Goal: Task Accomplishment & Management: Use online tool/utility

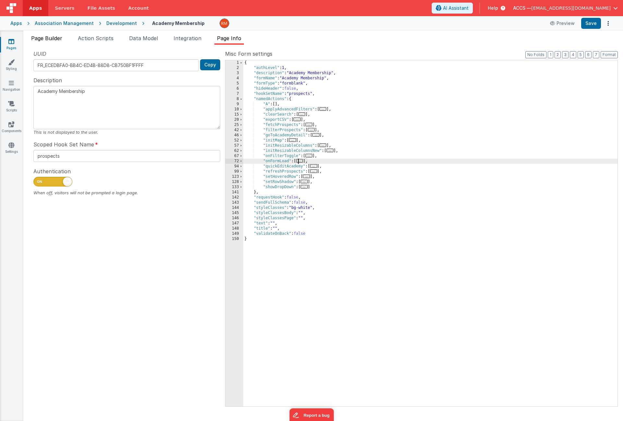
click at [40, 38] on span "Page Builder" at bounding box center [46, 38] width 31 height 6
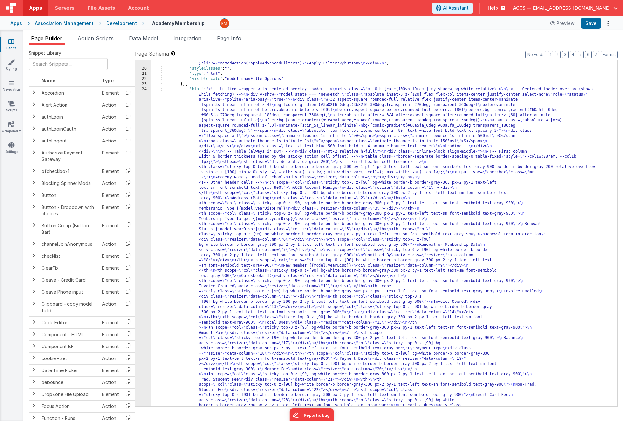
scroll to position [321, 0]
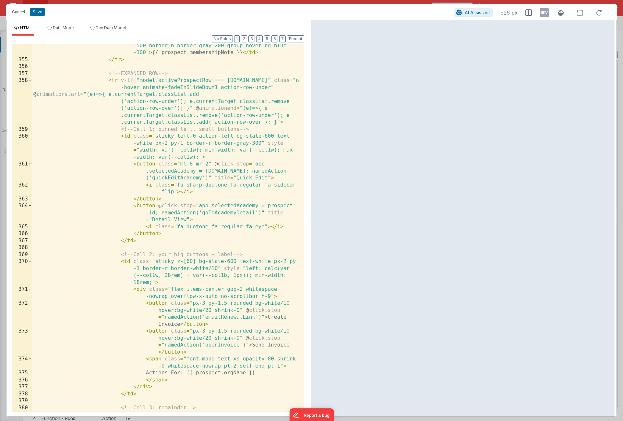
scroll to position [0, 0]
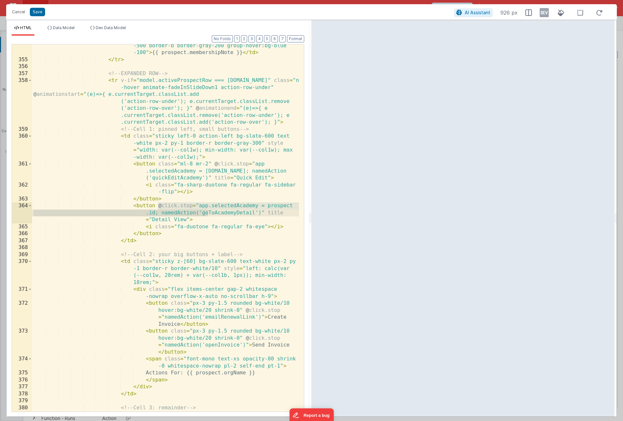
drag, startPoint x: 158, startPoint y: 206, endPoint x: 207, endPoint y: 213, distance: 49.6
click at [207, 213] on div "< td class = "whitespace-nowrap px-2 py-1 text-sm text-gray -500 border-b borde…" at bounding box center [165, 236] width 267 height 403
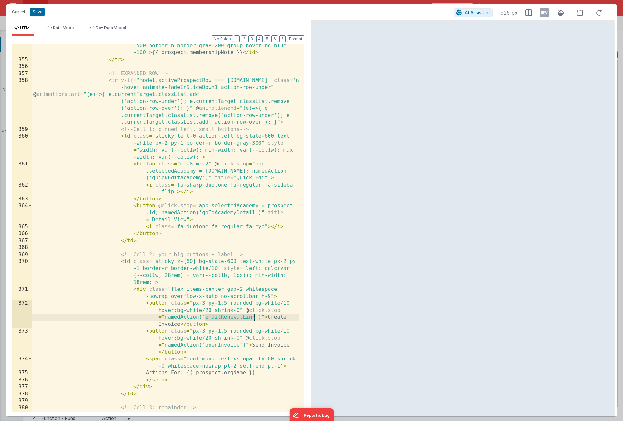
drag, startPoint x: 255, startPoint y: 318, endPoint x: 205, endPoint y: 319, distance: 49.3
click at [205, 319] on div "< td class = "whitespace-nowrap px-2 py-1 text-sm text-gray -500 border-b borde…" at bounding box center [165, 236] width 267 height 403
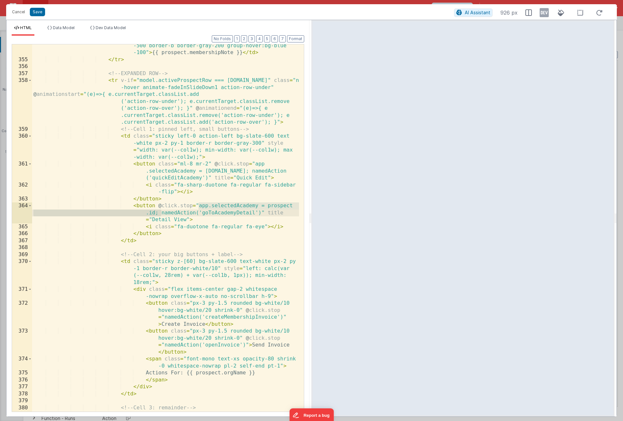
drag, startPoint x: 198, startPoint y: 205, endPoint x: 160, endPoint y: 216, distance: 39.6
click at [160, 216] on div "< td class = "whitespace-nowrap px-2 py-1 text-sm text-gray -500 border-b borde…" at bounding box center [165, 236] width 267 height 403
click at [61, 29] on span "Data Model" at bounding box center [64, 27] width 22 height 5
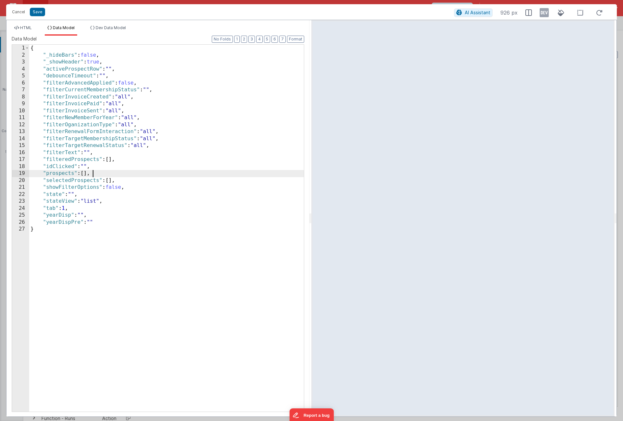
click at [96, 175] on div "{ "_hideBars" : false , "_showHeader" : true , "activeProspectRow" : "" , "debo…" at bounding box center [166, 235] width 275 height 381
click at [101, 179] on div "{ "_hideBars" : false , "_showHeader" : true , "activeProspectRow" : "" , "debo…" at bounding box center [166, 235] width 275 height 381
click at [37, 15] on button "Save" at bounding box center [37, 12] width 15 height 8
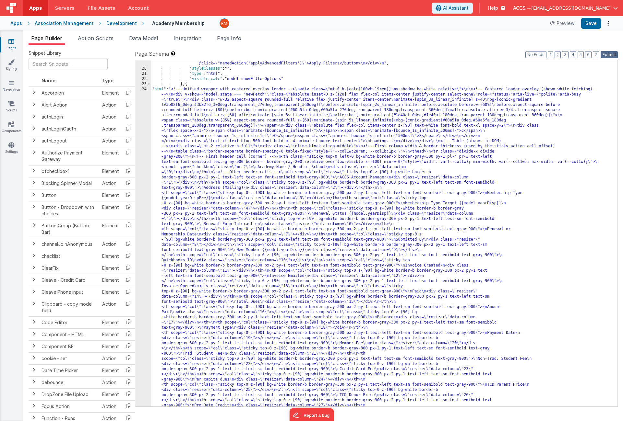
click at [608, 54] on button "Format" at bounding box center [608, 54] width 17 height 7
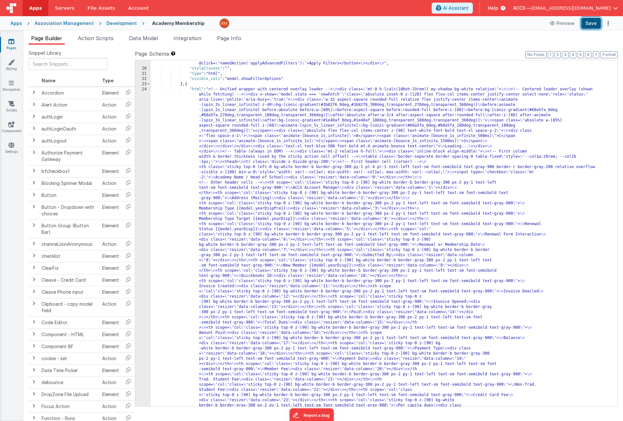
click at [585, 24] on button "Save" at bounding box center [591, 23] width 20 height 11
click at [150, 40] on span "Data Model" at bounding box center [143, 38] width 29 height 6
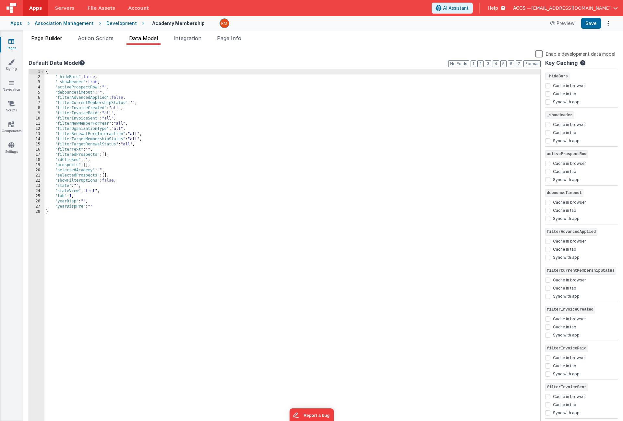
click at [62, 38] on span "Page Builder" at bounding box center [46, 38] width 31 height 6
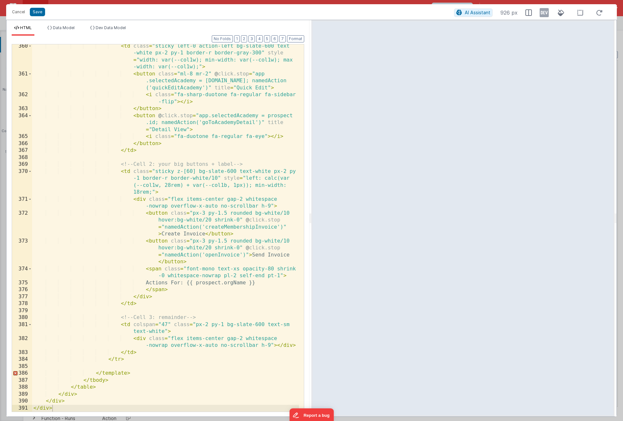
scroll to position [4282, 0]
drag, startPoint x: 197, startPoint y: 116, endPoint x: 158, endPoint y: 125, distance: 40.6
click at [158, 125] on div "< td class = "sticky left-0 action-left bg-slate-600 text -white px-2 py-1 bord…" at bounding box center [165, 244] width 267 height 403
click at [164, 228] on div "< td class = "sticky left-0 action-left bg-slate-600 text -white px-2 py-1 bord…" at bounding box center [165, 244] width 267 height 403
paste textarea
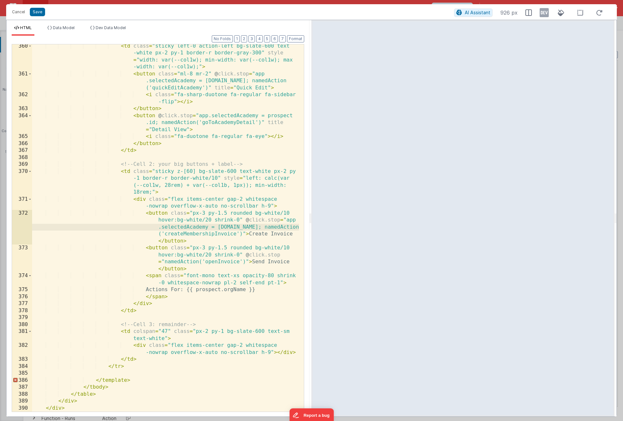
click at [294, 221] on div "< td class = "sticky left-0 action-left bg-slate-600 text -white px-2 py-1 bord…" at bounding box center [165, 244] width 267 height 403
click at [36, 13] on button "Save" at bounding box center [37, 12] width 15 height 8
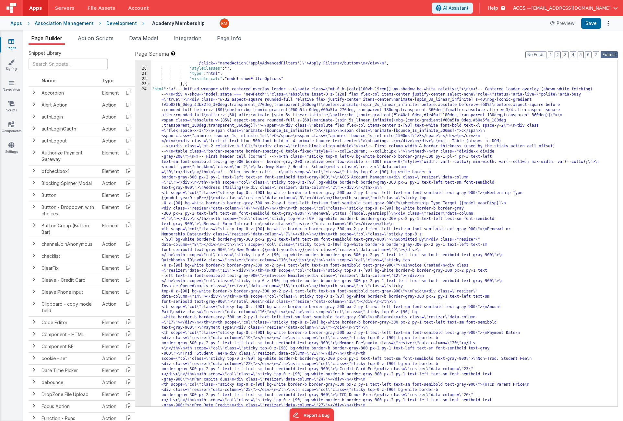
click at [606, 54] on button "Format" at bounding box center [608, 54] width 17 height 7
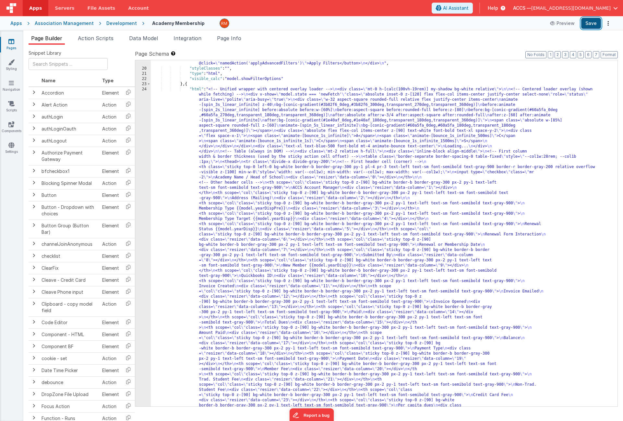
click at [590, 23] on button "Save" at bounding box center [591, 23] width 20 height 11
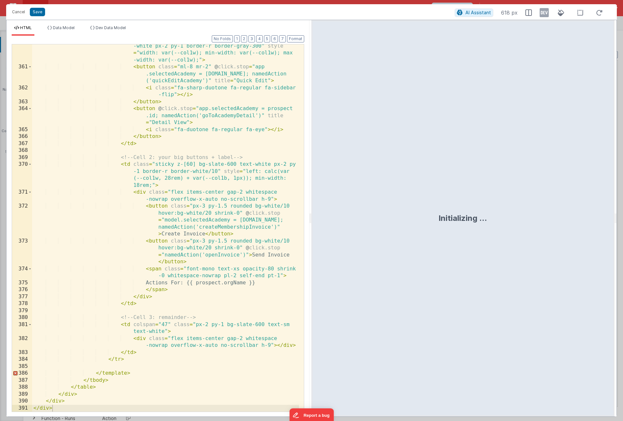
scroll to position [4289, 0]
drag, startPoint x: 271, startPoint y: 229, endPoint x: 199, endPoint y: 227, distance: 71.7
click at [199, 227] on div "< td class = "sticky left-0 action-left bg-slate-600 text -white px-2 py-1 bord…" at bounding box center [165, 237] width 267 height 403
click at [34, 14] on button "Save" at bounding box center [37, 12] width 15 height 8
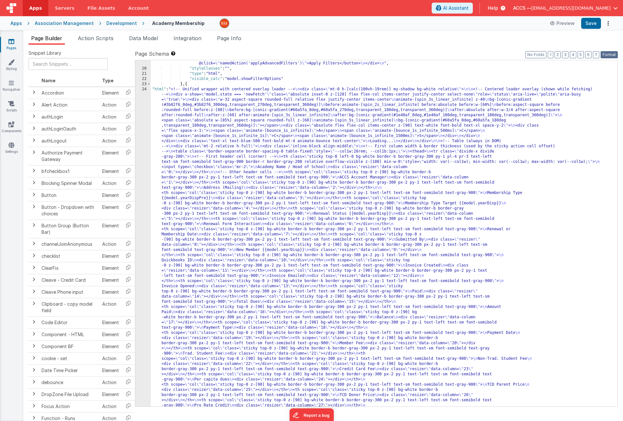
drag, startPoint x: 615, startPoint y: 55, endPoint x: 613, endPoint y: 53, distance: 3.4
click at [615, 55] on button "Format" at bounding box center [608, 54] width 17 height 7
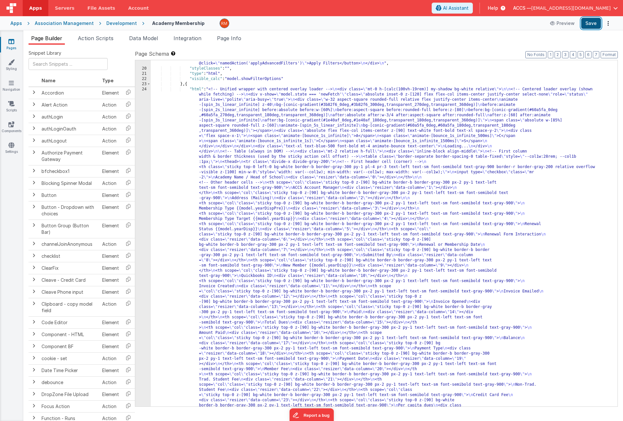
click at [591, 25] on button "Save" at bounding box center [591, 23] width 20 height 11
click at [236, 38] on span "Page Info" at bounding box center [229, 38] width 24 height 6
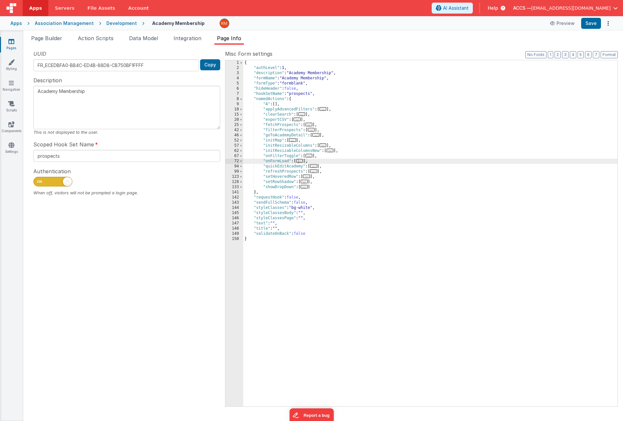
click at [320, 113] on div "{ "authLevel" : 1 , "description" : "Academy Membership" , "formName" : "Academ…" at bounding box center [430, 238] width 374 height 357
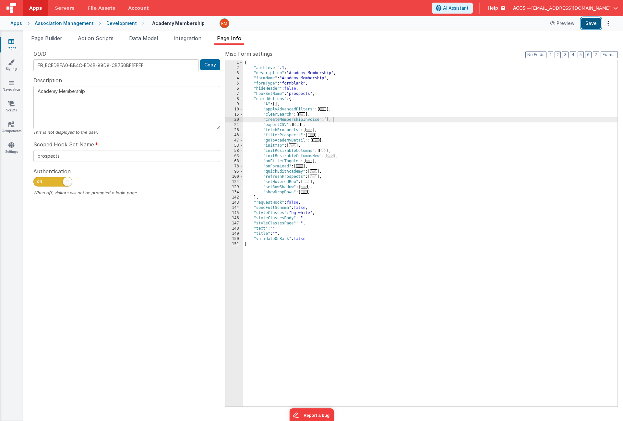
click at [588, 23] on button "Save" at bounding box center [591, 23] width 20 height 11
click at [48, 38] on span "Page Builder" at bounding box center [46, 38] width 31 height 6
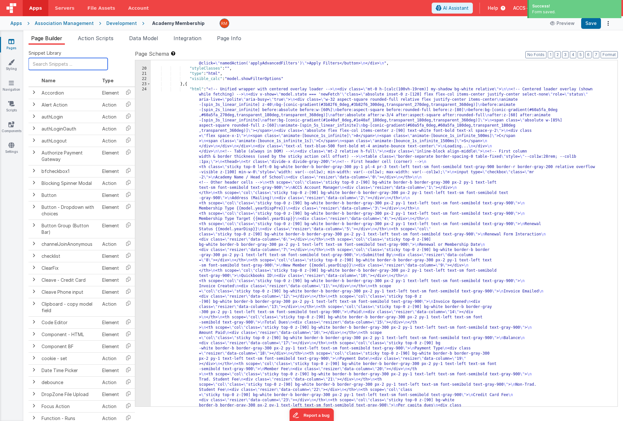
click at [67, 66] on input "text" at bounding box center [68, 64] width 79 height 12
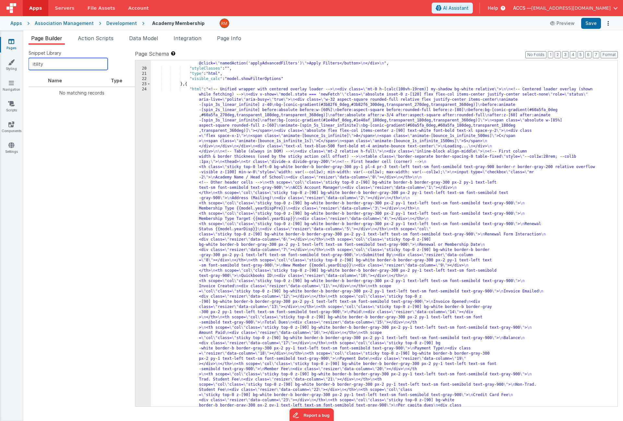
drag, startPoint x: 63, startPoint y: 61, endPoint x: -18, endPoint y: 55, distance: 80.6
click at [0, 55] on html "Apps Servers File Assets Account Some FUTURE Slot AI Assistant Help ACCS — rmer…" at bounding box center [311, 210] width 623 height 421
click at [126, 94] on icon at bounding box center [128, 92] width 13 height 10
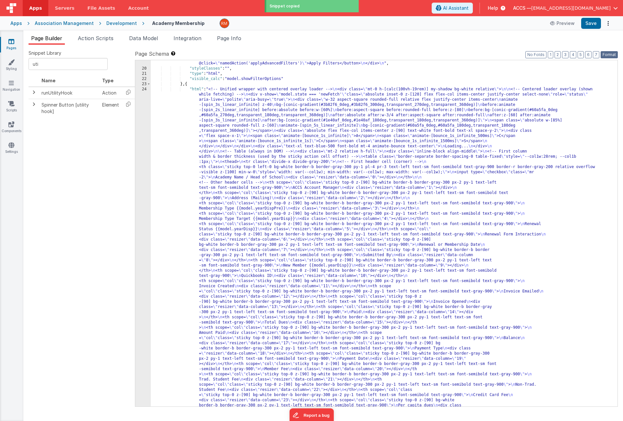
click at [609, 52] on button "Format" at bounding box center [608, 54] width 17 height 7
click at [240, 37] on span "Page Info" at bounding box center [229, 38] width 24 height 6
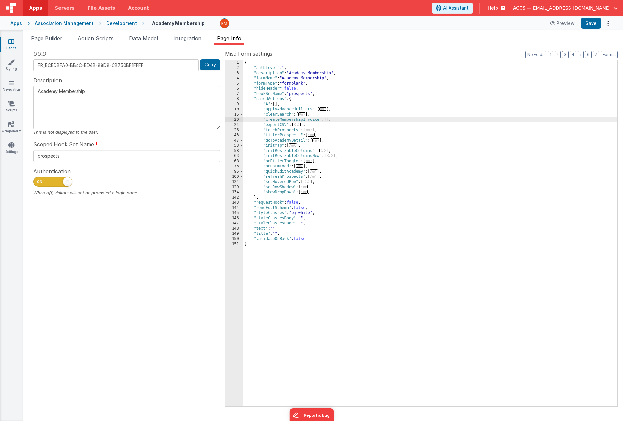
click at [328, 120] on div "{ "authLevel" : 1 , "description" : "Academy Membership" , "formName" : "Academ…" at bounding box center [430, 238] width 374 height 357
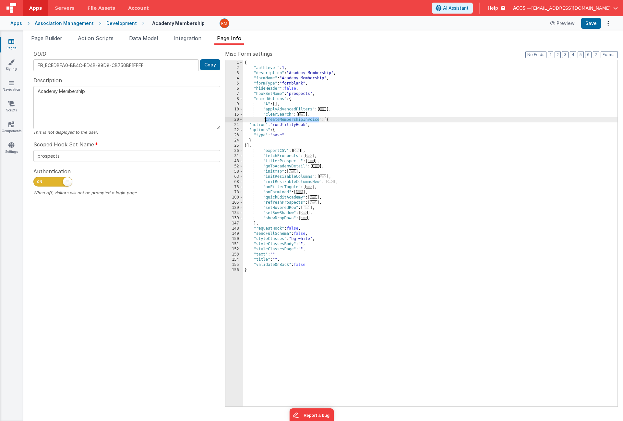
drag, startPoint x: 319, startPoint y: 120, endPoint x: 267, endPoint y: 120, distance: 52.2
click at [267, 120] on div "{ "authLevel" : 1 , "description" : "Academy Membership" , "formName" : "Academ…" at bounding box center [430, 238] width 374 height 357
drag, startPoint x: 284, startPoint y: 135, endPoint x: 275, endPoint y: 135, distance: 8.8
click at [275, 135] on div "{ "authLevel" : 1 , "description" : "Academy Membership" , "formName" : "Academ…" at bounding box center [430, 238] width 374 height 357
click at [611, 54] on button "Format" at bounding box center [608, 54] width 17 height 7
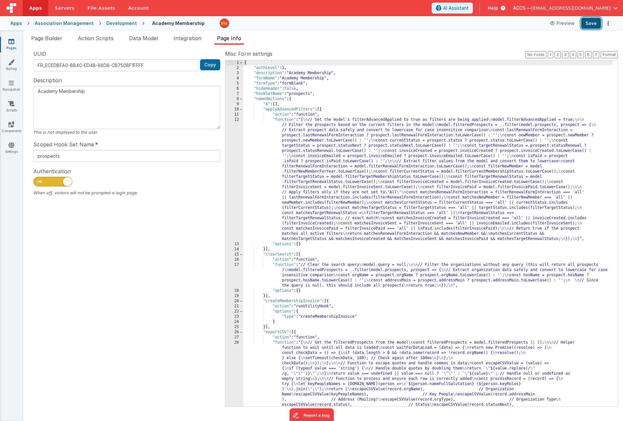
click at [590, 19] on button "Save" at bounding box center [591, 23] width 20 height 11
click at [51, 40] on span "Page Builder" at bounding box center [46, 38] width 31 height 6
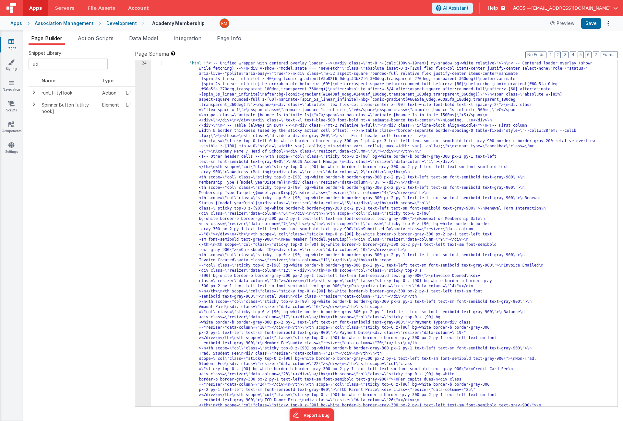
scroll to position [340, 0]
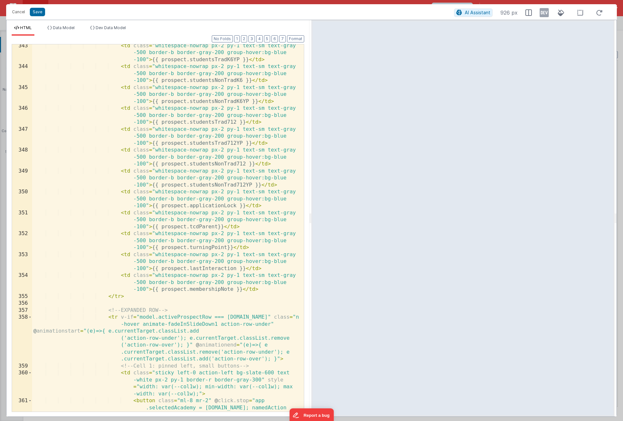
scroll to position [4289, 0]
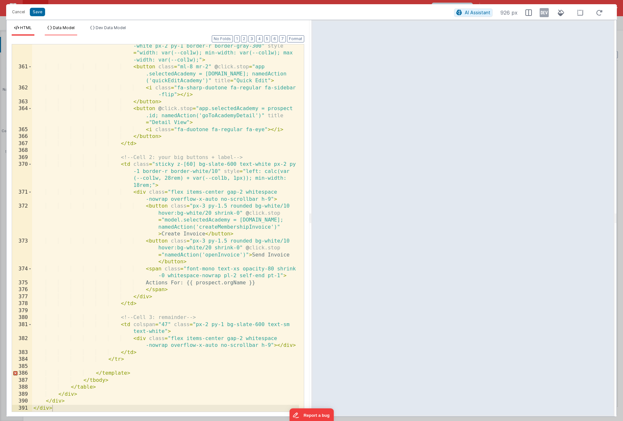
click at [60, 28] on span "Data Model" at bounding box center [64, 27] width 22 height 5
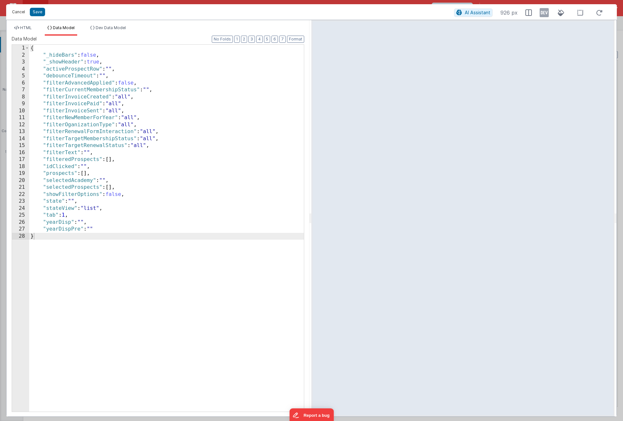
click at [19, 13] on button "Cancel" at bounding box center [18, 11] width 19 height 9
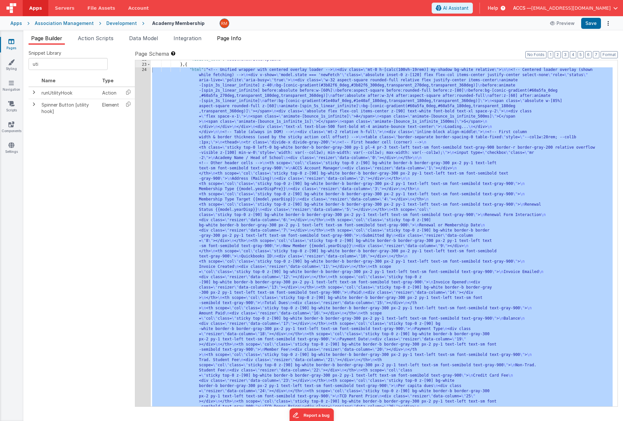
click at [234, 37] on span "Page Info" at bounding box center [229, 38] width 24 height 6
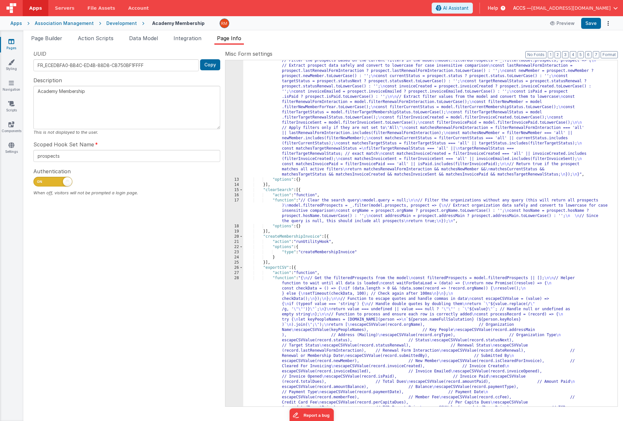
scroll to position [71, 0]
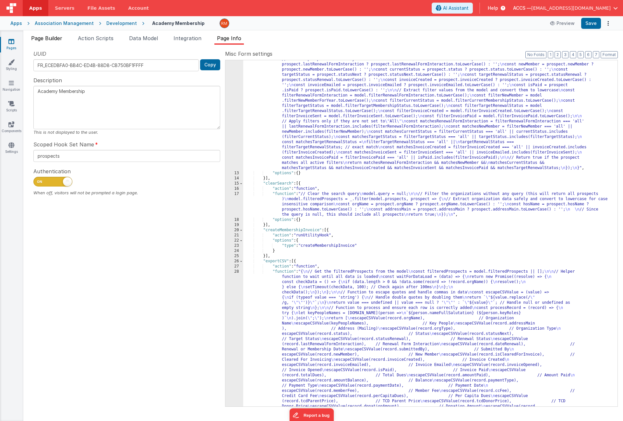
click at [52, 40] on span "Page Builder" at bounding box center [46, 38] width 31 height 6
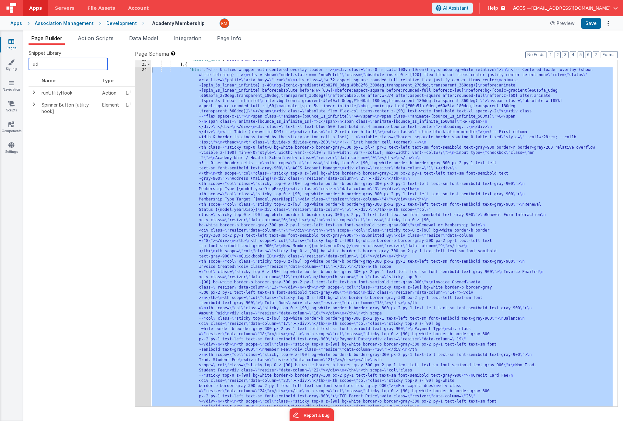
drag, startPoint x: 58, startPoint y: 67, endPoint x: 4, endPoint y: 58, distance: 54.8
click at [4, 58] on section "Pages Styling Navigation Scripts Components Settings Page Builder Action Script…" at bounding box center [311, 225] width 623 height 391
click at [126, 93] on icon at bounding box center [128, 92] width 13 height 10
drag, startPoint x: 66, startPoint y: 67, endPoint x: 3, endPoint y: 56, distance: 64.5
click at [3, 56] on section "Pages Styling Navigation Scripts Components Settings Page Builder Action Script…" at bounding box center [311, 225] width 623 height 391
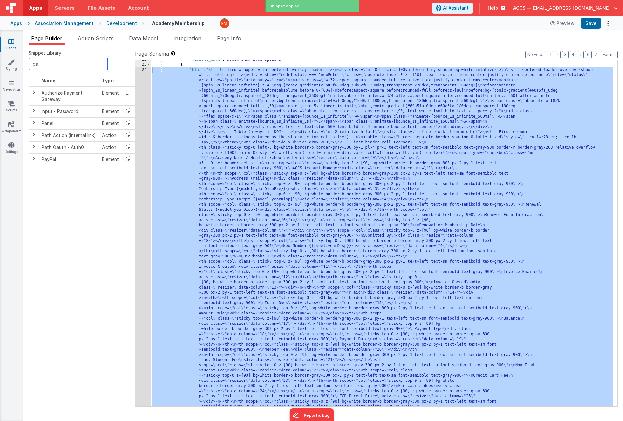
type input "par"
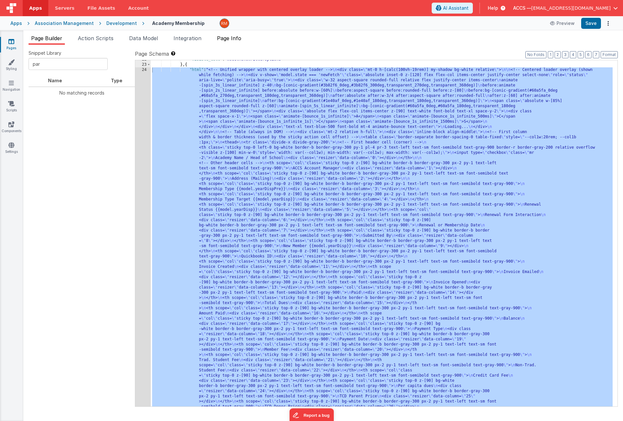
click at [226, 38] on span "Page Info" at bounding box center [229, 38] width 24 height 6
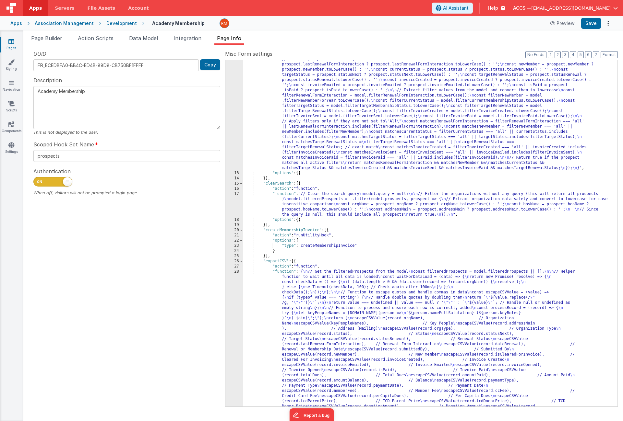
paste textarea
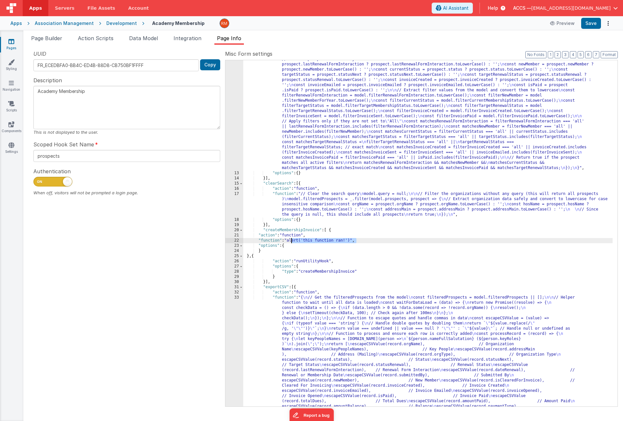
drag, startPoint x: 356, startPoint y: 240, endPoint x: 290, endPoint y: 241, distance: 65.8
click at [235, 240] on div "22" at bounding box center [234, 240] width 18 height 5
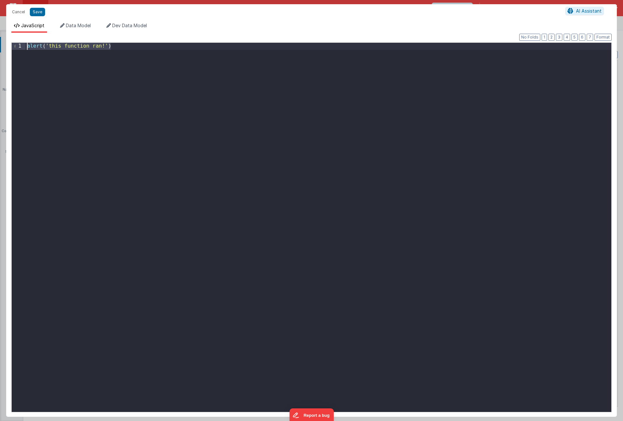
drag, startPoint x: 125, startPoint y: 48, endPoint x: 8, endPoint y: 29, distance: 118.6
click at [8, 29] on div "JavaScript Data Model Dev Data Model Format 7 6 5 4 3 2 1 No Folds 1 alert ( 't…" at bounding box center [311, 219] width 611 height 395
click at [39, 12] on button "Save" at bounding box center [37, 12] width 15 height 8
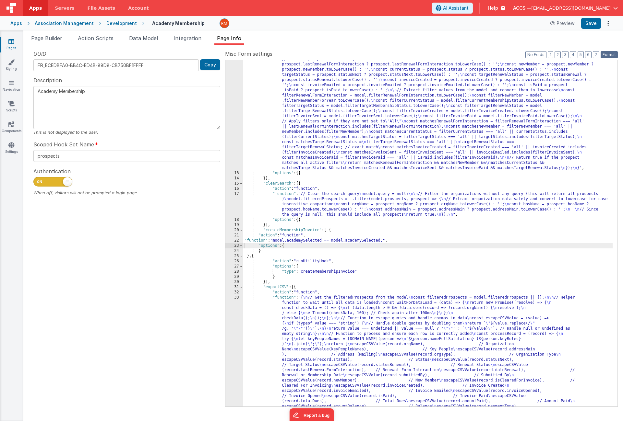
click at [606, 57] on button "Format" at bounding box center [608, 54] width 17 height 7
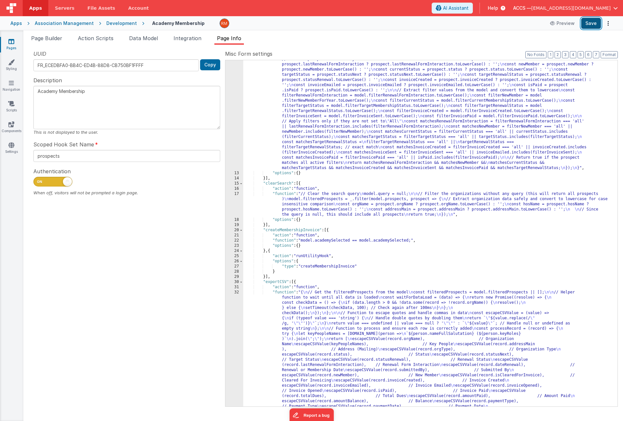
click at [591, 24] on button "Save" at bounding box center [591, 23] width 20 height 11
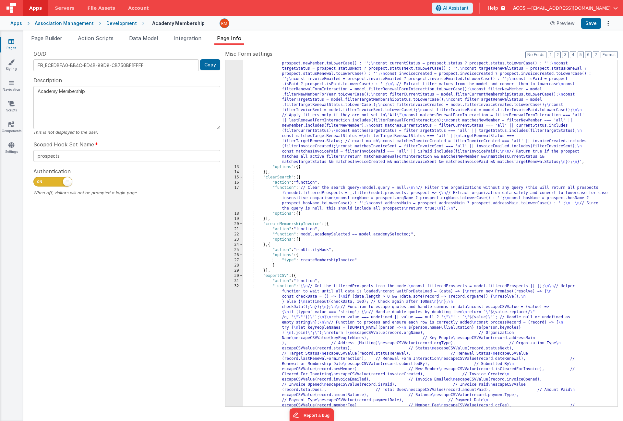
scroll to position [90, 0]
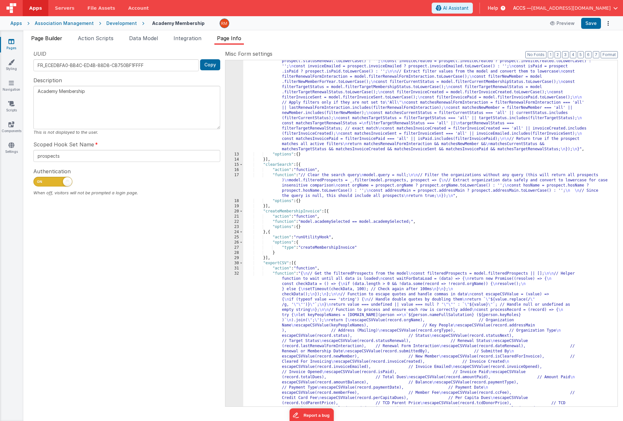
click at [50, 40] on span "Page Builder" at bounding box center [46, 38] width 31 height 6
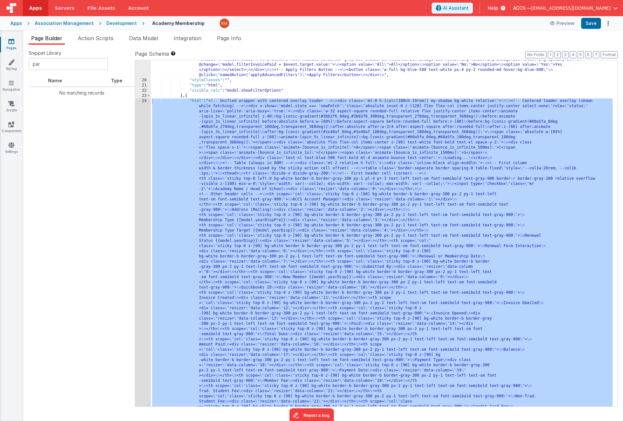
scroll to position [309, 0]
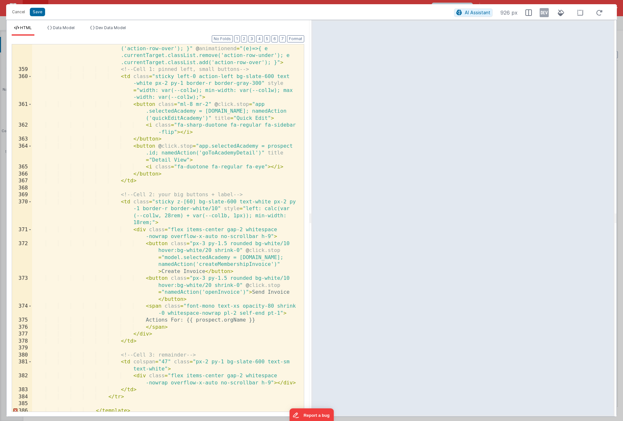
scroll to position [4289, 0]
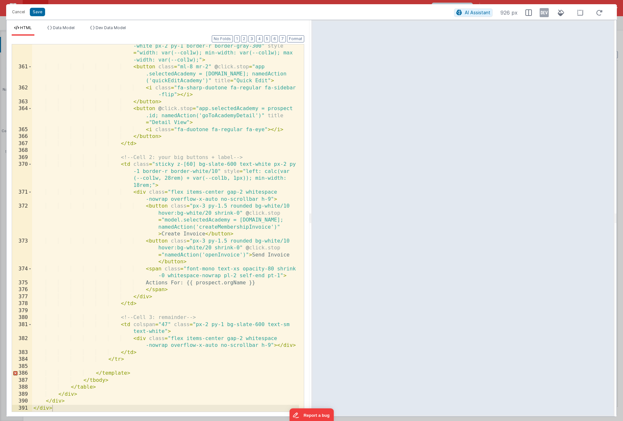
click at [180, 219] on div "< td class = "sticky left-0 action-left bg-slate-600 text -white px-2 py-1 bord…" at bounding box center [165, 237] width 267 height 403
click at [41, 13] on button "Save" at bounding box center [37, 12] width 15 height 8
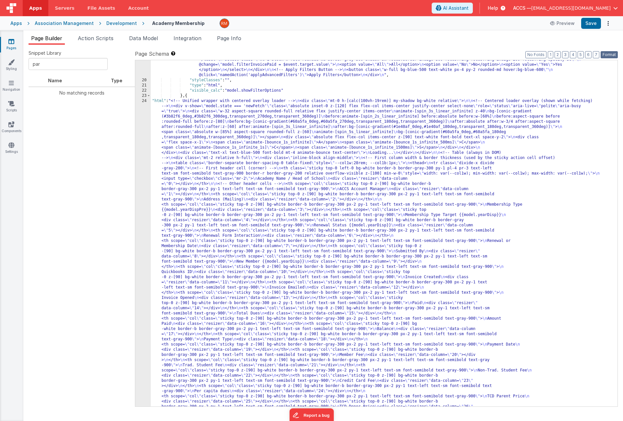
click at [613, 53] on button "Format" at bounding box center [608, 54] width 17 height 7
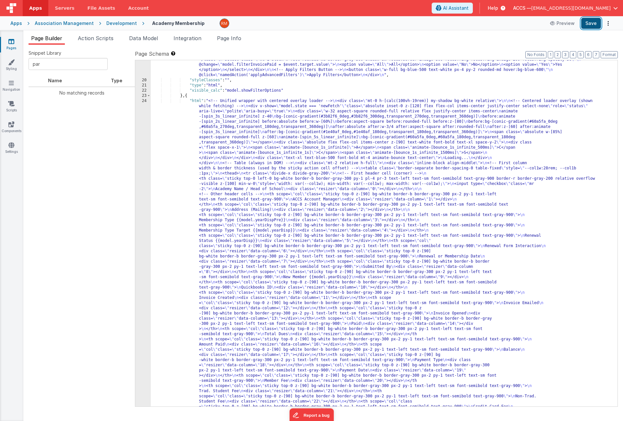
click at [592, 24] on button "Save" at bounding box center [591, 23] width 20 height 11
click at [234, 38] on span "Page Info" at bounding box center [229, 38] width 24 height 6
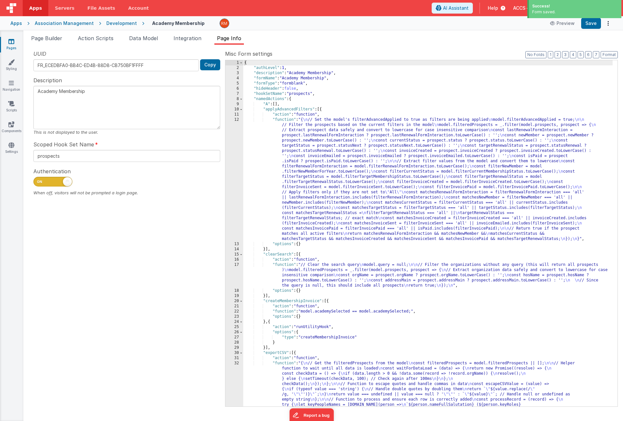
scroll to position [0, 0]
click at [566, 55] on button "3" at bounding box center [565, 54] width 6 height 7
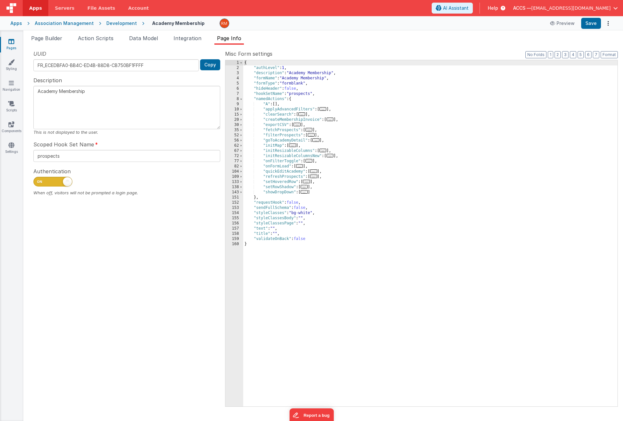
click at [316, 141] on span "..." at bounding box center [315, 140] width 7 height 4
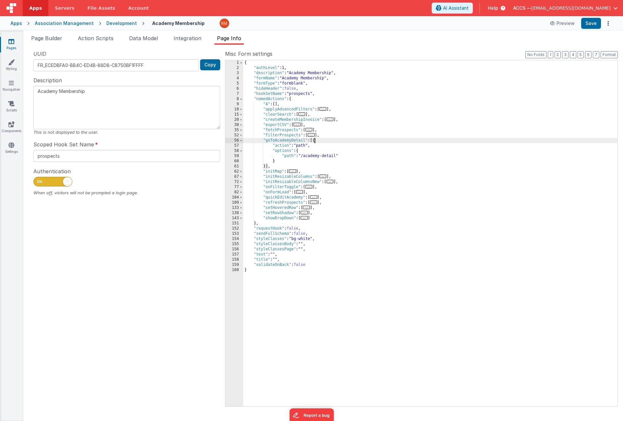
click at [317, 198] on span "..." at bounding box center [313, 198] width 7 height 4
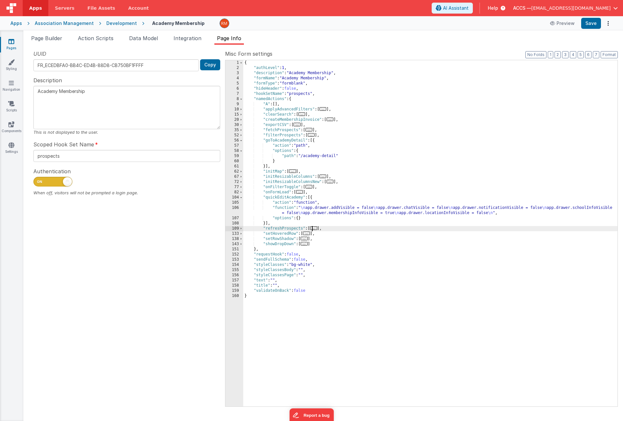
click at [314, 230] on span "..." at bounding box center [313, 229] width 7 height 4
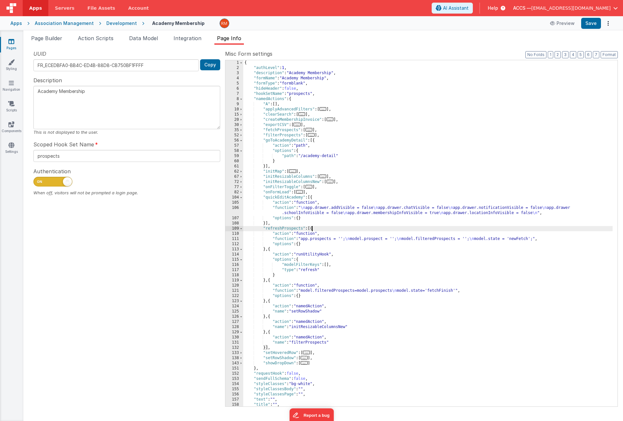
click at [288, 239] on div "{ "authLevel" : 1 , "description" : "Academy Membership" , "formName" : "Academ…" at bounding box center [427, 238] width 369 height 357
click at [235, 240] on div "111" at bounding box center [234, 239] width 18 height 5
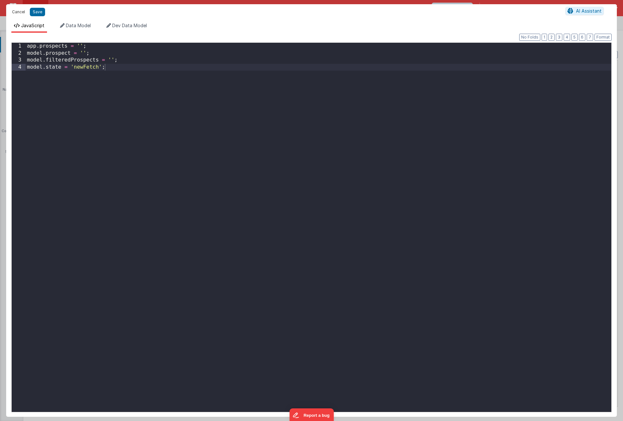
click at [23, 14] on button "Cancel" at bounding box center [18, 11] width 19 height 9
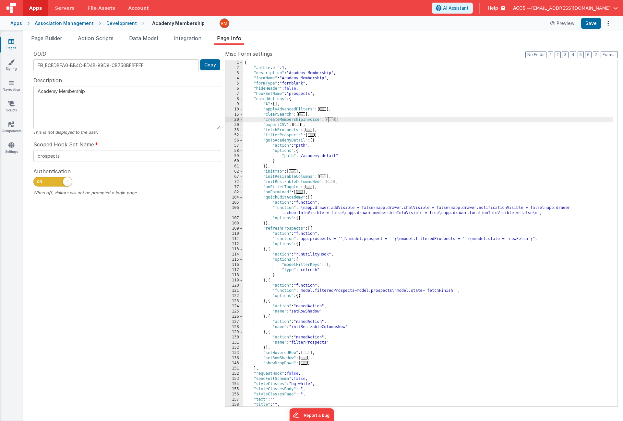
click at [331, 121] on span "..." at bounding box center [329, 120] width 7 height 4
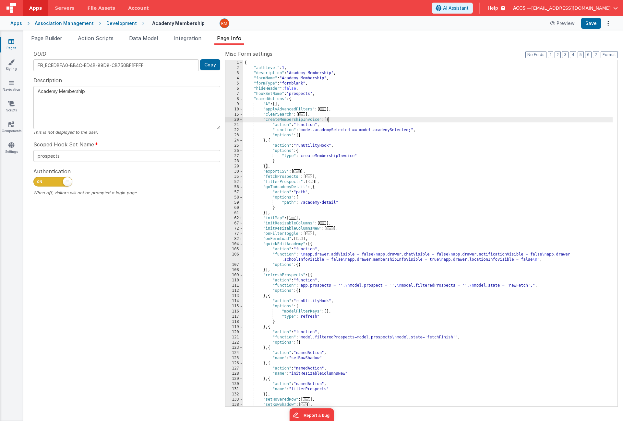
click at [284, 130] on div "{ "authLevel" : 1 , "description" : "Academy Membership" , "formName" : "Academ…" at bounding box center [427, 238] width 369 height 357
click at [236, 130] on div "22" at bounding box center [234, 130] width 18 height 5
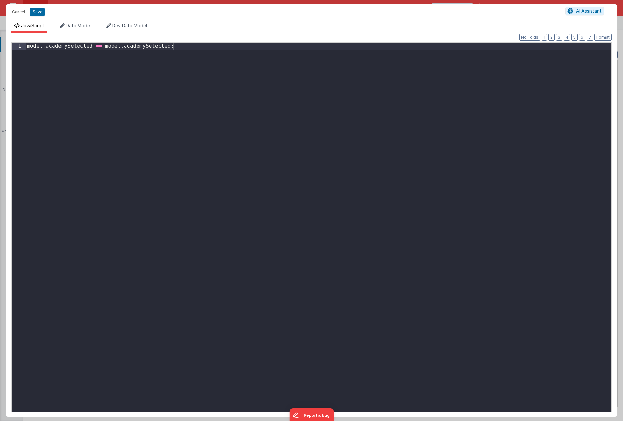
click at [121, 47] on div "model . academySelected == model . academySelected ;" at bounding box center [319, 235] width 586 height 384
drag, startPoint x: 181, startPoint y: 48, endPoint x: 11, endPoint y: 39, distance: 170.1
click at [11, 39] on div "Format 7 6 5 4 3 2 1 No Folds 1 model . academySelected == app . academySelecte…" at bounding box center [311, 225] width 600 height 374
click at [98, 47] on div "model . academySelected == app . academySelected ;" at bounding box center [319, 235] width 586 height 384
click at [125, 74] on div "model . academySelected = app . academySelected ;" at bounding box center [319, 235] width 586 height 384
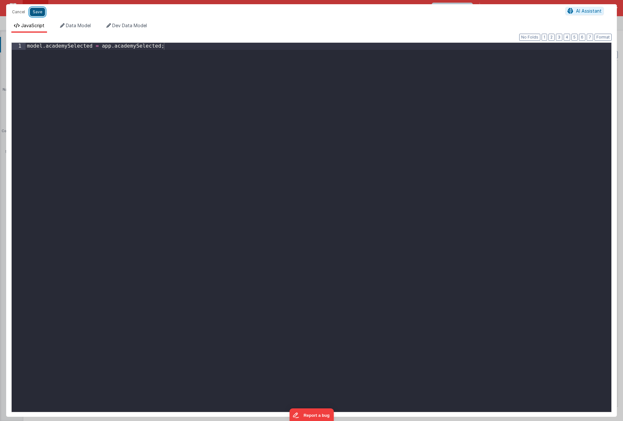
click at [37, 14] on button "Save" at bounding box center [37, 12] width 15 height 8
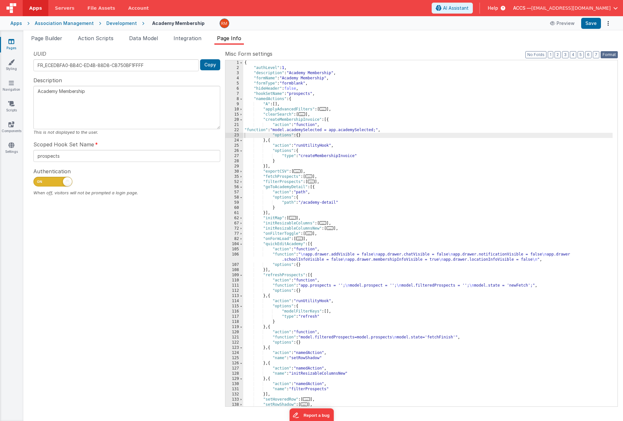
click at [609, 53] on button "Format" at bounding box center [608, 54] width 17 height 7
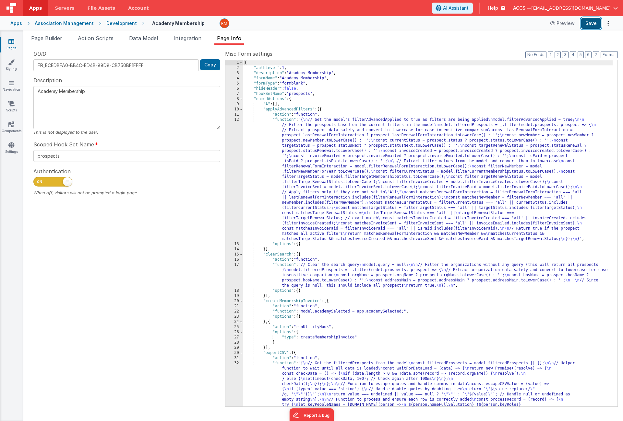
click at [594, 24] on button "Save" at bounding box center [591, 23] width 20 height 11
click at [50, 36] on span "Page Builder" at bounding box center [46, 38] width 31 height 6
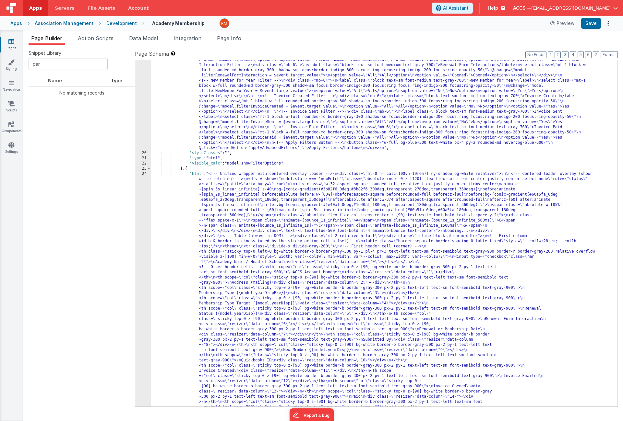
scroll to position [236, 0]
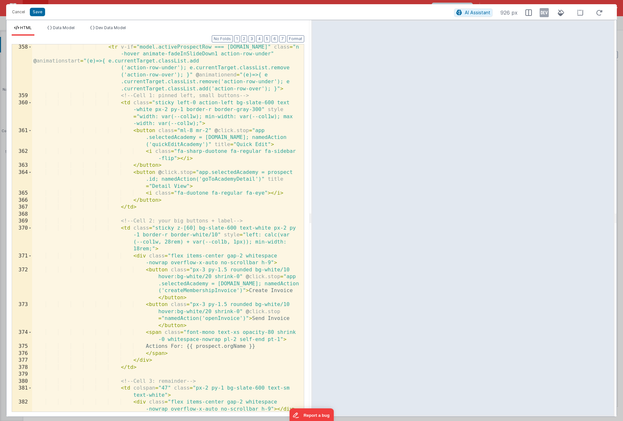
scroll to position [4225, 0]
click at [217, 320] on div "< tr v-if = "model.activeProspectRow === prospect.id" class = "no -hover animat…" at bounding box center [165, 255] width 267 height 423
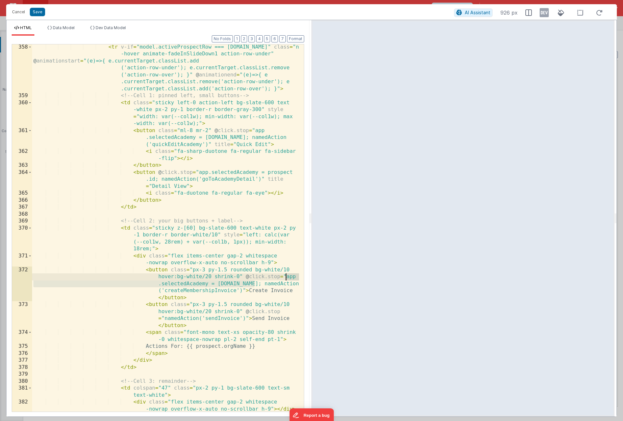
drag, startPoint x: 255, startPoint y: 284, endPoint x: 285, endPoint y: 279, distance: 31.0
click at [285, 279] on div "< tr v-if = "model.activeProspectRow === prospect.id" class = "no -hover animat…" at bounding box center [165, 255] width 267 height 423
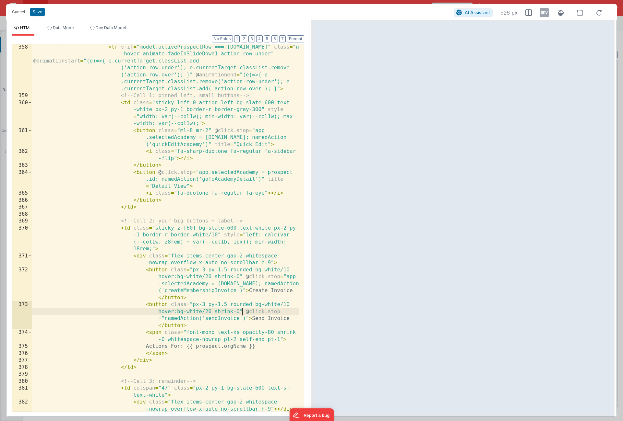
click at [242, 313] on div "< tr v-if = "model.activeProspectRow === prospect.id" class = "no -hover animat…" at bounding box center [165, 255] width 267 height 423
click at [163, 318] on div "< tr v-if = "model.activeProspectRow === prospect.id" class = "no -hover animat…" at bounding box center [165, 255] width 267 height 423
paste textarea
click at [41, 14] on button "Save" at bounding box center [37, 12] width 15 height 8
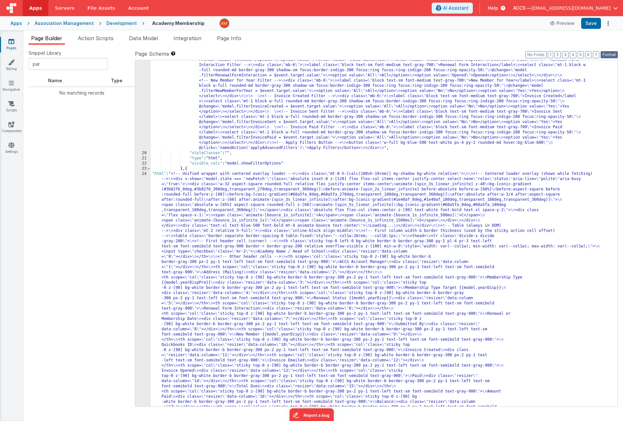
click at [611, 54] on button "Format" at bounding box center [608, 54] width 17 height 7
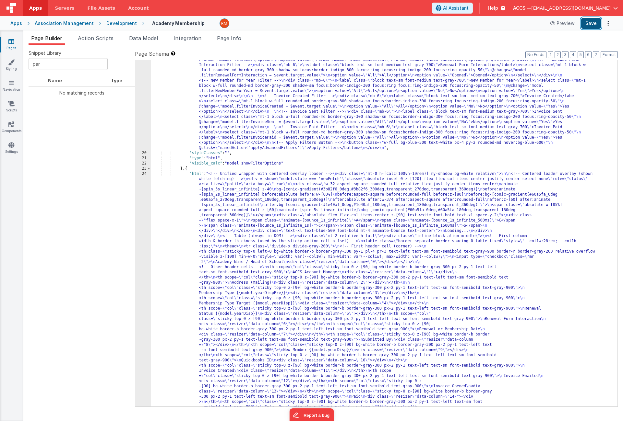
click at [583, 22] on button "Save" at bounding box center [591, 23] width 20 height 11
click at [15, 147] on link "Settings" at bounding box center [11, 148] width 23 height 13
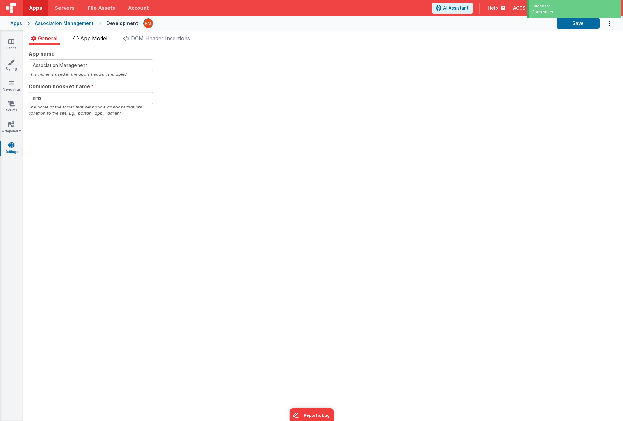
click at [84, 37] on span "App Model" at bounding box center [93, 38] width 27 height 6
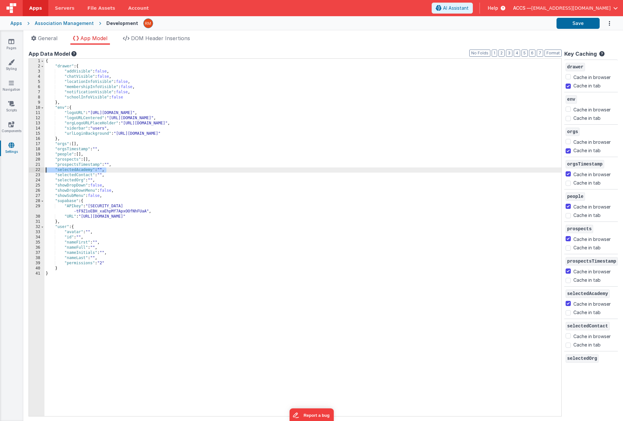
drag, startPoint x: 112, startPoint y: 170, endPoint x: 23, endPoint y: 171, distance: 88.2
click at [23, 171] on div "App name Association Management This name is used in the app's header is enable…" at bounding box center [322, 233] width 599 height 377
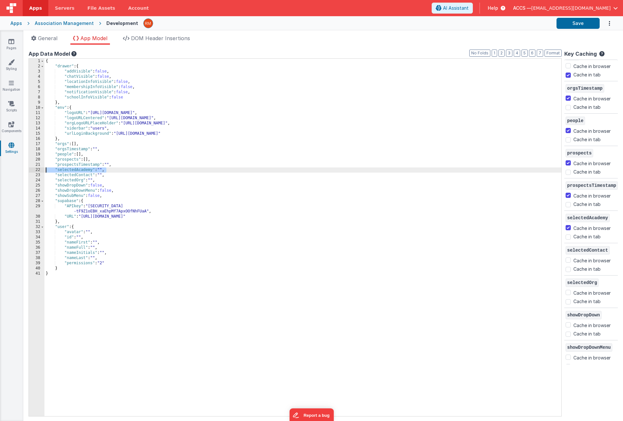
scroll to position [80, 0]
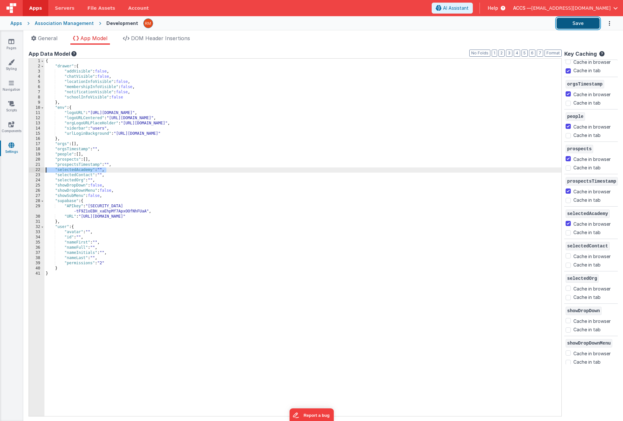
click at [566, 26] on button "Save" at bounding box center [577, 23] width 43 height 11
click at [53, 38] on span "General" at bounding box center [47, 38] width 19 height 6
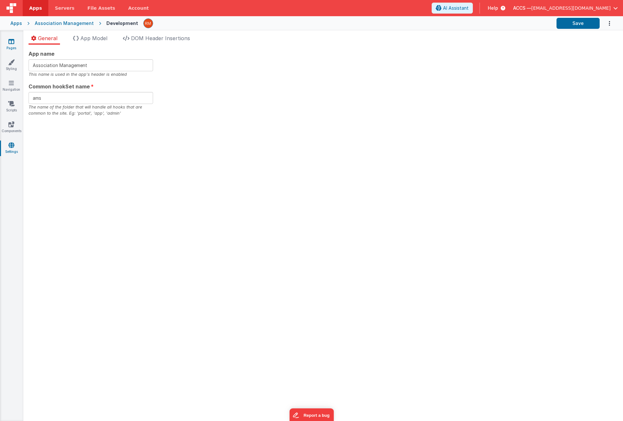
click at [17, 45] on link "Pages" at bounding box center [11, 44] width 23 height 13
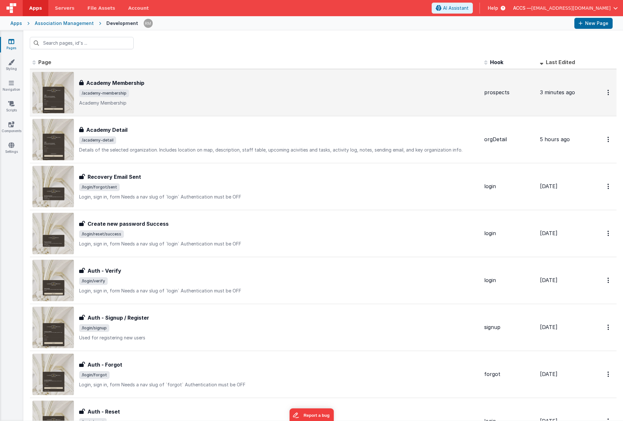
click at [125, 88] on div "Academy Membership Academy Membership /academy-membership Academy Membership" at bounding box center [279, 92] width 400 height 27
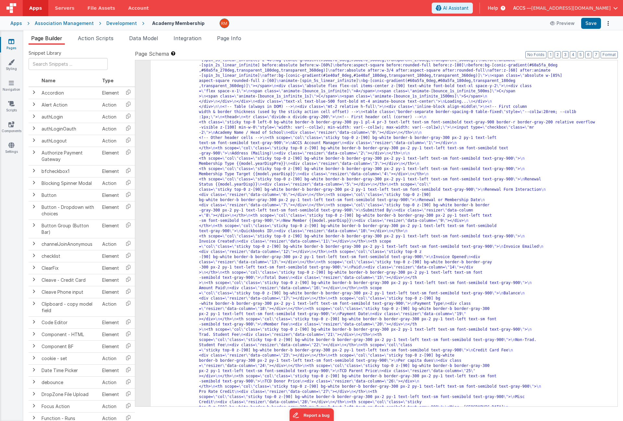
scroll to position [253, 0]
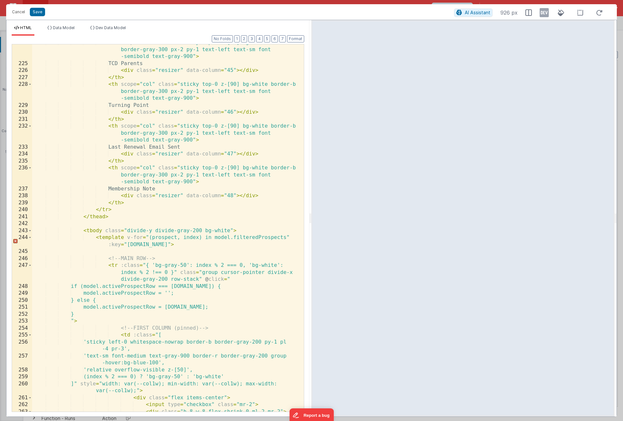
scroll to position [2278, 0]
click at [210, 308] on div "< th scope = "col" class = "sticky top-0 z-[90] bg-white border-b border-gray-3…" at bounding box center [165, 237] width 267 height 396
click at [226, 310] on div "< th scope = "col" class = "sticky top-0 z-[90] bg-white border-b border-gray-3…" at bounding box center [165, 237] width 267 height 396
click at [275, 309] on div "< th scope = "col" class = "sticky top-0 z-[90] bg-white border-b border-gray-3…" at bounding box center [165, 237] width 267 height 396
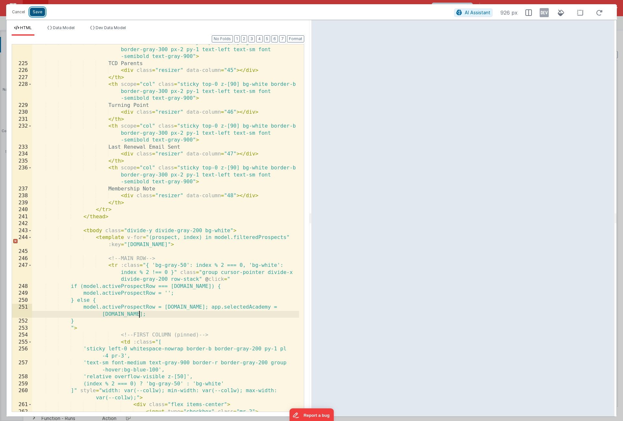
click at [40, 15] on button "Save" at bounding box center [37, 12] width 15 height 8
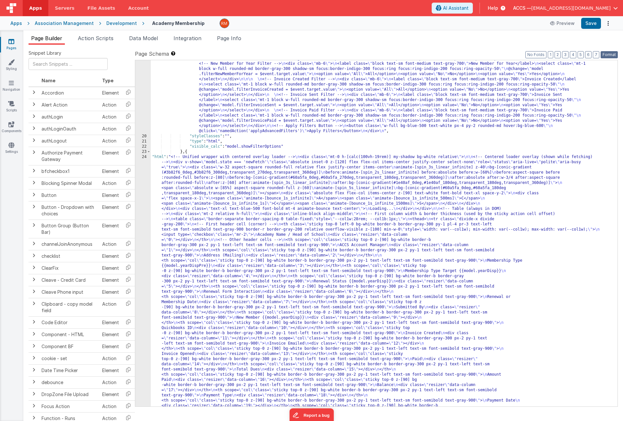
click at [611, 54] on button "Format" at bounding box center [608, 54] width 17 height 7
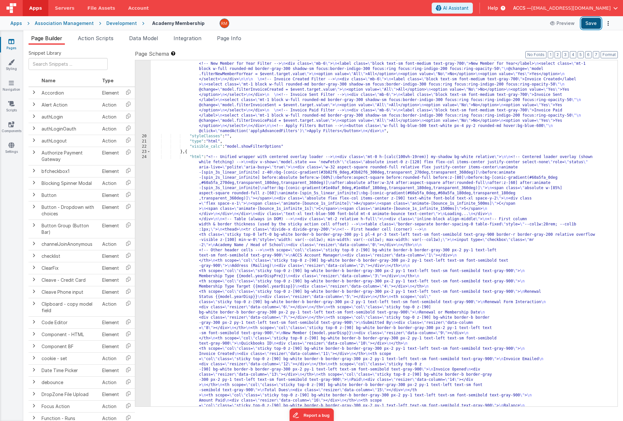
click at [591, 24] on button "Save" at bounding box center [591, 23] width 20 height 11
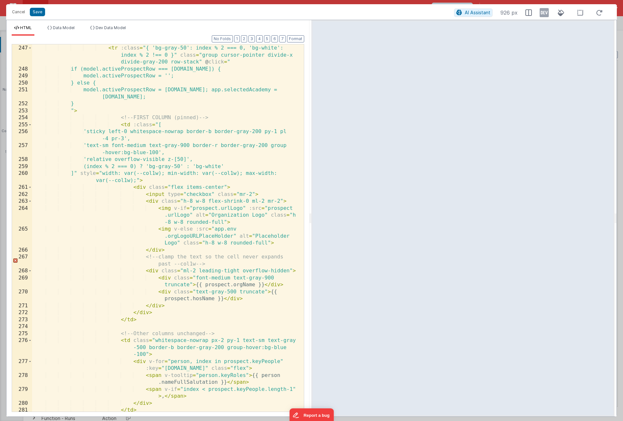
scroll to position [2306, 0]
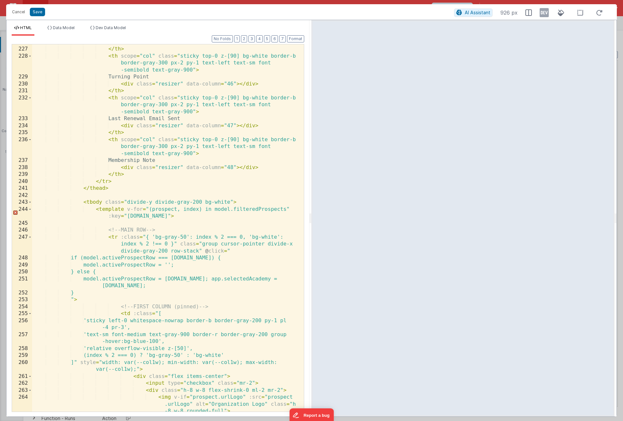
click at [137, 287] on div "< div class = "resizer" data-column = "45" > </ div > </ th > < th scope = "col…" at bounding box center [165, 237] width 267 height 396
drag, startPoint x: 140, startPoint y: 286, endPoint x: 100, endPoint y: 288, distance: 40.2
click at [100, 288] on div "< div class = "resizer" data-column = "45" > </ div > </ th > < th scope = "col…" at bounding box center [165, 237] width 267 height 396
click at [160, 286] on div "< div class = "resizer" data-column = "45" > </ div > </ th > < th scope = "col…" at bounding box center [165, 237] width 267 height 396
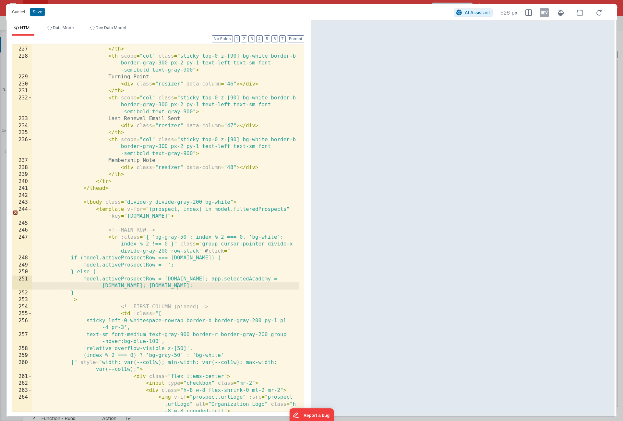
click at [178, 287] on div "< div class = "resizer" data-column = "45" > </ div > </ th > < th scope = "col…" at bounding box center [165, 237] width 267 height 396
drag, startPoint x: 209, startPoint y: 279, endPoint x: 139, endPoint y: 286, distance: 70.0
click at [139, 286] on div "< div class = "resizer" data-column = "45" > </ div > </ th > < th scope = "col…" at bounding box center [165, 237] width 267 height 396
click at [153, 287] on div "< div class = "resizer" data-column = "45" > </ div > </ th > < th scope = "col…" at bounding box center [165, 237] width 267 height 396
click at [155, 287] on div "< div class = "resizer" data-column = "45" > </ div > </ th > < th scope = "col…" at bounding box center [165, 237] width 267 height 396
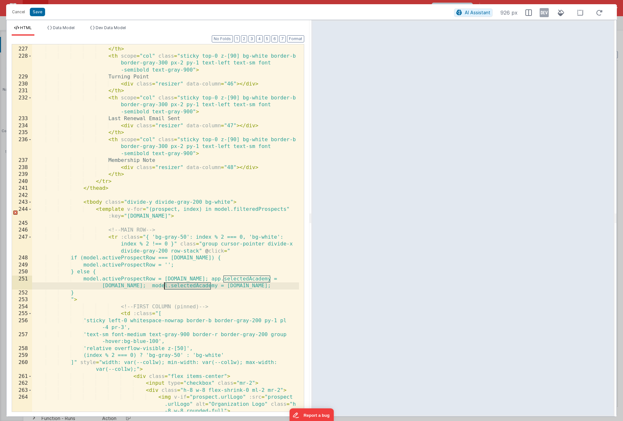
drag, startPoint x: 211, startPoint y: 286, endPoint x: 165, endPoint y: 286, distance: 45.7
click at [165, 286] on div "< div class = "resizer" data-column = "45" > </ div > </ th > < th scope = "col…" at bounding box center [165, 237] width 267 height 396
click at [224, 288] on div "< div class = "resizer" data-column = "45" > </ div > </ th > < th scope = "col…" at bounding box center [165, 237] width 267 height 396
drag, startPoint x: 237, startPoint y: 287, endPoint x: 146, endPoint y: 287, distance: 90.5
click at [146, 287] on div "< div class = "resizer" data-column = "45" > </ div > </ th > < th scope = "col…" at bounding box center [165, 237] width 267 height 396
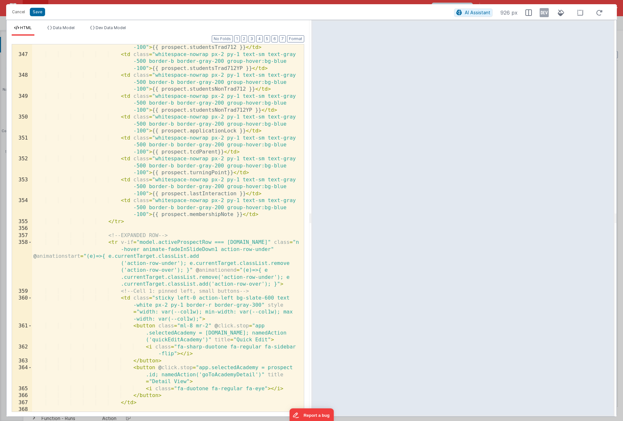
scroll to position [4296, 0]
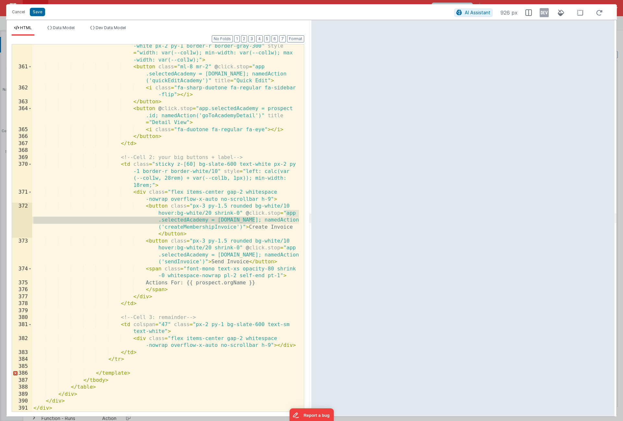
drag, startPoint x: 286, startPoint y: 214, endPoint x: 255, endPoint y: 219, distance: 31.9
click at [255, 219] on div "< td class = "sticky left-0 action-left bg-slate-600 text -white px-2 py-1 bord…" at bounding box center [165, 237] width 267 height 403
click at [41, 14] on button "Save" at bounding box center [37, 12] width 15 height 8
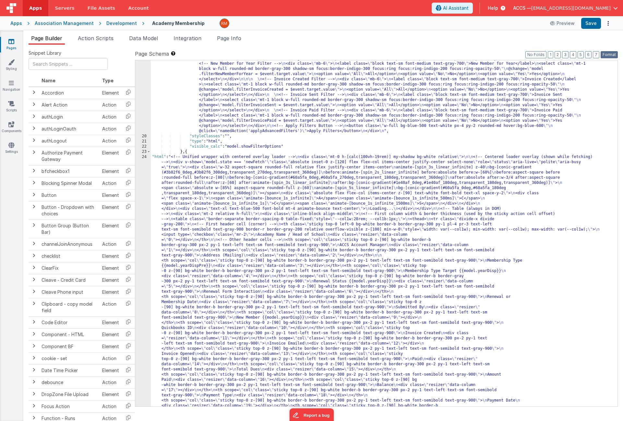
click at [605, 53] on button "Format" at bounding box center [608, 54] width 17 height 7
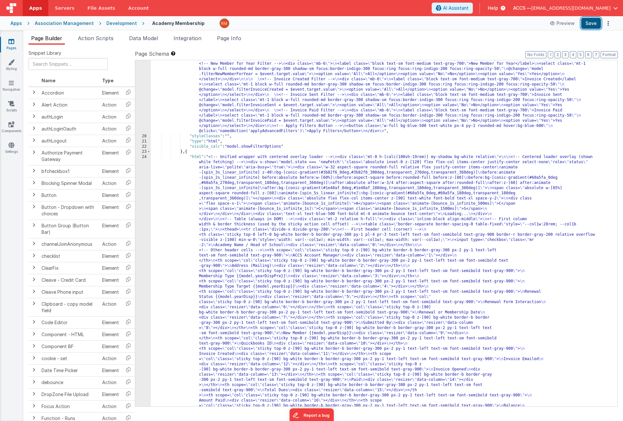
click at [591, 22] on button "Save" at bounding box center [591, 23] width 20 height 11
click at [241, 39] on span "Page Info" at bounding box center [229, 38] width 24 height 6
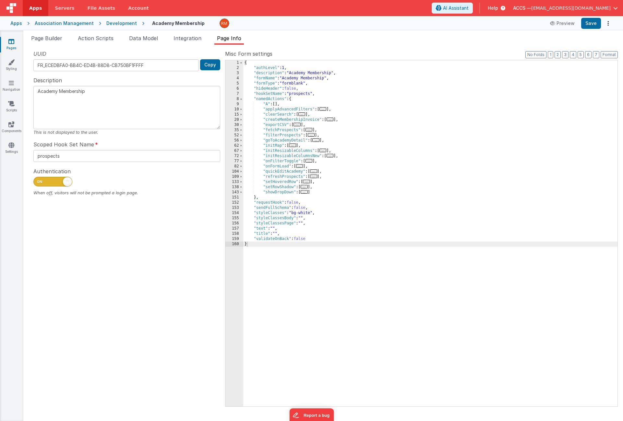
click at [332, 118] on span "..." at bounding box center [329, 120] width 7 height 4
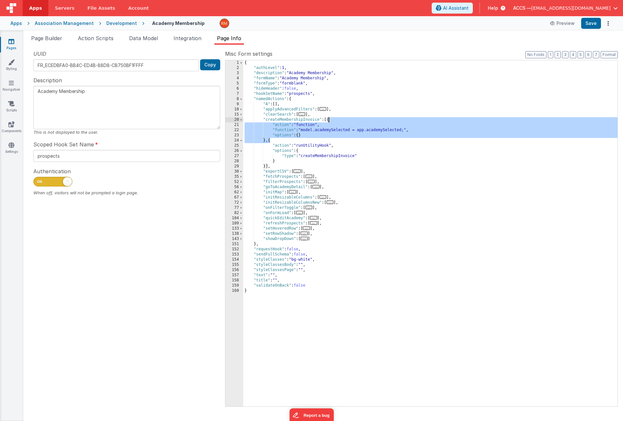
drag, startPoint x: 270, startPoint y: 142, endPoint x: 329, endPoint y: 121, distance: 62.7
click at [329, 121] on div "{ "authLevel" : 1 , "description" : "Academy Membership" , "formName" : "Academ…" at bounding box center [430, 238] width 374 height 357
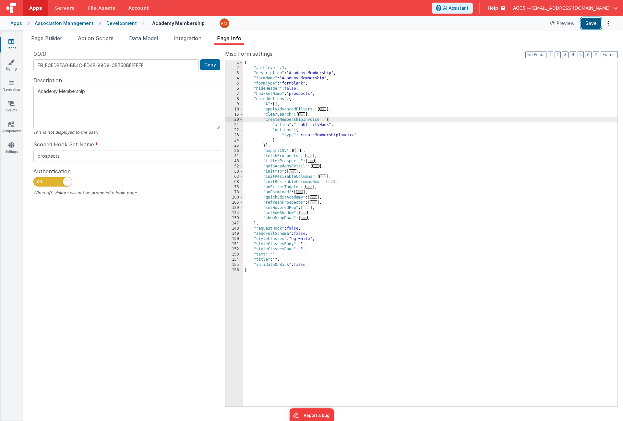
click at [594, 23] on button "Save" at bounding box center [591, 23] width 20 height 11
click at [141, 39] on span "Data Model" at bounding box center [143, 38] width 29 height 6
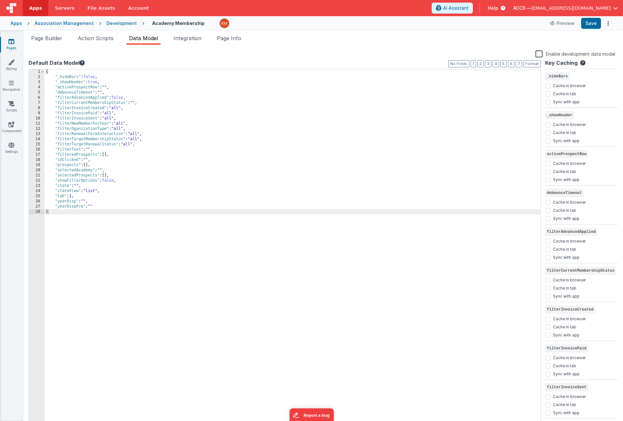
click at [94, 160] on div "{ "_hideBars" : false , "_showHeader" : true , "activeProspectRow" : "" , "debo…" at bounding box center [292, 253] width 496 height 368
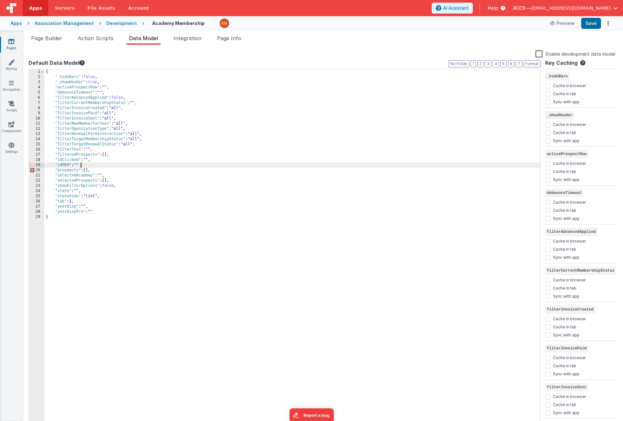
checkbox input "false"
checkbox input "true"
checkbox input "false"
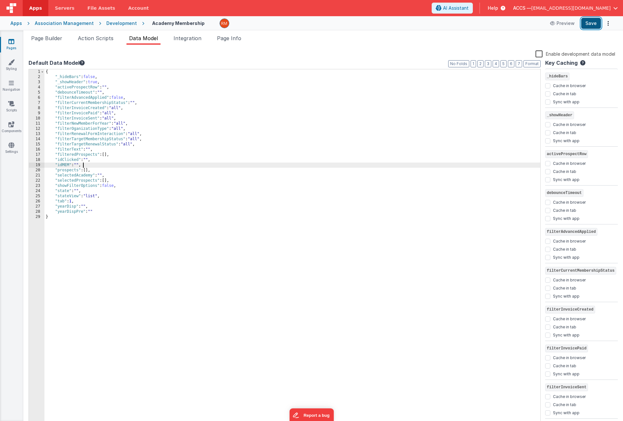
click at [593, 26] on button "Save" at bounding box center [591, 23] width 20 height 11
click at [56, 41] on span "Page Builder" at bounding box center [46, 38] width 31 height 6
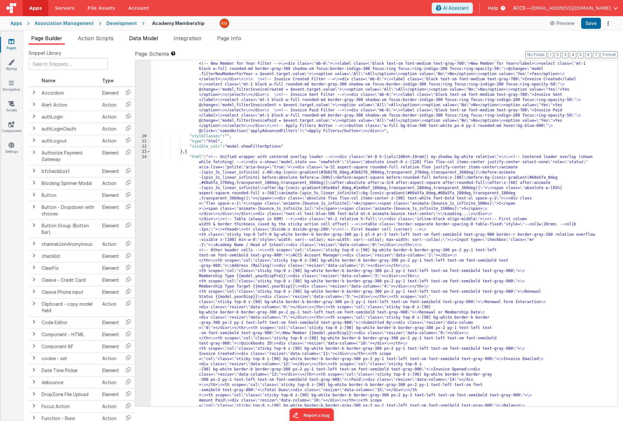
click at [152, 42] on li "Data Model" at bounding box center [143, 39] width 34 height 10
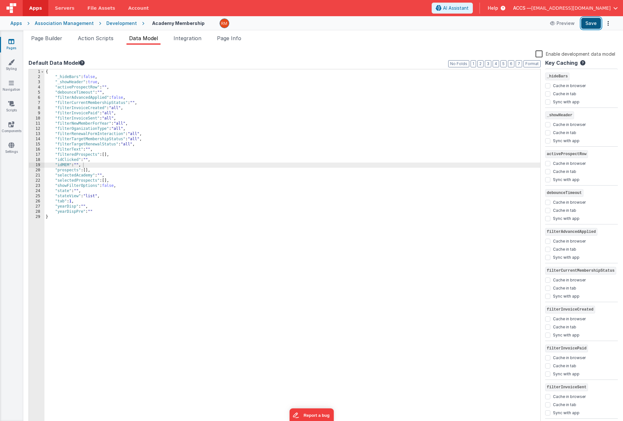
click at [592, 26] on button "Save" at bounding box center [591, 23] width 20 height 11
click at [14, 144] on icon at bounding box center [11, 145] width 6 height 6
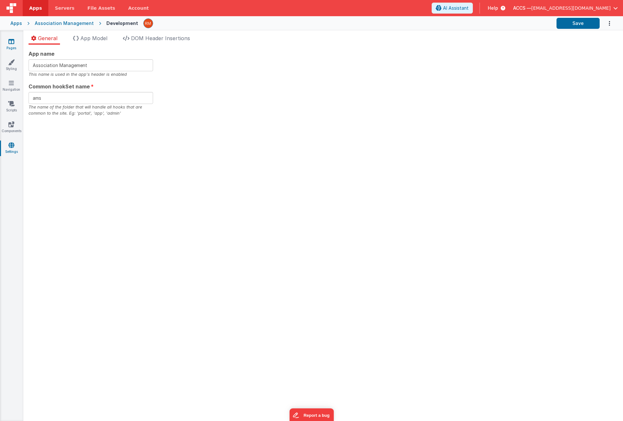
click at [15, 43] on link "Pages" at bounding box center [11, 44] width 23 height 13
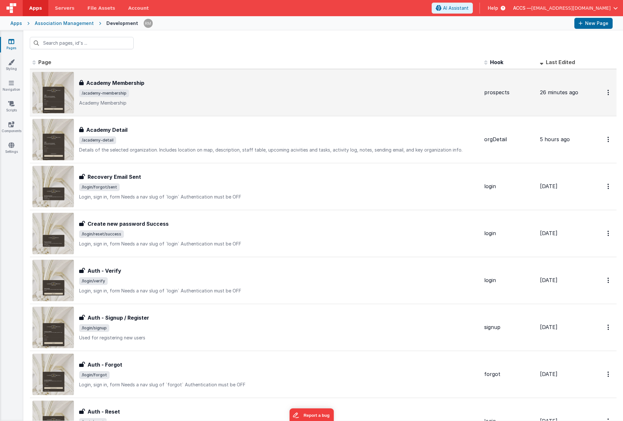
click at [163, 81] on div "Academy Membership" at bounding box center [279, 83] width 400 height 8
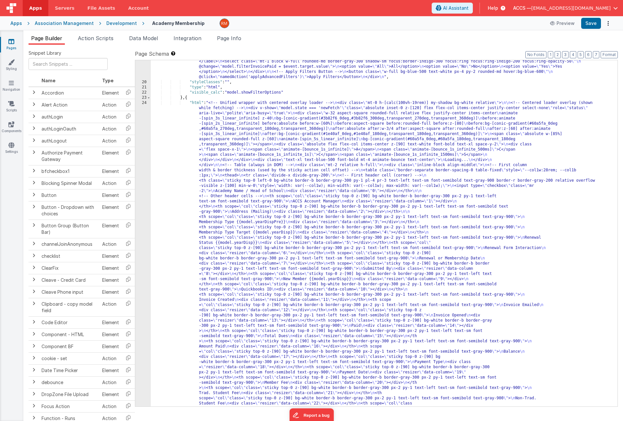
scroll to position [307, 0]
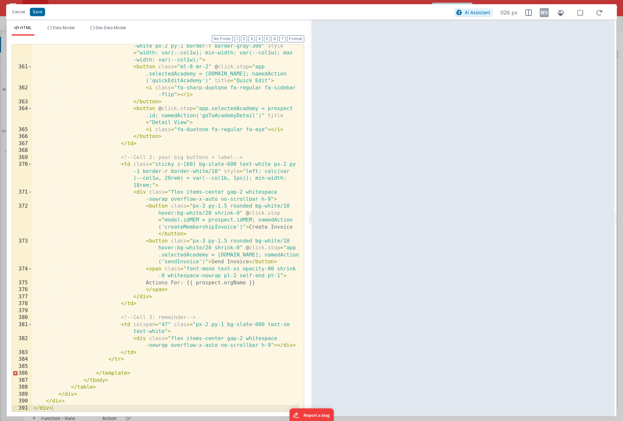
scroll to position [4296, 0]
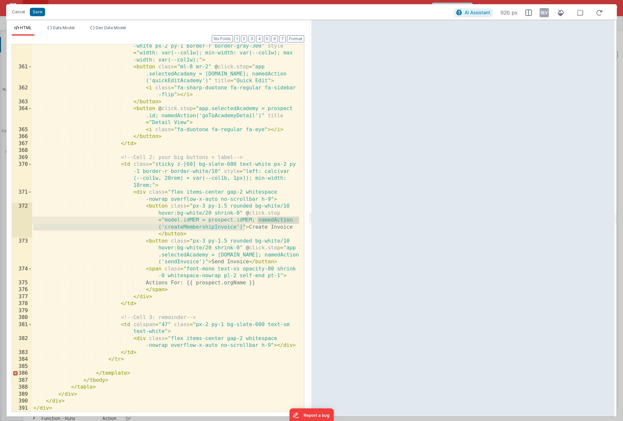
drag, startPoint x: 245, startPoint y: 228, endPoint x: 259, endPoint y: 220, distance: 16.0
click at [259, 220] on div "< td class = "sticky left-0 action-left bg-slate-600 text -white px-2 py-1 bord…" at bounding box center [165, 237] width 267 height 403
click at [243, 228] on div "< td class = "sticky left-0 action-left bg-slate-600 text -white px-2 py-1 bord…" at bounding box center [165, 237] width 267 height 403
drag, startPoint x: 243, startPoint y: 229, endPoint x: 258, endPoint y: 223, distance: 16.8
click at [258, 223] on div "< td class = "sticky left-0 action-left bg-slate-600 text -white px-2 py-1 bord…" at bounding box center [165, 237] width 267 height 403
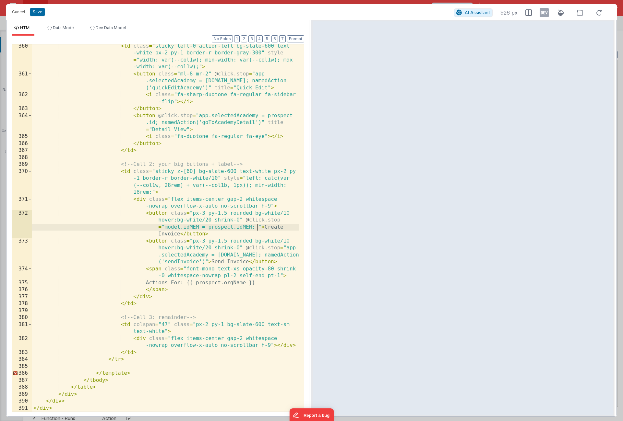
scroll to position [4289, 0]
click at [37, 13] on button "Save" at bounding box center [37, 12] width 15 height 8
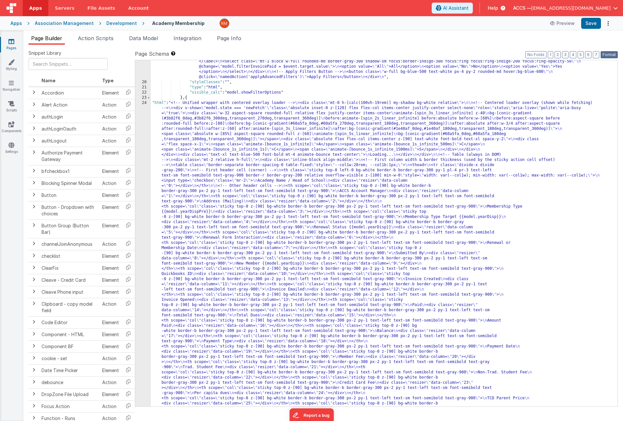
click at [609, 53] on button "Format" at bounding box center [608, 54] width 17 height 7
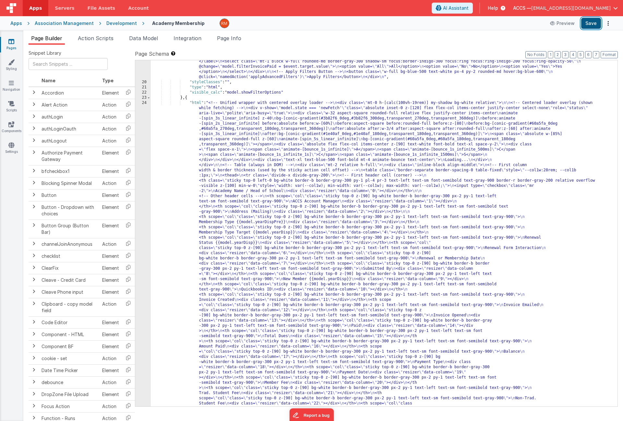
click at [590, 24] on button "Save" at bounding box center [591, 23] width 20 height 11
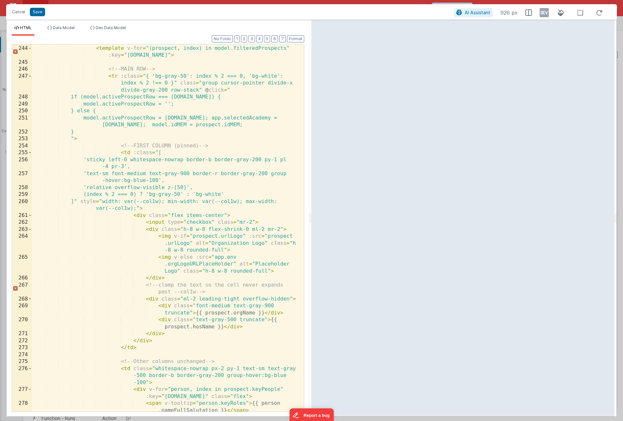
scroll to position [0, 0]
drag, startPoint x: 236, startPoint y: 126, endPoint x: 145, endPoint y: 125, distance: 91.8
click at [145, 125] on div "< tbody class = "divide-y divide-gray-200 bg-white" > < template v-for = "(pros…" at bounding box center [165, 232] width 267 height 389
drag, startPoint x: 147, startPoint y: 125, endPoint x: 211, endPoint y: 118, distance: 65.0
click at [211, 118] on div "< tbody class = "divide-y divide-gray-200 bg-white" > < template v-for = "(pros…" at bounding box center [165, 232] width 267 height 389
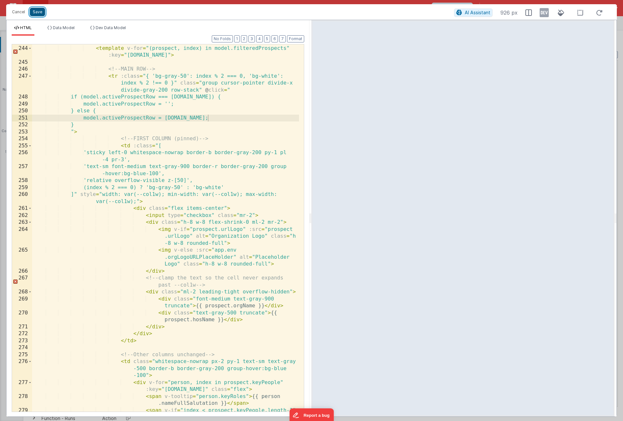
click at [37, 14] on button "Save" at bounding box center [37, 12] width 15 height 8
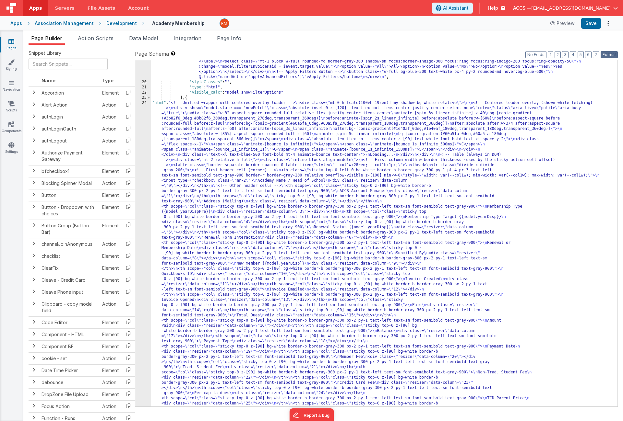
click at [609, 54] on button "Format" at bounding box center [608, 54] width 17 height 7
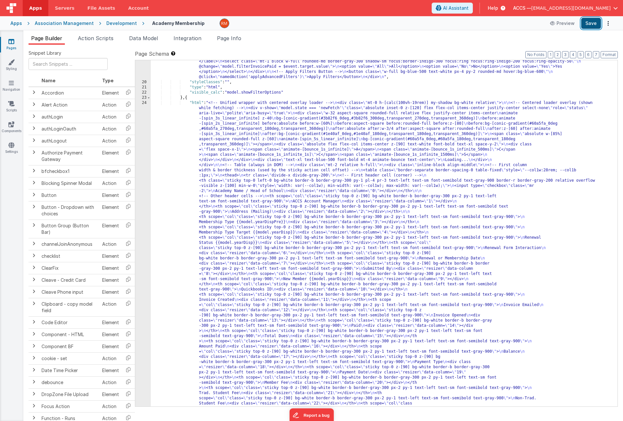
click at [593, 24] on button "Save" at bounding box center [591, 23] width 20 height 11
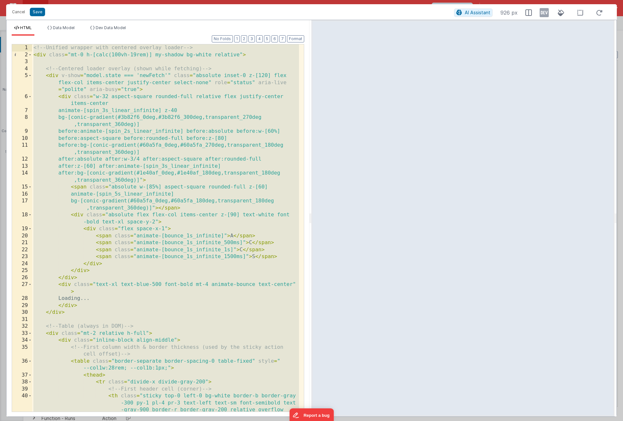
drag, startPoint x: 89, startPoint y: 409, endPoint x: 61, endPoint y: 1, distance: 409.1
click at [61, 1] on div "Cancel Save AI Assistant 926 px HTML Data Model Dev Data Model Format 7 6 5 4 3…" at bounding box center [311, 210] width 623 height 421
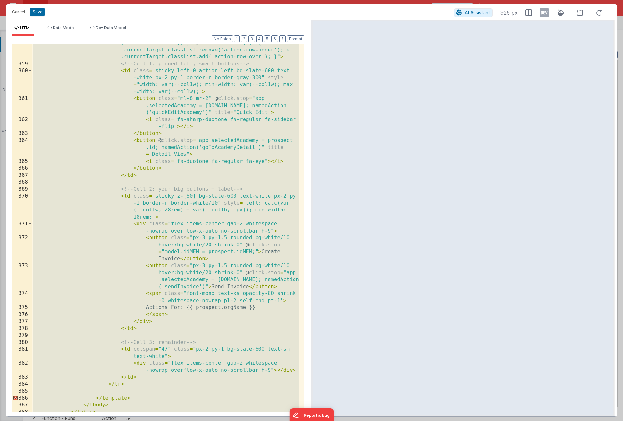
scroll to position [4257, 0]
click at [180, 254] on div "< tr v-if = "model.activeProspectRow === prospect.id" class = "no -hover animat…" at bounding box center [165, 223] width 267 height 423
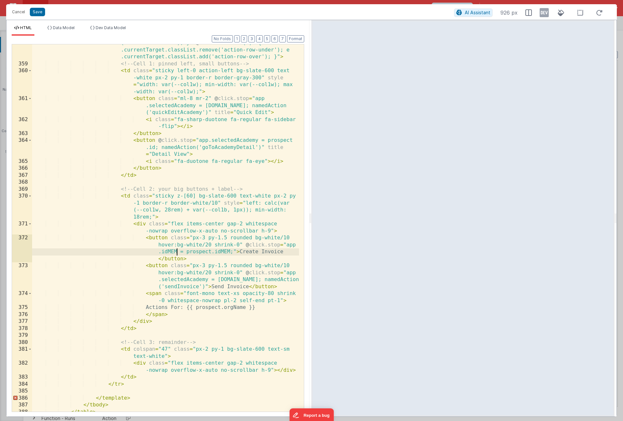
click at [177, 253] on div "< tr v-if = "model.activeProspectRow === prospect.id" class = "no -hover animat…" at bounding box center [165, 223] width 267 height 423
drag, startPoint x: 203, startPoint y: 252, endPoint x: 161, endPoint y: 251, distance: 41.5
click at [161, 251] on div "< tr v-if = "model.activeProspectRow === prospect.id" class = "no -hover animat…" at bounding box center [165, 223] width 267 height 423
click at [237, 254] on div "< tr v-if = "model.activeProspectRow === prospect.id" class = "no -hover animat…" at bounding box center [165, 223] width 267 height 423
click at [39, 15] on button "Save" at bounding box center [37, 12] width 15 height 8
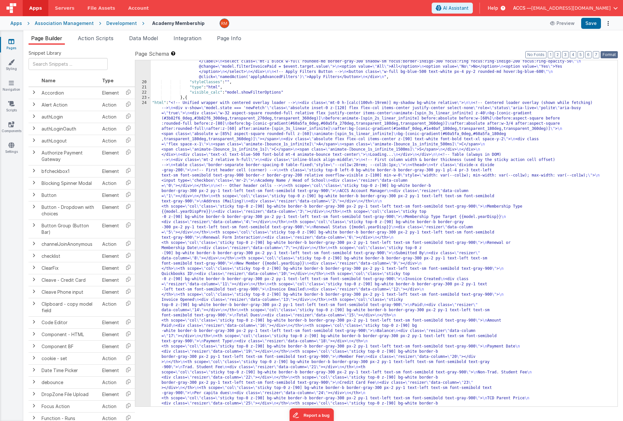
click at [605, 52] on button "Format" at bounding box center [608, 54] width 17 height 7
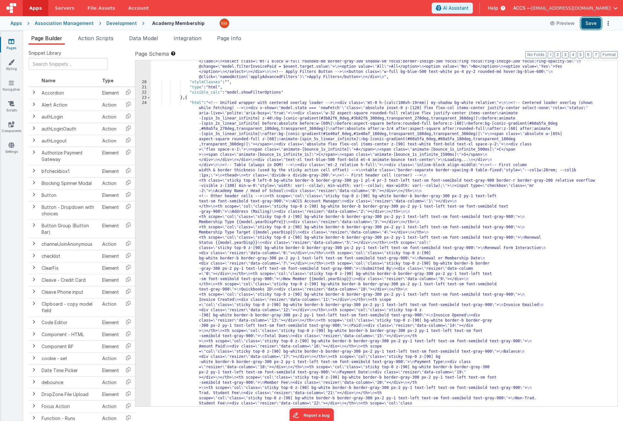
click at [590, 26] on button "Save" at bounding box center [591, 23] width 20 height 11
click at [15, 146] on link "Settings" at bounding box center [11, 148] width 23 height 13
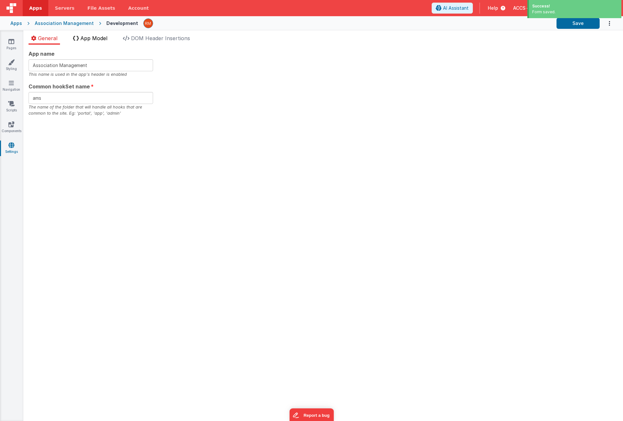
click at [98, 34] on li "App Model" at bounding box center [90, 39] width 40 height 10
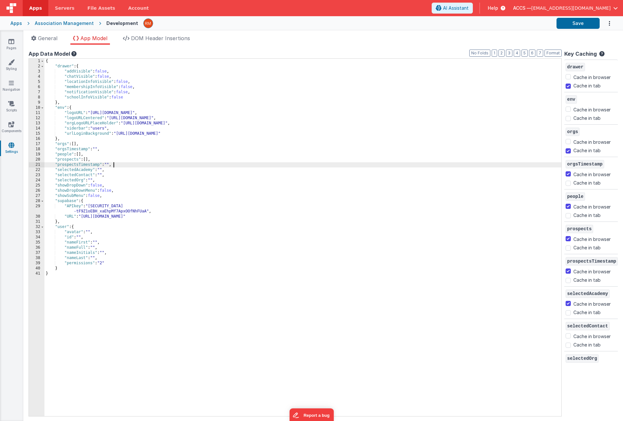
click at [115, 165] on div "{ "drawer" : { "addVisible" : false , "chatVisible" : false , "locationInfoVisi…" at bounding box center [302, 243] width 517 height 368
click at [99, 171] on div "{ "drawer" : { "addVisible" : false , "chatVisible" : false , "locationInfoVisi…" at bounding box center [302, 243] width 517 height 368
checkbox input "false"
checkbox input "true"
checkbox input "false"
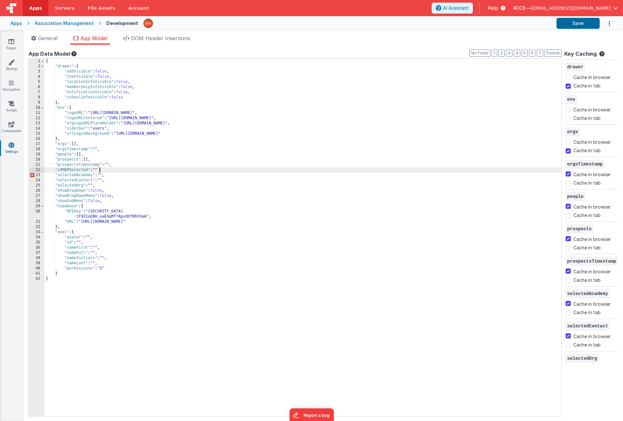
checkbox input "false"
click at [153, 195] on div "{ "drawer" : { "addVisible" : false , "chatVisible" : false , "locationInfoVisi…" at bounding box center [302, 243] width 517 height 368
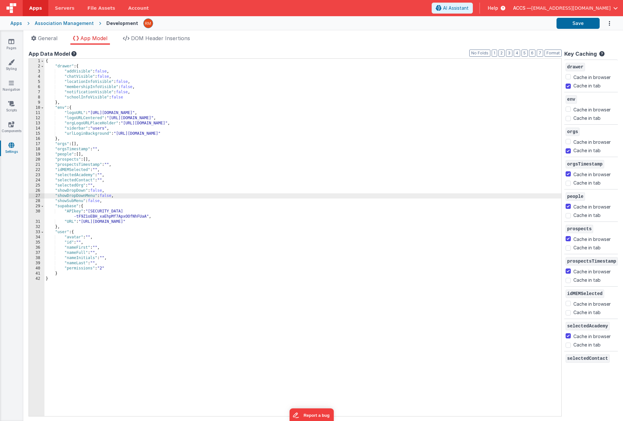
click at [125, 166] on div "{ "drawer" : { "addVisible" : false , "chatVisible" : false , "locationInfoVisi…" at bounding box center [302, 243] width 517 height 368
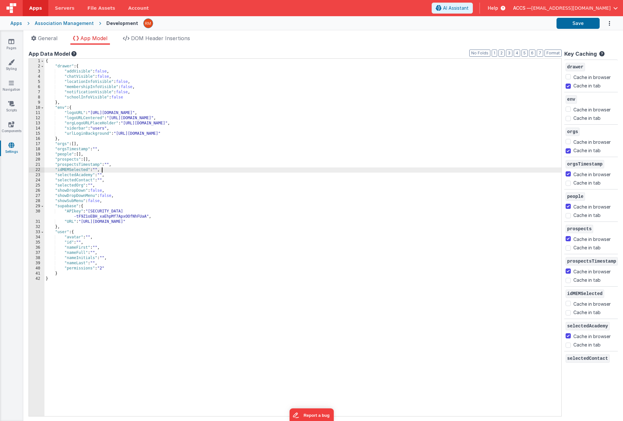
click at [124, 169] on div "{ "drawer" : { "addVisible" : false , "chatVisible" : false , "locationInfoVisi…" at bounding box center [302, 243] width 517 height 368
click at [565, 303] on input "Cache in browser" at bounding box center [567, 303] width 5 height 5
checkbox input "true"
click at [525, 296] on div "{ "drawer" : { "addVisible" : false , "chatVisible" : false , "locationInfoVisi…" at bounding box center [302, 243] width 517 height 368
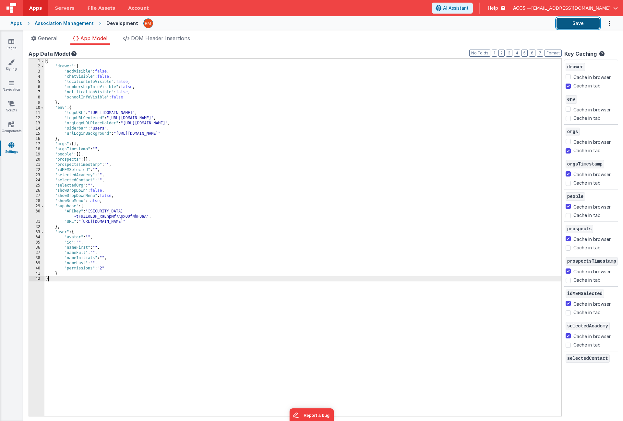
click at [577, 27] on button "Save" at bounding box center [577, 23] width 43 height 11
click at [15, 42] on link "Pages" at bounding box center [11, 44] width 23 height 13
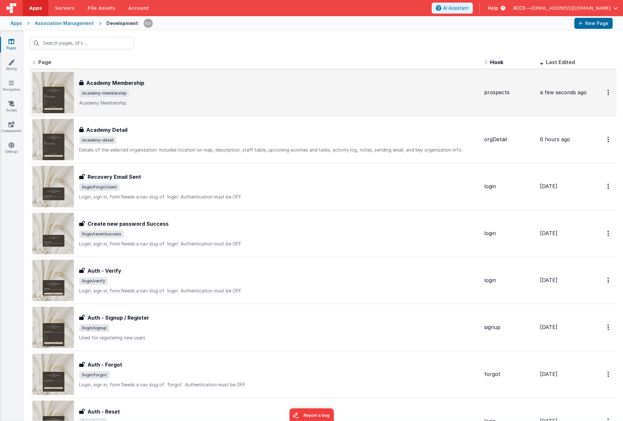
click at [112, 85] on h3 "Academy Membership" at bounding box center [115, 83] width 58 height 8
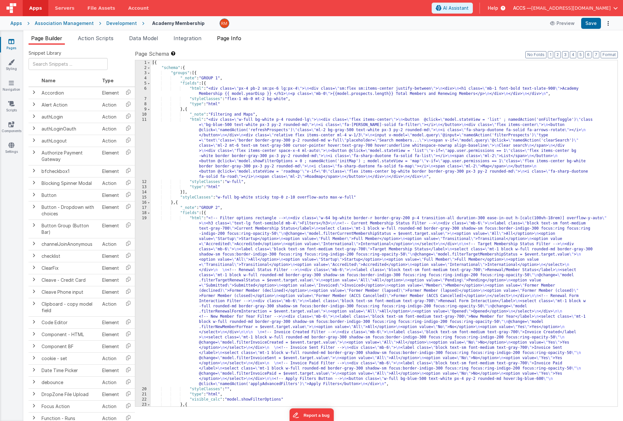
click at [232, 40] on span "Page Info" at bounding box center [229, 38] width 24 height 6
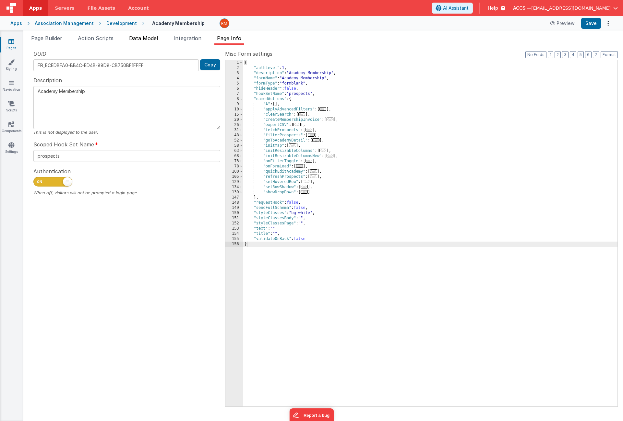
click at [153, 35] on span "Data Model" at bounding box center [143, 38] width 29 height 6
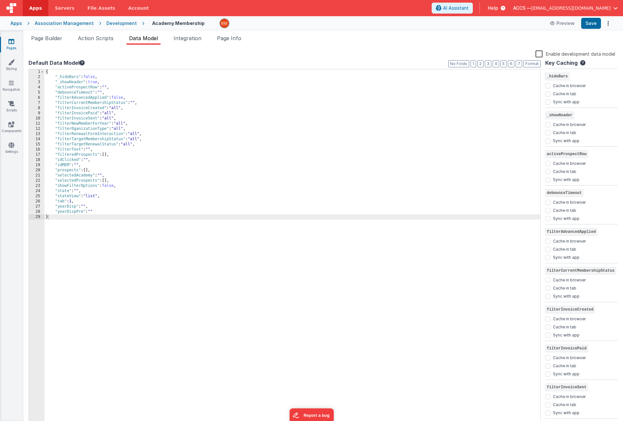
click at [69, 164] on div "{ "_hideBars" : false , "_showHeader" : true , "activeProspectRow" : "" , "debo…" at bounding box center [292, 253] width 496 height 368
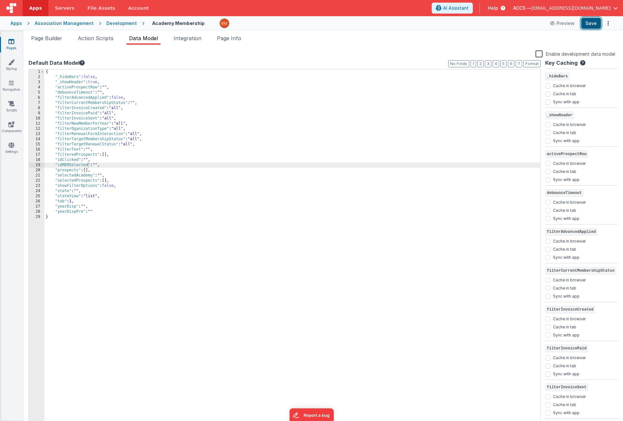
click at [586, 26] on button "Save" at bounding box center [591, 23] width 20 height 11
click at [62, 39] on span "Page Builder" at bounding box center [46, 38] width 31 height 6
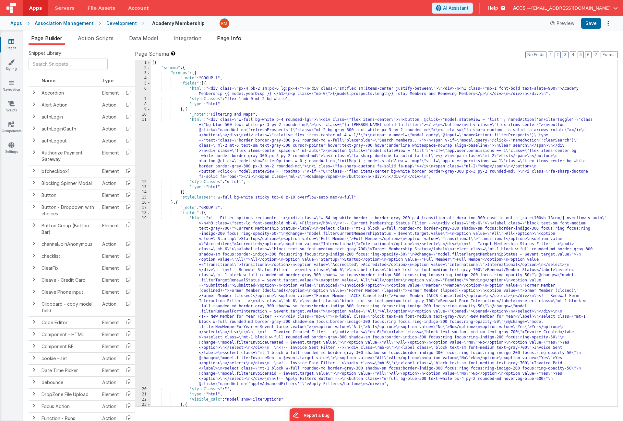
click at [234, 42] on li "Page Info" at bounding box center [229, 39] width 30 height 10
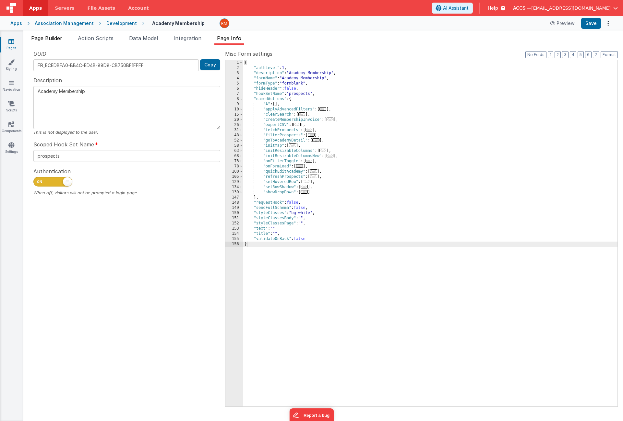
click at [42, 39] on span "Page Builder" at bounding box center [46, 38] width 31 height 6
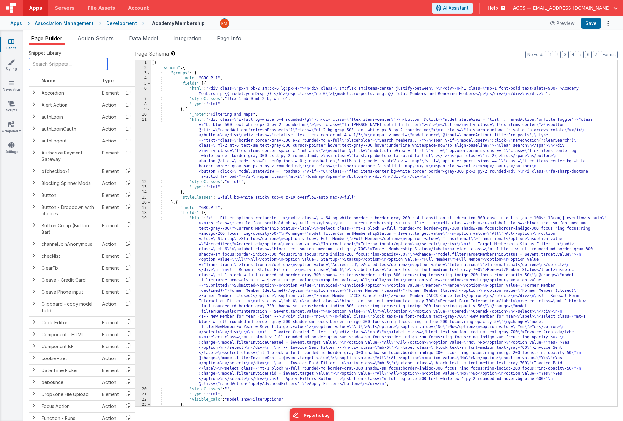
click at [56, 67] on input "text" at bounding box center [68, 64] width 79 height 12
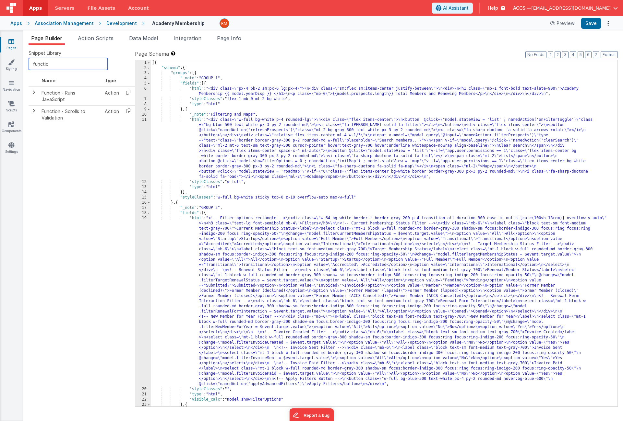
type input "functio"
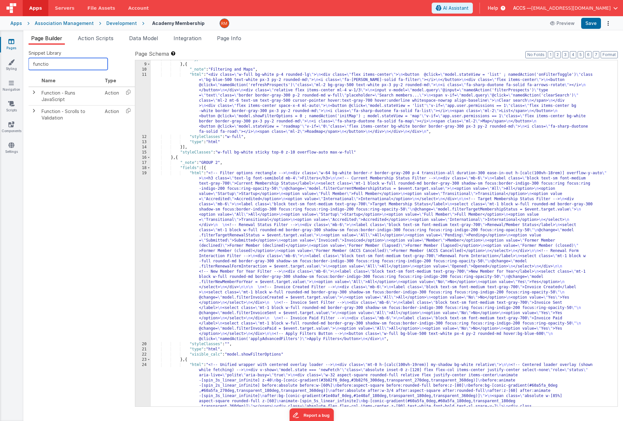
scroll to position [245, 0]
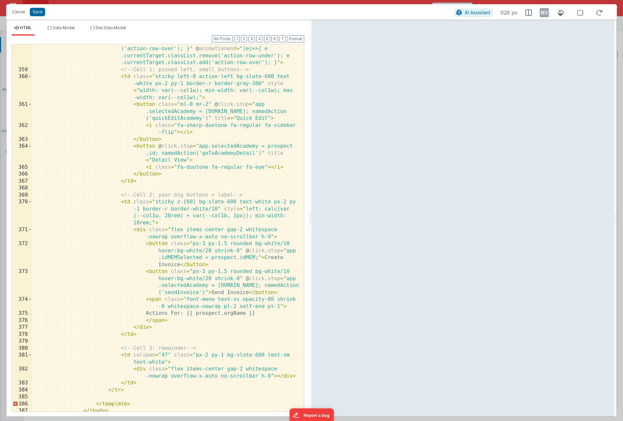
scroll to position [4245, 0]
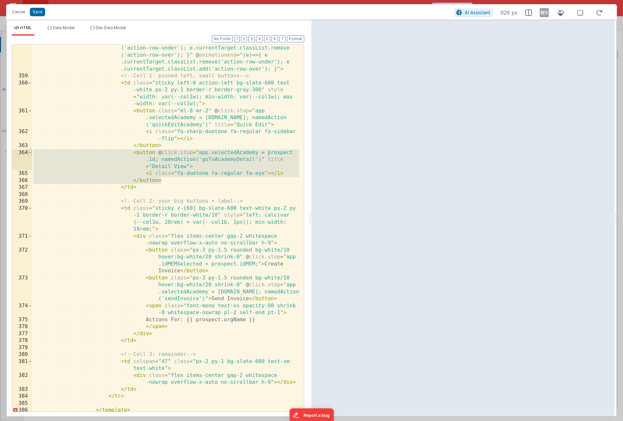
drag, startPoint x: 165, startPoint y: 180, endPoint x: 30, endPoint y: 150, distance: 138.3
click at [30, 150] on div "358 359 360 361 362 363 364 365 366 367 368 369 370 371 372 373 374 375 376 377…" at bounding box center [158, 228] width 292 height 368
click at [181, 180] on div "< tr v-if = "model.activeProspectRow === prospect.id" class = "no -hover animat…" at bounding box center [165, 235] width 267 height 423
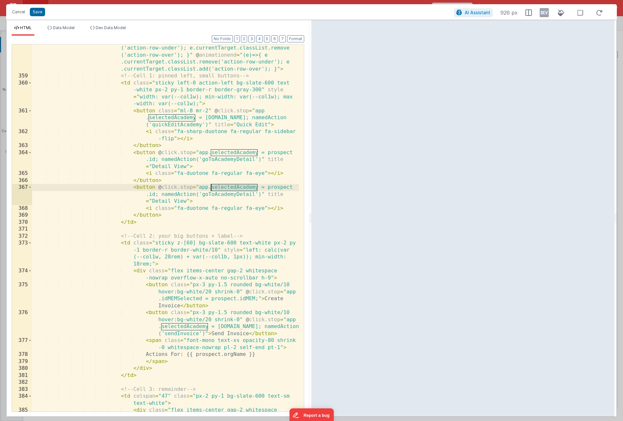
drag, startPoint x: 257, startPoint y: 188, endPoint x: 210, endPoint y: 187, distance: 46.7
click at [210, 187] on div "< tr v-if = "model.activeProspectRow === prospect.id" class = "no -hover animat…" at bounding box center [165, 239] width 267 height 431
click at [294, 188] on div "< tr v-if = "model.activeProspectRow === prospect.id" class = "no -hover animat…" at bounding box center [165, 239] width 267 height 431
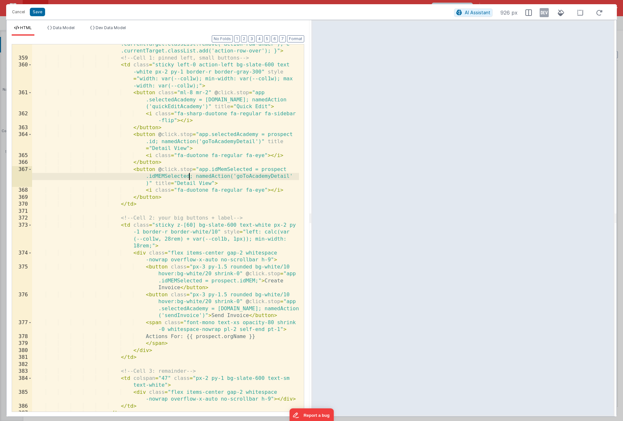
scroll to position [4269, 0]
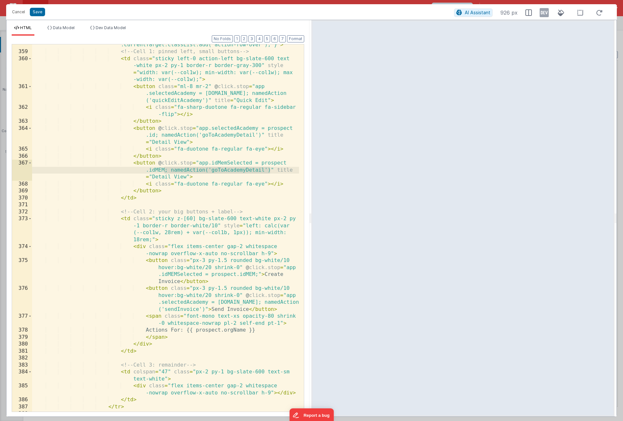
drag, startPoint x: 271, startPoint y: 171, endPoint x: 164, endPoint y: 171, distance: 107.6
click at [164, 171] on div "< tr v-if = "model.activeProspectRow === prospect.id" class = "no -hover animat…" at bounding box center [165, 211] width 267 height 423
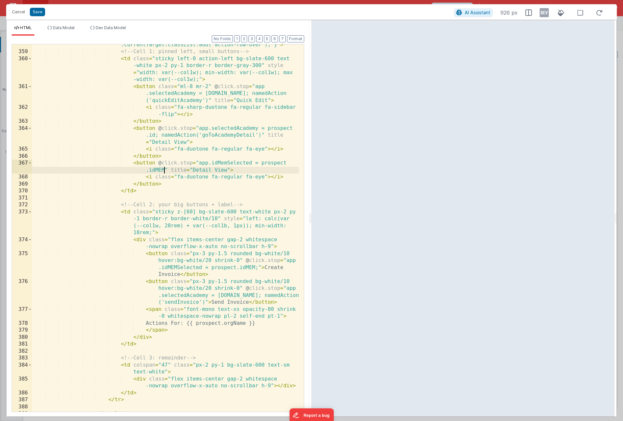
click at [207, 199] on div "< tr v-if = "model.activeProspectRow === prospect.id" class = "no -hover animat…" at bounding box center [165, 211] width 267 height 423
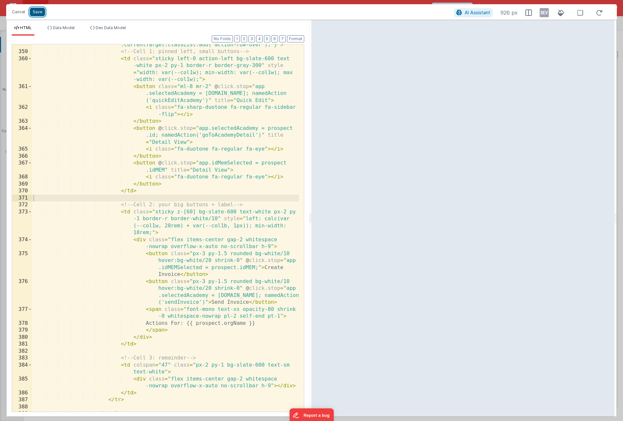
click at [35, 16] on button "Save" at bounding box center [37, 12] width 15 height 8
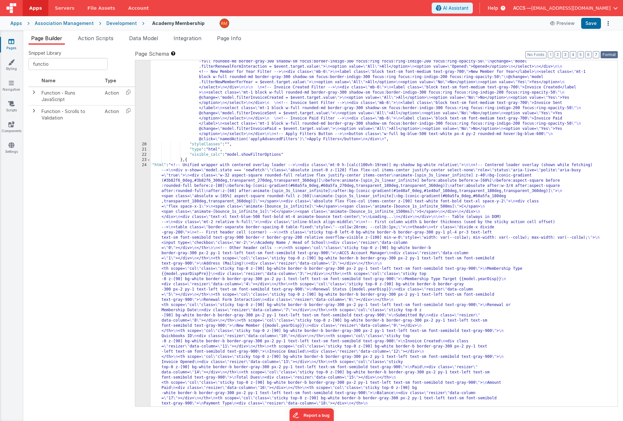
click at [606, 54] on button "Format" at bounding box center [608, 54] width 17 height 7
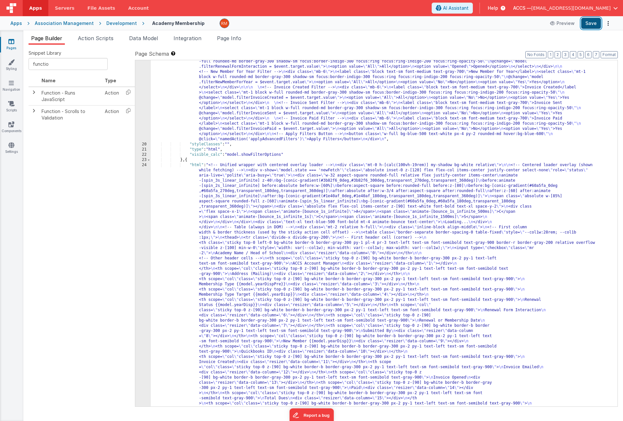
click at [598, 21] on button "Save" at bounding box center [591, 23] width 20 height 11
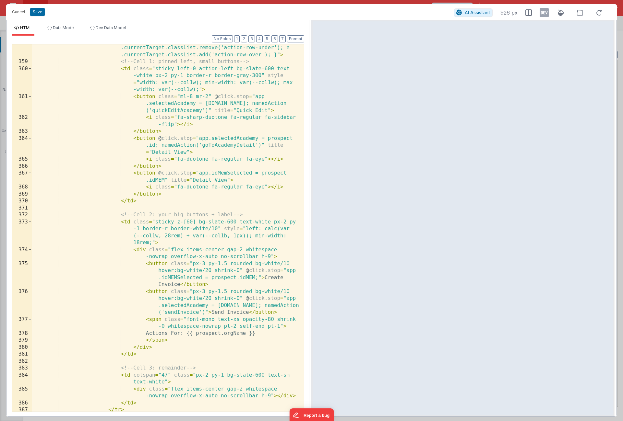
scroll to position [4246, 0]
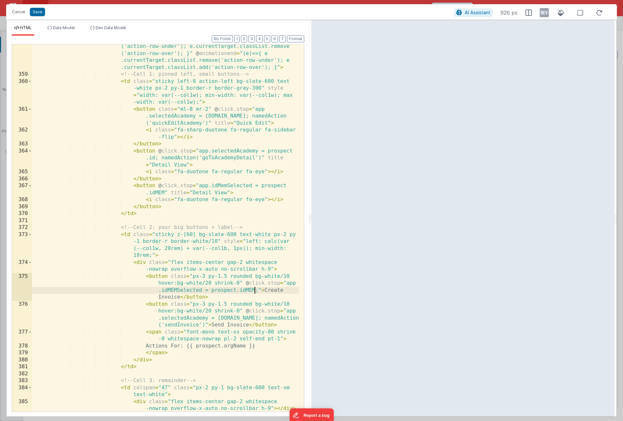
click at [254, 292] on div "< tr v-if = "model.activeProspectRow === prospect.id" class = "no -hover animat…" at bounding box center [165, 233] width 267 height 423
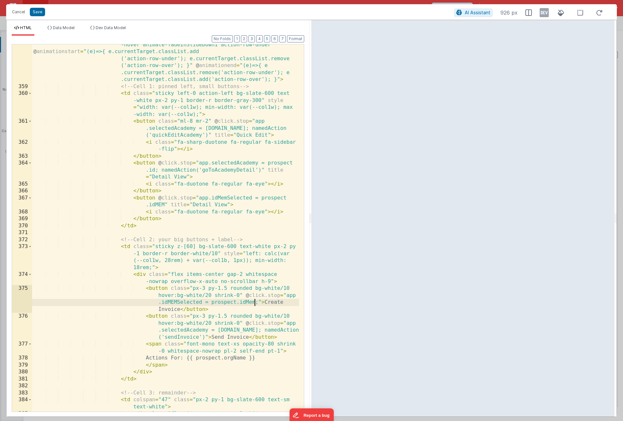
scroll to position [4234, 0]
click at [164, 206] on div "< tr v-if = "model.activeProspectRow === prospect.id" class = "no -hover animat…" at bounding box center [165, 249] width 267 height 431
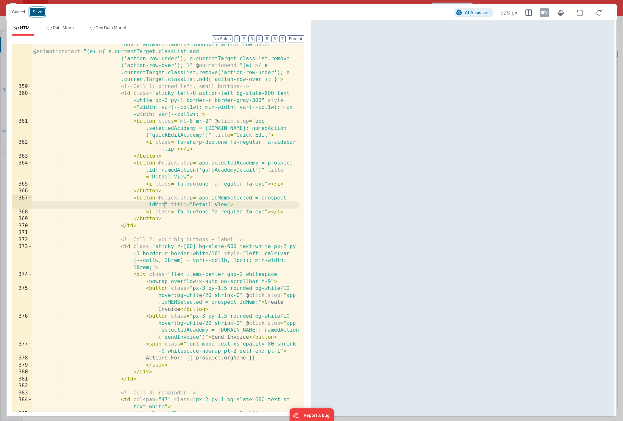
click at [37, 12] on button "Save" at bounding box center [37, 12] width 15 height 8
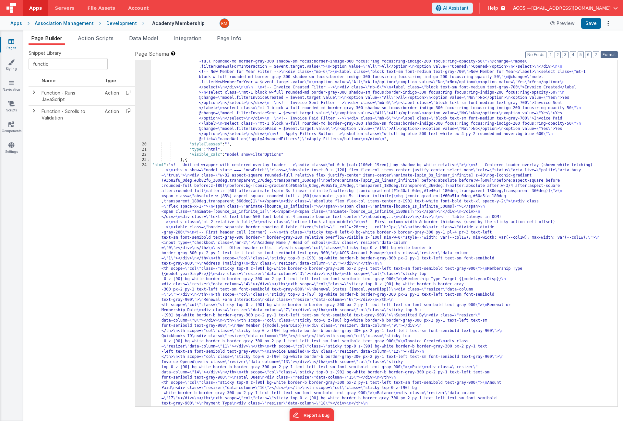
click at [615, 54] on button "Format" at bounding box center [608, 54] width 17 height 7
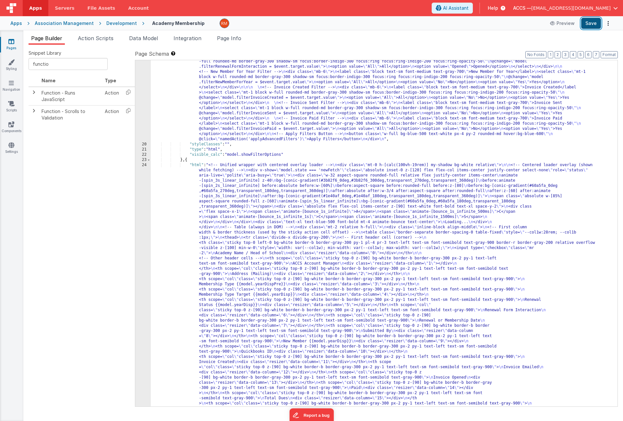
click at [594, 26] on button "Save" at bounding box center [591, 23] width 20 height 11
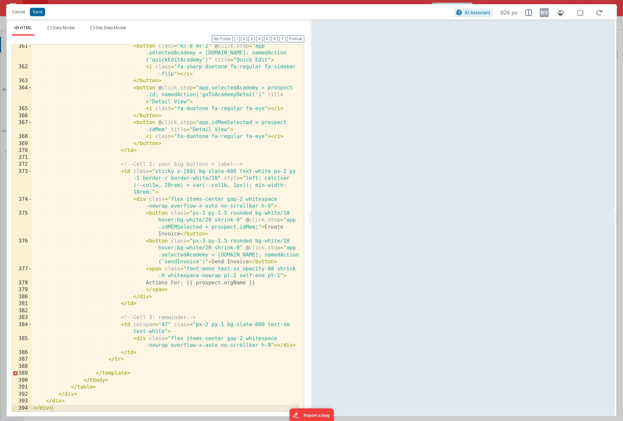
scroll to position [4310, 0]
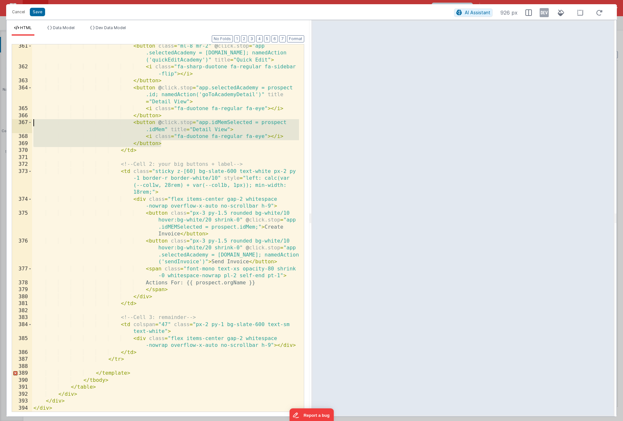
drag, startPoint x: 176, startPoint y: 146, endPoint x: 16, endPoint y: 124, distance: 161.4
click at [16, 124] on div "361 362 363 364 365 366 367 368 369 370 371 372 373 374 375 376 377 378 379 380…" at bounding box center [158, 228] width 292 height 368
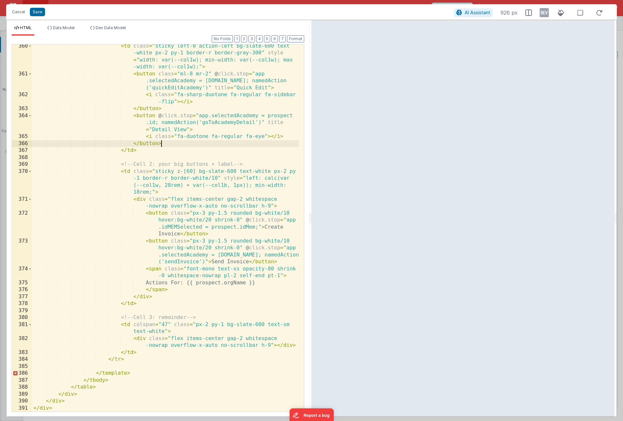
scroll to position [4282, 0]
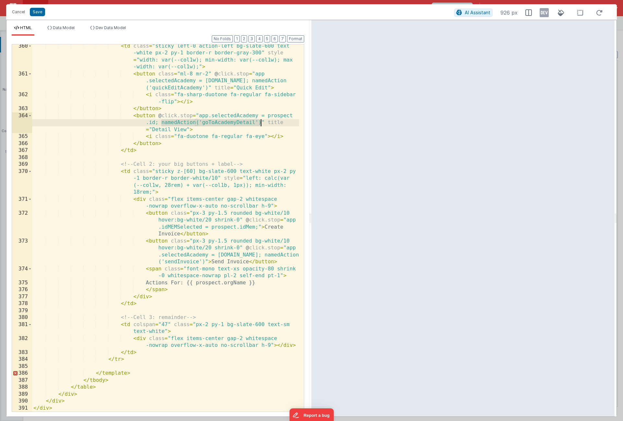
drag, startPoint x: 161, startPoint y: 124, endPoint x: 260, endPoint y: 125, distance: 99.5
click at [260, 125] on div "< td class = "sticky left-0 action-left bg-slate-600 text -white px-2 py-1 bord…" at bounding box center [165, 244] width 267 height 403
click at [257, 228] on div "< td class = "sticky left-0 action-left bg-slate-600 text -white px-2 py-1 bord…" at bounding box center [165, 244] width 267 height 403
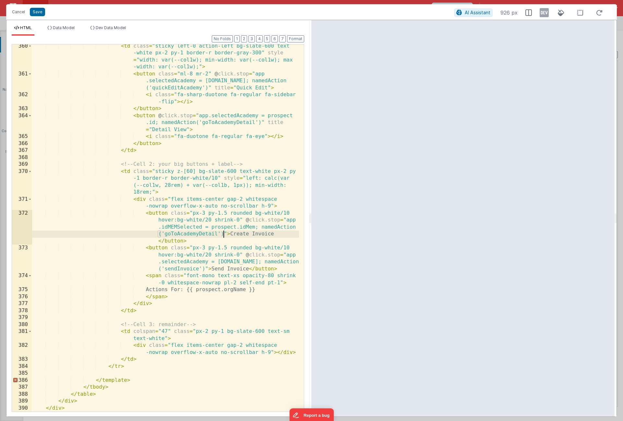
click at [294, 221] on div "< td class = "sticky left-0 action-left bg-slate-600 text -white px-2 py-1 bord…" at bounding box center [165, 244] width 267 height 403
drag, startPoint x: 252, startPoint y: 235, endPoint x: 199, endPoint y: 233, distance: 52.6
click at [199, 233] on div "< td class = "sticky left-0 action-left bg-slate-600 text -white px-2 py-1 bord…" at bounding box center [165, 244] width 267 height 403
click at [35, 14] on button "Save" at bounding box center [37, 12] width 15 height 8
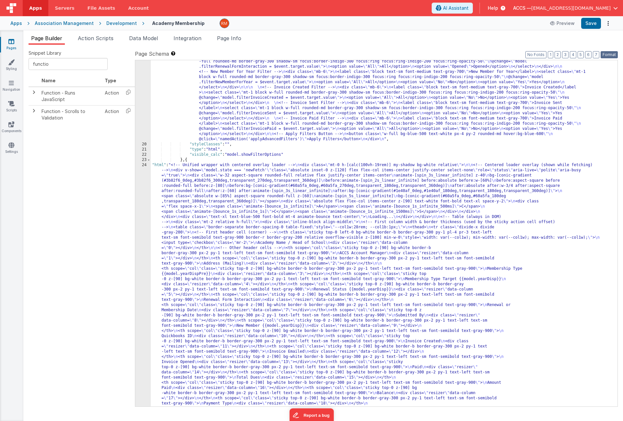
click at [606, 54] on button "Format" at bounding box center [608, 54] width 17 height 7
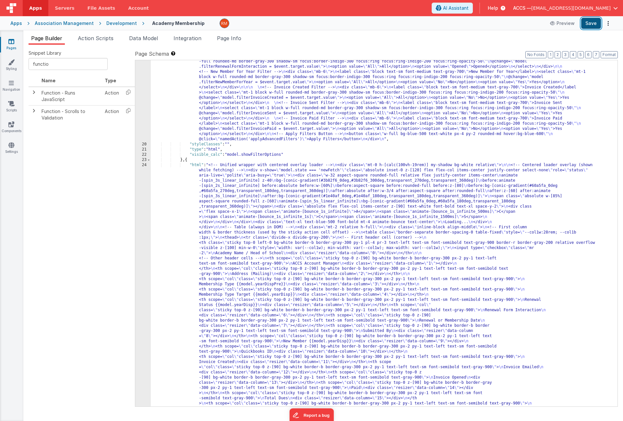
click at [593, 25] on button "Save" at bounding box center [591, 23] width 20 height 11
click at [145, 39] on span "Data Model" at bounding box center [143, 38] width 29 height 6
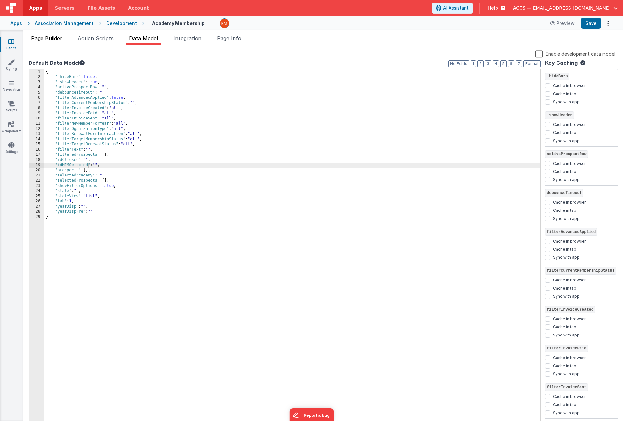
click at [48, 41] on span "Page Builder" at bounding box center [46, 38] width 31 height 6
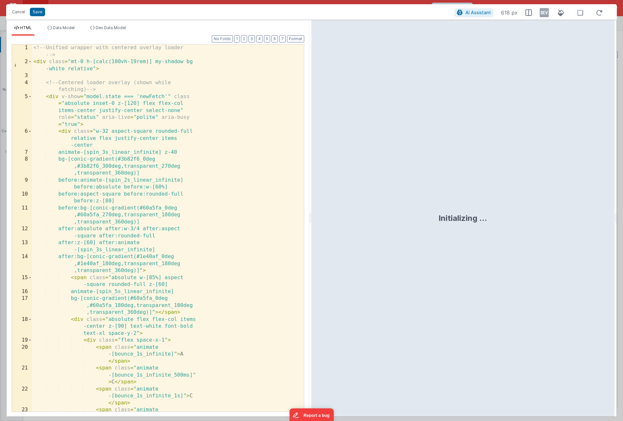
click at [208, 189] on div "<!-- Unified wrapper with centered overlay loader --> < div class = "mt-0 h-[ca…" at bounding box center [165, 245] width 267 height 403
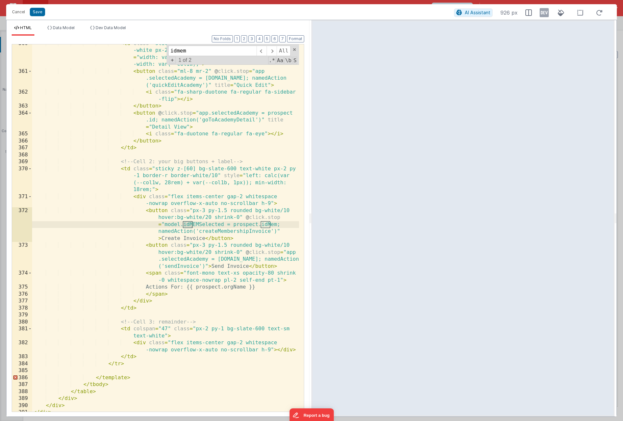
scroll to position [4284, 0]
type input "idmemsele"
click at [15, 13] on button "Cancel" at bounding box center [18, 11] width 19 height 9
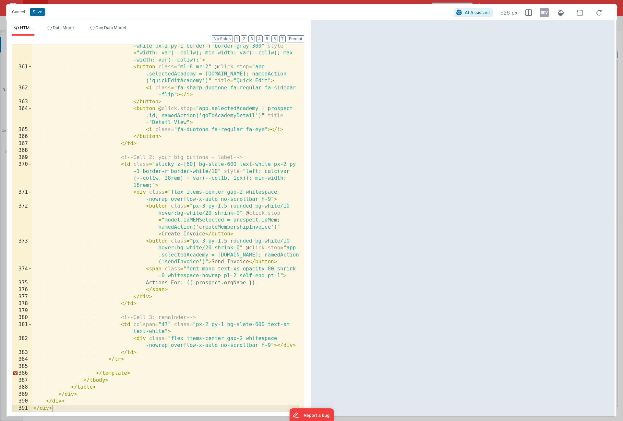
scroll to position [4289, 0]
click at [180, 221] on div "< td class = "sticky left-0 action-left bg-slate-600 text -white px-2 py-1 bord…" at bounding box center [165, 237] width 267 height 403
click at [38, 11] on button "Save" at bounding box center [37, 12] width 15 height 8
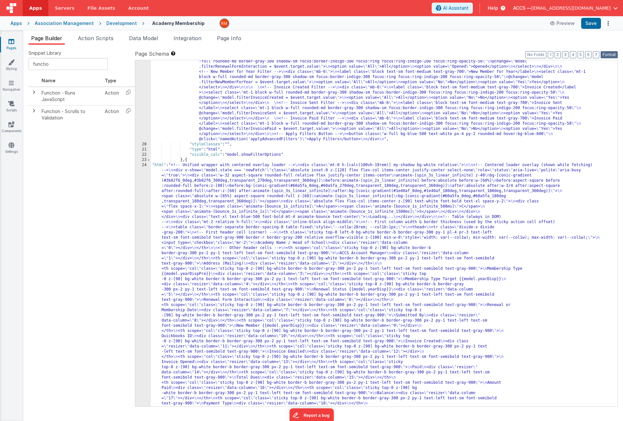
click at [615, 55] on button "Format" at bounding box center [608, 54] width 17 height 7
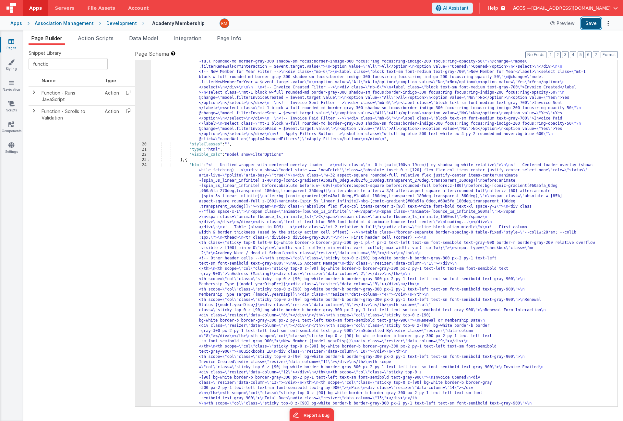
click at [593, 25] on button "Save" at bounding box center [591, 23] width 20 height 11
click at [235, 41] on li "Page Info" at bounding box center [229, 39] width 30 height 10
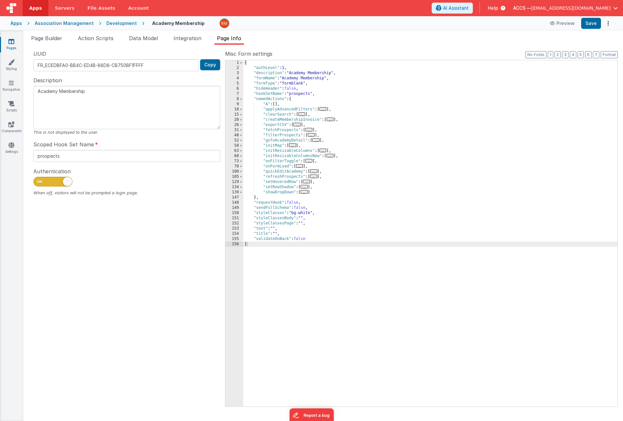
click at [331, 121] on span "..." at bounding box center [329, 120] width 7 height 4
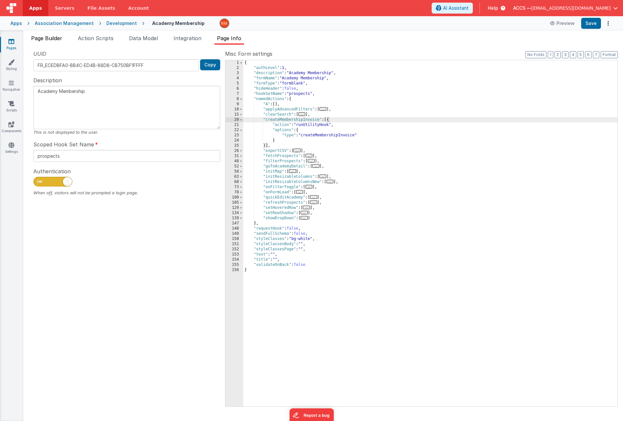
click at [44, 42] on li "Page Builder" at bounding box center [47, 39] width 36 height 10
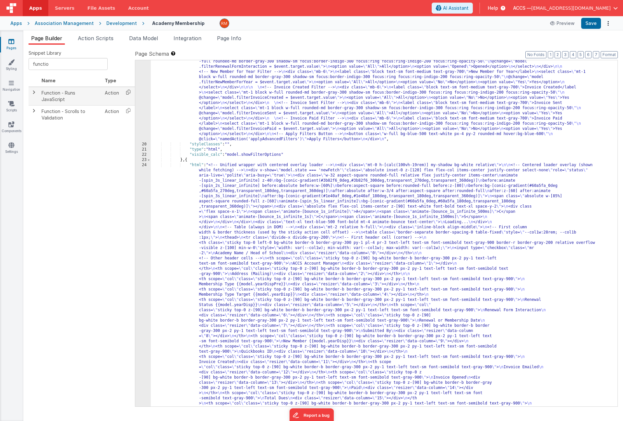
click at [127, 92] on icon at bounding box center [128, 92] width 13 height 10
click at [227, 39] on span "Page Info" at bounding box center [229, 38] width 24 height 6
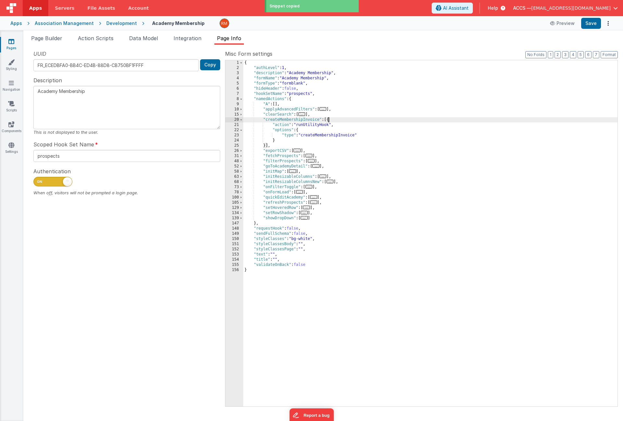
click at [328, 120] on div "{ "authLevel" : 1 , "description" : "Academy Membership" , "formName" : "Academ…" at bounding box center [430, 238] width 374 height 357
paste textarea
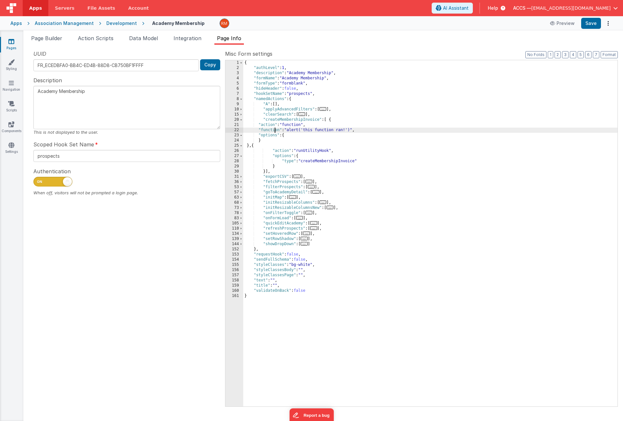
click at [274, 128] on div "{ "authLevel" : 1 , "description" : "Academy Membership" , "formName" : "Academ…" at bounding box center [430, 238] width 374 height 357
click at [237, 130] on div "22" at bounding box center [234, 130] width 18 height 5
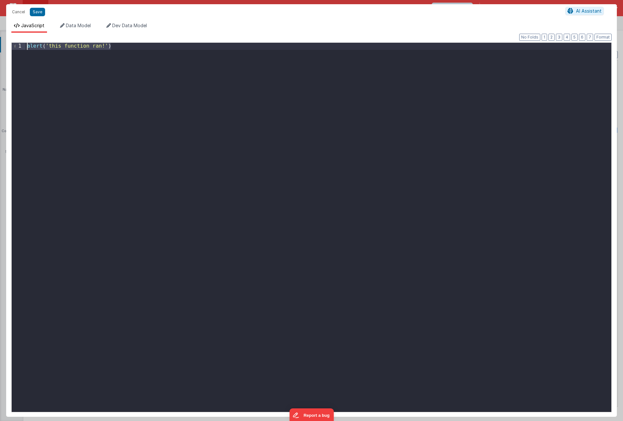
drag, startPoint x: 130, startPoint y: 49, endPoint x: 17, endPoint y: 27, distance: 115.6
click at [17, 27] on div "JavaScript Data Model Dev Data Model Format 7 6 5 4 3 2 1 No Folds 1 alert ( 't…" at bounding box center [311, 219] width 611 height 395
click at [42, 14] on button "Save" at bounding box center [37, 12] width 15 height 8
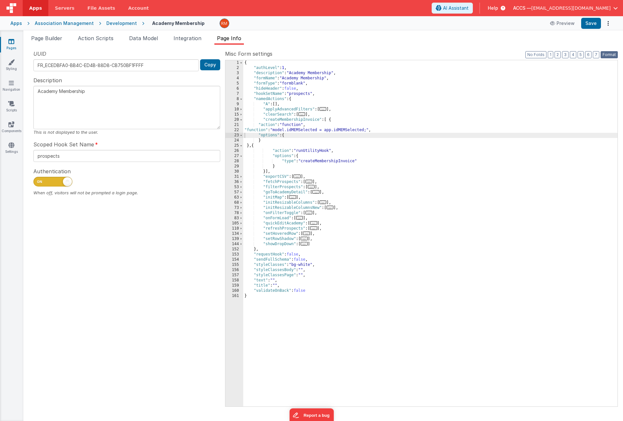
click at [609, 57] on button "Format" at bounding box center [608, 54] width 17 height 7
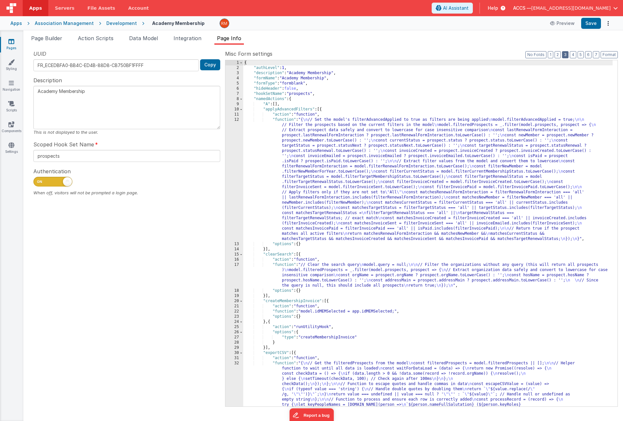
click at [567, 53] on button "3" at bounding box center [565, 54] width 6 height 7
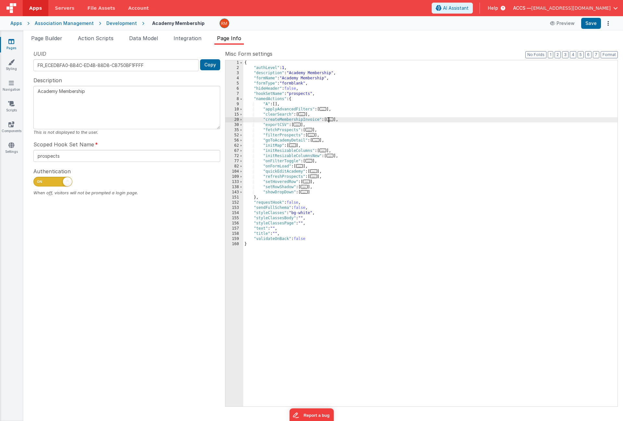
click at [331, 119] on span "..." at bounding box center [329, 120] width 7 height 4
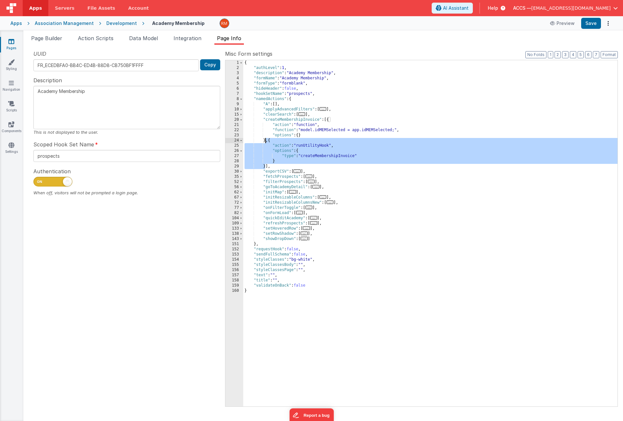
drag, startPoint x: 267, startPoint y: 167, endPoint x: 265, endPoint y: 143, distance: 24.4
click at [265, 143] on div "{ "authLevel" : 1 , "description" : "Academy Membership" , "formName" : "Academ…" at bounding box center [430, 238] width 374 height 357
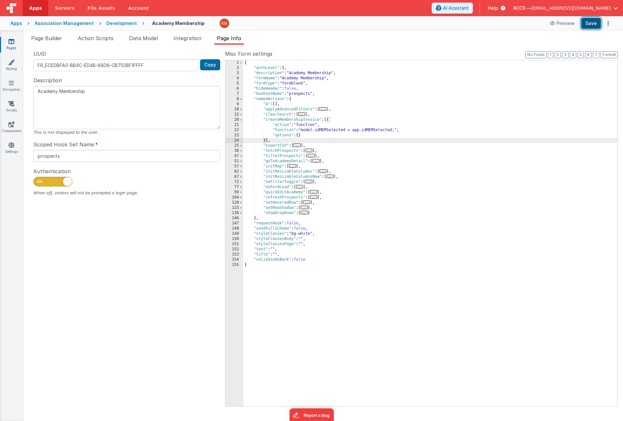
click at [586, 26] on button "Save" at bounding box center [591, 23] width 20 height 11
click at [265, 142] on div "{ "authLevel" : 1 , "description" : "Academy Membership" , "formName" : "Academ…" at bounding box center [430, 238] width 374 height 357
click at [50, 42] on li "Page Builder" at bounding box center [47, 39] width 36 height 10
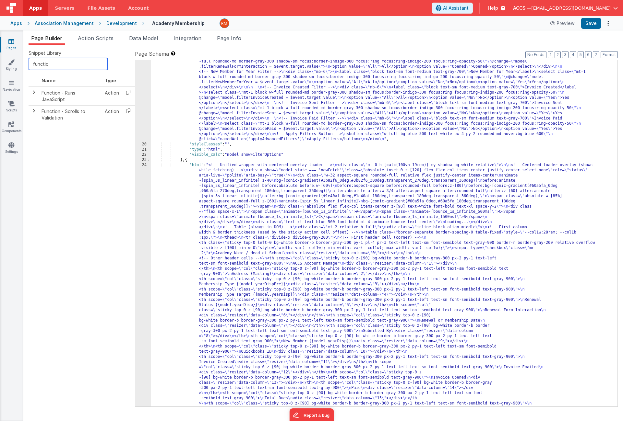
drag, startPoint x: 57, startPoint y: 68, endPoint x: 27, endPoint y: 60, distance: 31.0
click at [27, 60] on div "Snippet Library functio Name Type Function - Runs JavaScript Action Function - …" at bounding box center [322, 233] width 599 height 377
type input "utili"
click at [130, 92] on icon at bounding box center [128, 92] width 13 height 10
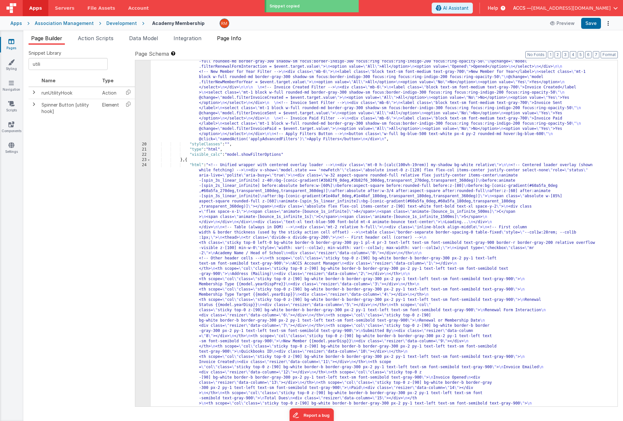
click at [220, 40] on span "Page Info" at bounding box center [229, 38] width 24 height 6
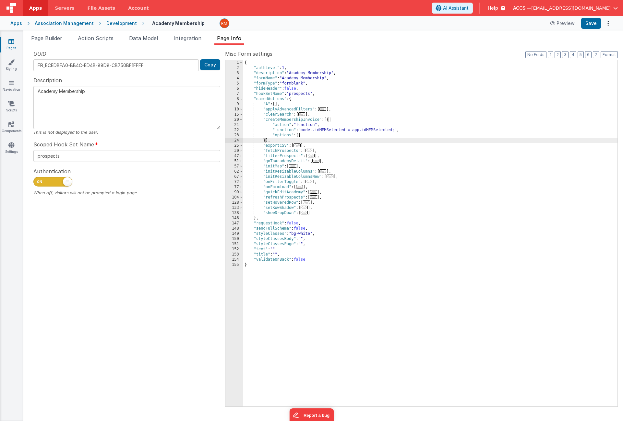
click at [266, 141] on div "{ "authLevel" : 1 , "description" : "Academy Membership" , "formName" : "Academ…" at bounding box center [430, 238] width 374 height 357
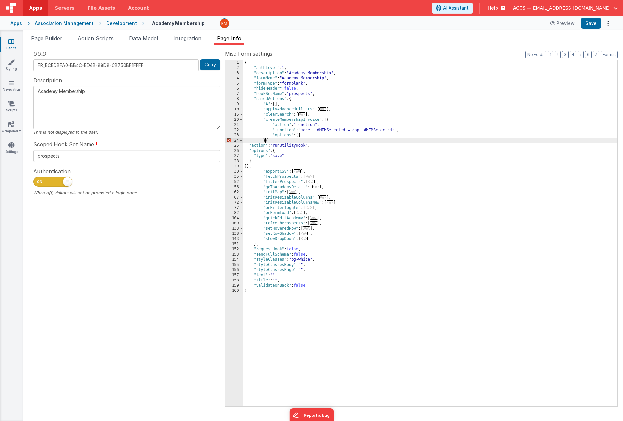
click at [265, 143] on div "{ "authLevel" : 1 , "description" : "Academy Membership" , "formName" : "Academ…" at bounding box center [430, 238] width 374 height 357
click at [308, 146] on div "{ "authLevel" : 1 , "description" : "Academy Membership" , "formName" : "Academ…" at bounding box center [430, 238] width 374 height 357
drag, startPoint x: 329, startPoint y: 146, endPoint x: 275, endPoint y: 146, distance: 54.1
click at [275, 146] on div "{ "authLevel" : 1 , "description" : "Academy Membership" , "formName" : "Academ…" at bounding box center [430, 238] width 374 height 357
drag, startPoint x: 283, startPoint y: 158, endPoint x: 275, endPoint y: 158, distance: 8.1
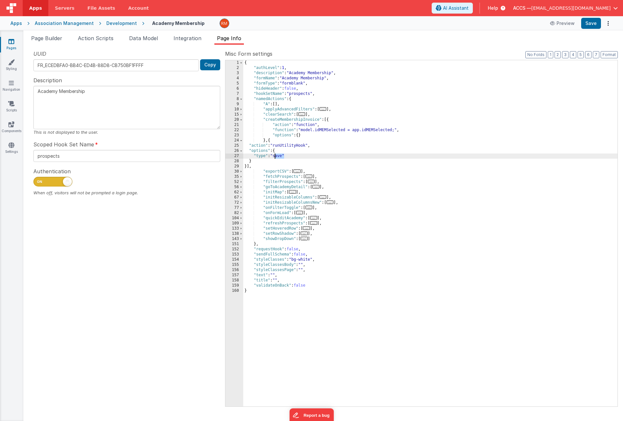
click at [275, 158] on div "{ "authLevel" : 1 , "description" : "Academy Membership" , "formName" : "Academ…" at bounding box center [430, 238] width 374 height 357
click at [284, 156] on div "{ "authLevel" : 1 , "description" : "Academy Membership" , "formName" : "Academ…" at bounding box center [430, 238] width 374 height 357
click at [587, 27] on button "Save" at bounding box center [591, 23] width 20 height 11
click at [611, 58] on button "Format" at bounding box center [608, 54] width 17 height 7
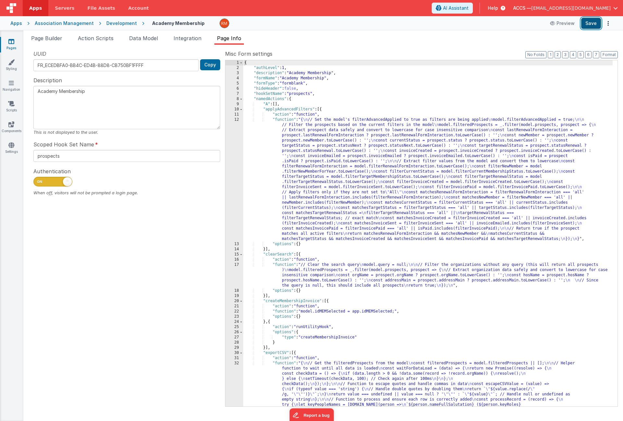
click at [591, 22] on button "Save" at bounding box center [591, 23] width 20 height 11
click at [241, 110] on span at bounding box center [241, 109] width 4 height 5
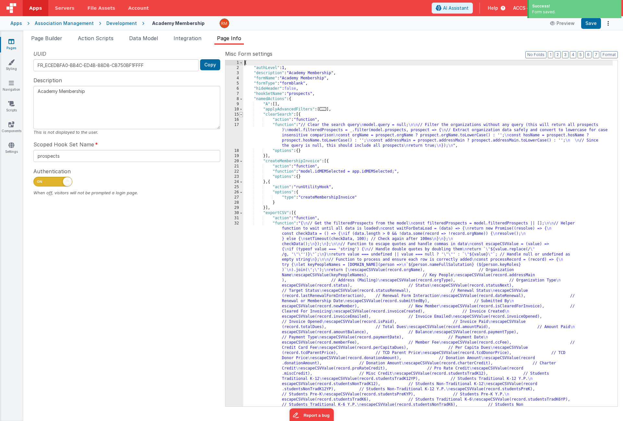
click at [241, 114] on span at bounding box center [241, 114] width 4 height 5
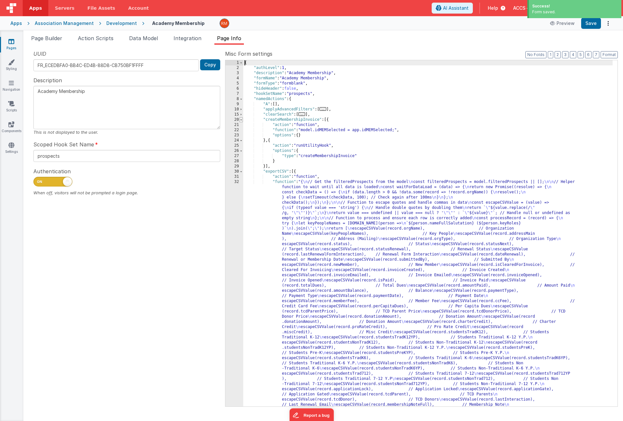
click at [241, 119] on span at bounding box center [241, 119] width 4 height 5
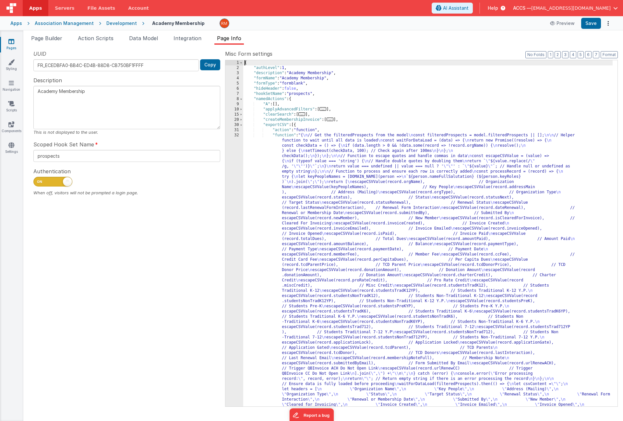
click at [329, 121] on span "..." at bounding box center [329, 120] width 7 height 4
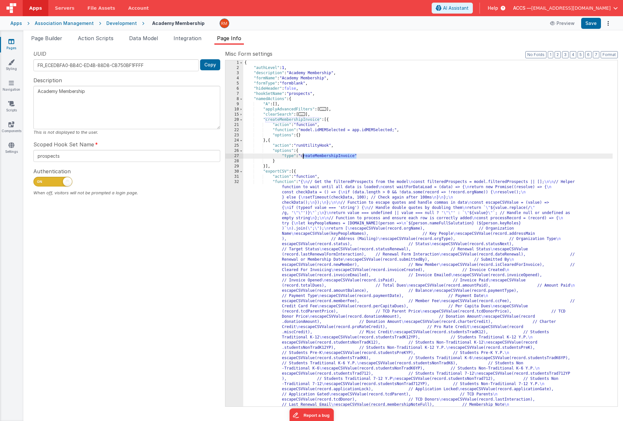
drag, startPoint x: 356, startPoint y: 157, endPoint x: 303, endPoint y: 157, distance: 53.5
click at [303, 157] on div "{ "authLevel" : 1 , "description" : "Academy Membership" , "formName" : "Academ…" at bounding box center [427, 420] width 369 height 720
click at [38, 36] on span "Page Builder" at bounding box center [46, 38] width 31 height 6
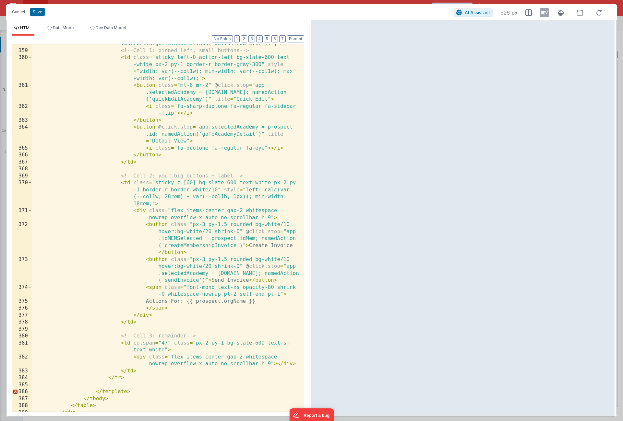
scroll to position [4270, 0]
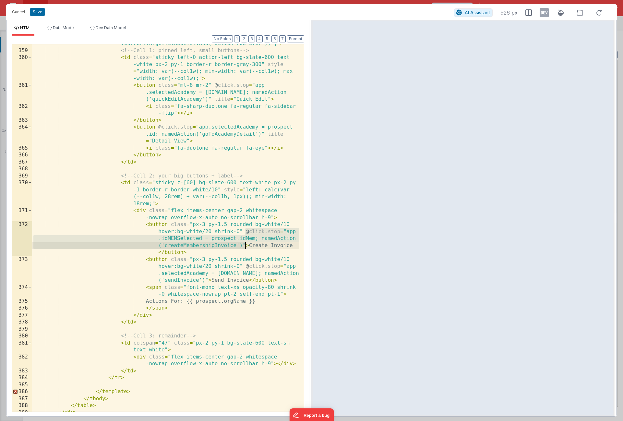
drag, startPoint x: 244, startPoint y: 231, endPoint x: 244, endPoint y: 245, distance: 14.3
click at [244, 245] on div "< tr v-if = "model.activeProspectRow === prospect.id" class = "no -hover animat…" at bounding box center [165, 209] width 267 height 423
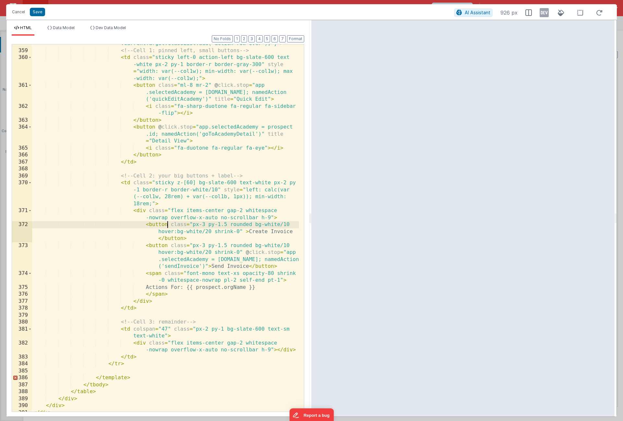
click at [168, 224] on div "< tr v-if = "model.activeProspectRow === prospect.id" class = "no -hover animat…" at bounding box center [165, 209] width 267 height 423
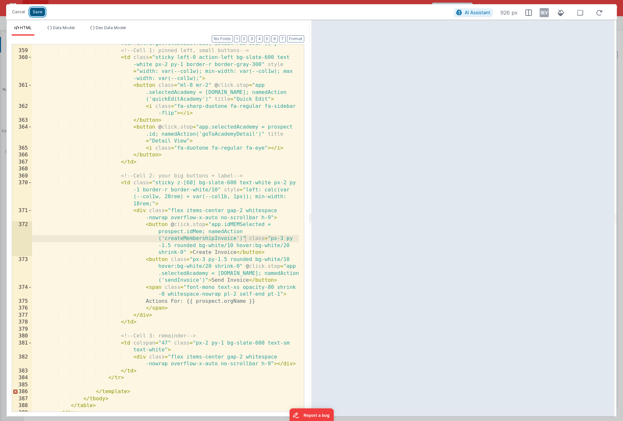
click at [42, 15] on button "Save" at bounding box center [37, 12] width 15 height 8
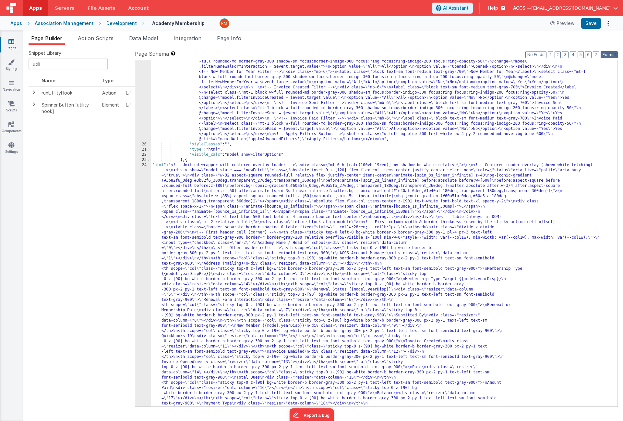
click at [611, 52] on button "Format" at bounding box center [608, 54] width 17 height 7
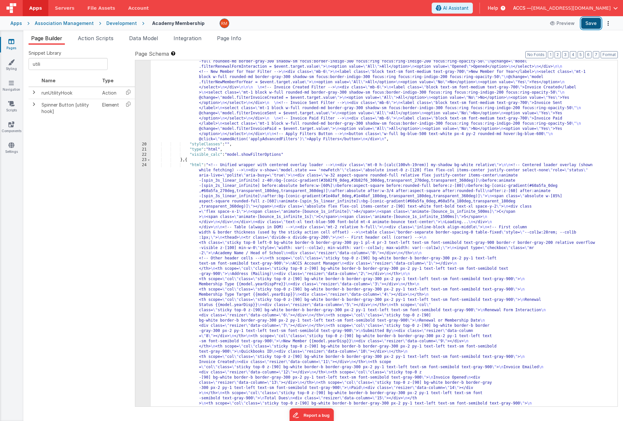
click at [594, 26] on button "Save" at bounding box center [591, 23] width 20 height 11
click at [593, 21] on button "Save" at bounding box center [591, 23] width 20 height 11
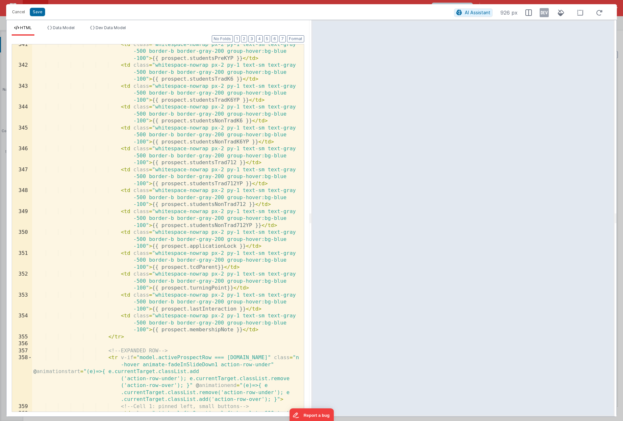
scroll to position [4289, 0]
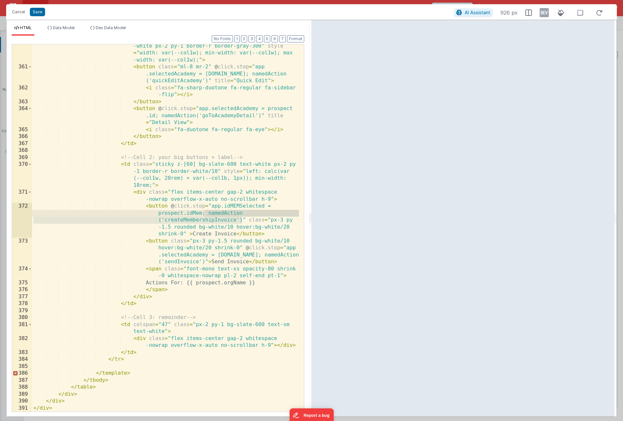
drag, startPoint x: 242, startPoint y: 222, endPoint x: 206, endPoint y: 215, distance: 36.7
click at [206, 215] on div "< td class = "sticky left-0 action-left bg-slate-600 text -white px-2 py-1 bord…" at bounding box center [165, 237] width 267 height 403
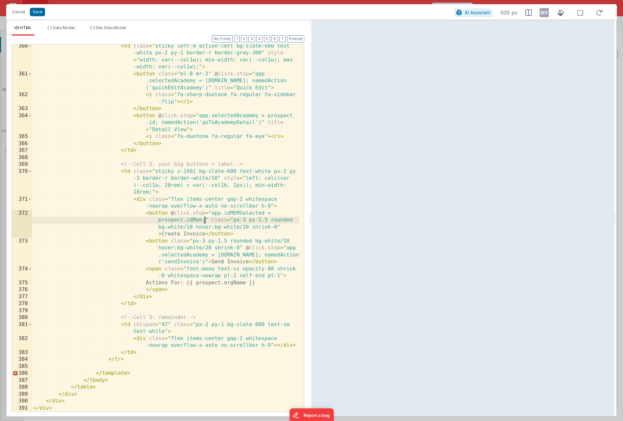
scroll to position [4282, 0]
drag, startPoint x: 210, startPoint y: 213, endPoint x: 205, endPoint y: 220, distance: 8.3
click at [205, 220] on div "< td class = "sticky left-0 action-left bg-slate-600 text -white px-2 py-1 bord…" at bounding box center [165, 244] width 267 height 403
click at [208, 222] on div "< td class = "sticky left-0 action-left bg-slate-600 text -white px-2 py-1 bord…" at bounding box center [165, 244] width 267 height 403
click at [204, 219] on div "< td class = "sticky left-0 action-left bg-slate-600 text -white px-2 py-1 bord…" at bounding box center [165, 244] width 267 height 403
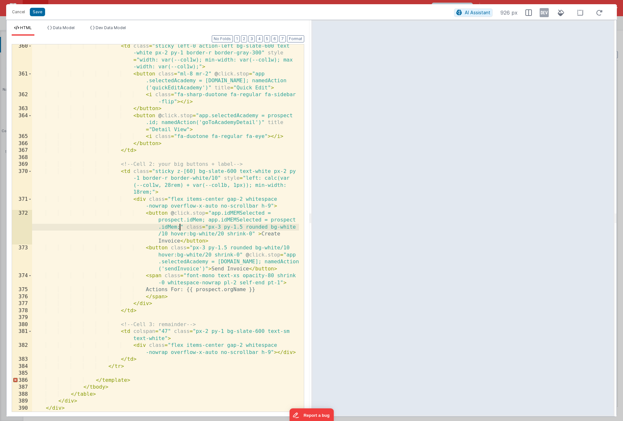
click at [217, 221] on div "< td class = "sticky left-0 action-left bg-slate-600 text -white px-2 py-1 bord…" at bounding box center [165, 244] width 267 height 403
click at [36, 14] on button "Save" at bounding box center [37, 12] width 15 height 8
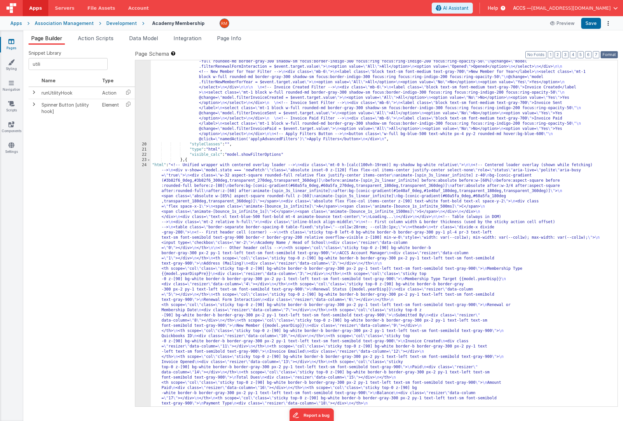
click at [611, 57] on button "Format" at bounding box center [608, 54] width 17 height 7
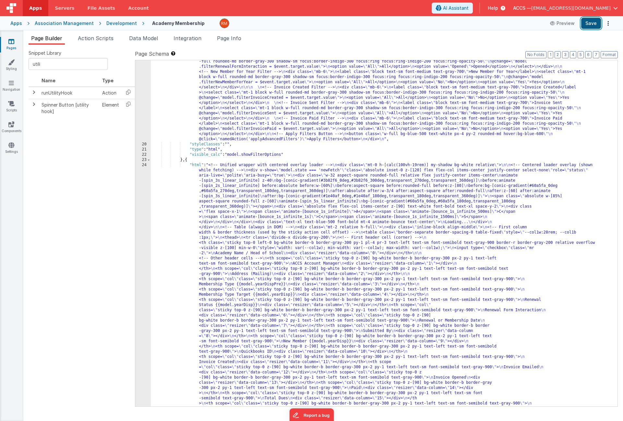
click at [591, 25] on button "Save" at bounding box center [591, 23] width 20 height 11
click at [8, 46] on link "Pages" at bounding box center [11, 44] width 23 height 13
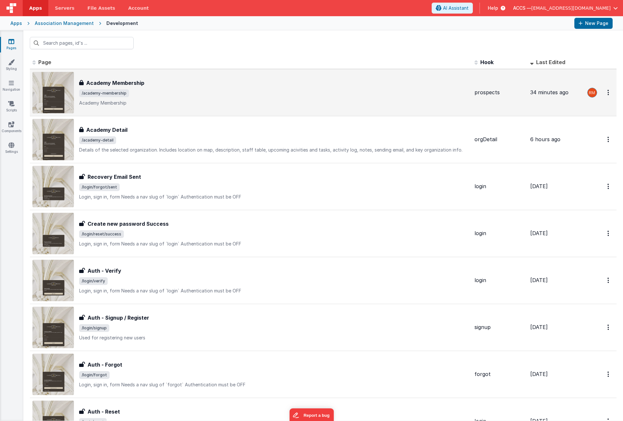
click at [102, 83] on h3 "Academy Membership" at bounding box center [115, 83] width 58 height 8
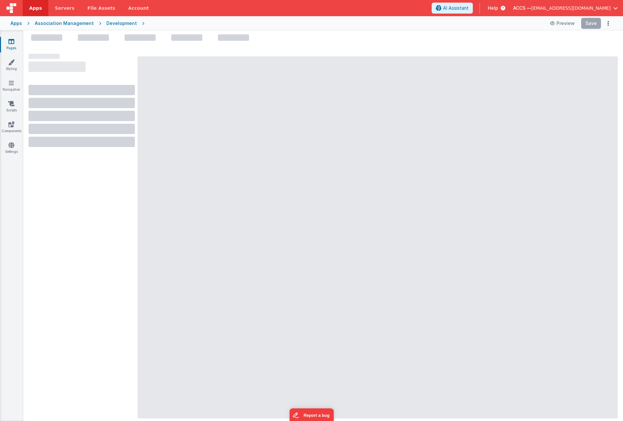
click at [604, 10] on span "[EMAIL_ADDRESS][DOMAIN_NAME]" at bounding box center [570, 8] width 79 height 6
click at [167, 23] on button at bounding box center [311, 210] width 623 height 421
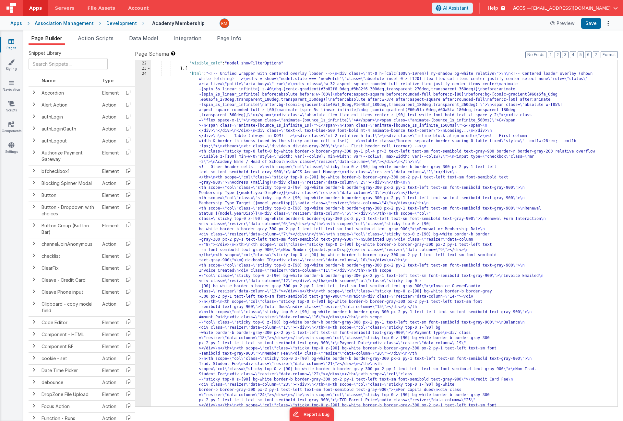
scroll to position [337, 0]
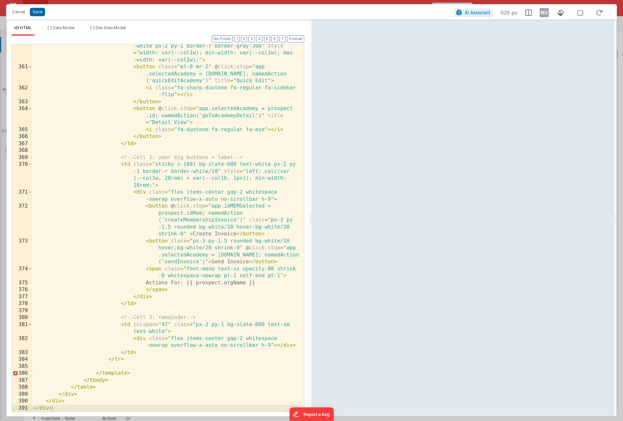
scroll to position [4289, 0]
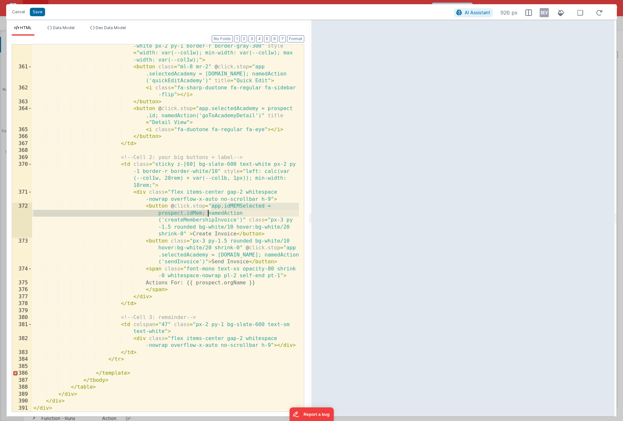
drag, startPoint x: 210, startPoint y: 206, endPoint x: 206, endPoint y: 213, distance: 7.8
click at [206, 213] on div "< td class = "sticky left-0 action-left bg-slate-600 text -white px-2 py-1 bord…" at bounding box center [165, 237] width 267 height 403
drag, startPoint x: 242, startPoint y: 222, endPoint x: 208, endPoint y: 213, distance: 35.1
click at [208, 213] on div "< td class = "sticky left-0 action-left bg-slate-600 text -white px-2 py-1 bord…" at bounding box center [165, 237] width 267 height 403
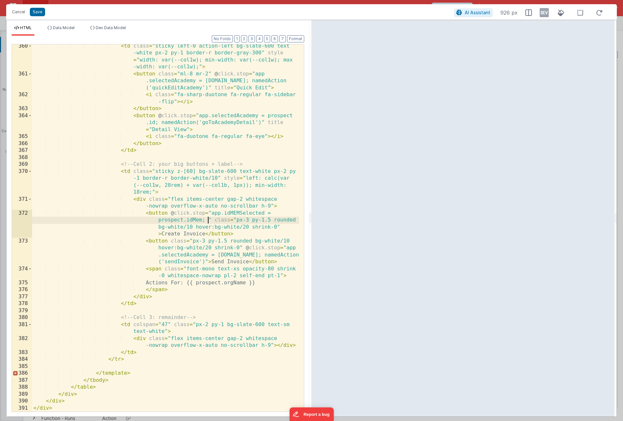
scroll to position [4282, 0]
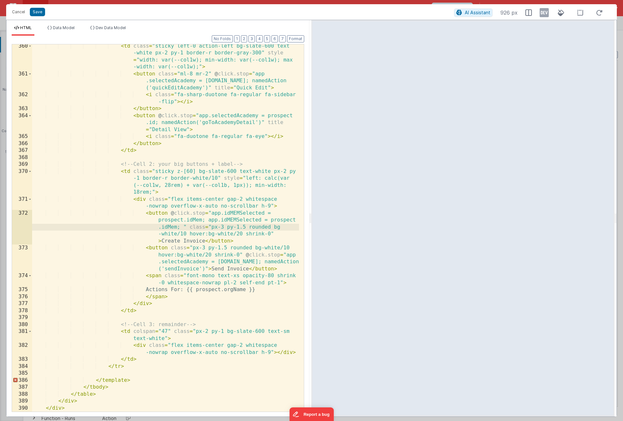
click at [215, 222] on div "< td class = "sticky left-0 action-left bg-slate-600 text -white px-2 py-1 bord…" at bounding box center [165, 244] width 267 height 403
click at [216, 224] on div "< td class = "sticky left-0 action-left bg-slate-600 text -white px-2 py-1 bord…" at bounding box center [165, 244] width 267 height 403
click at [41, 13] on button "Save" at bounding box center [37, 12] width 15 height 8
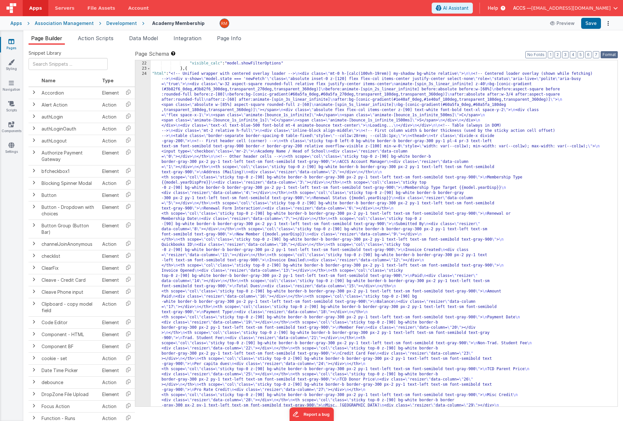
click at [611, 54] on button "Format" at bounding box center [608, 54] width 17 height 7
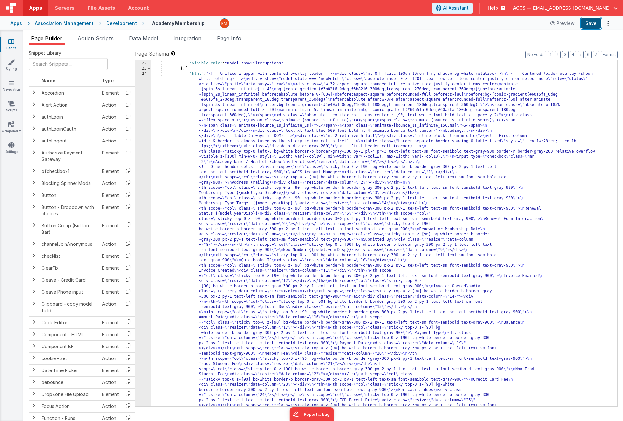
click at [590, 24] on button "Save" at bounding box center [591, 23] width 20 height 11
click at [238, 39] on span "Page Info" at bounding box center [229, 38] width 24 height 6
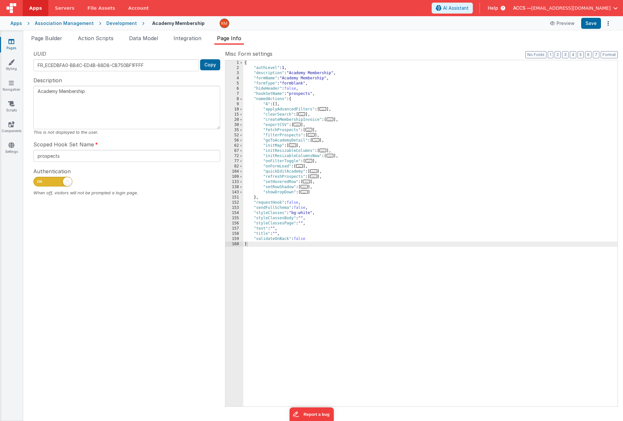
click at [302, 167] on span "..." at bounding box center [299, 166] width 7 height 4
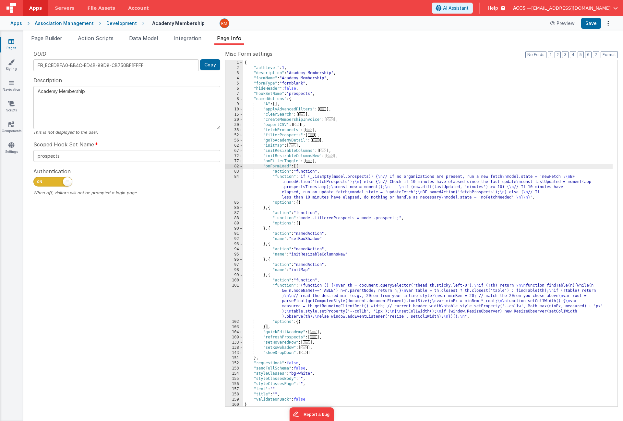
click at [282, 176] on div "{ "authLevel" : 1 , "description" : "Academy Membership" , "formName" : "Academ…" at bounding box center [427, 238] width 369 height 357
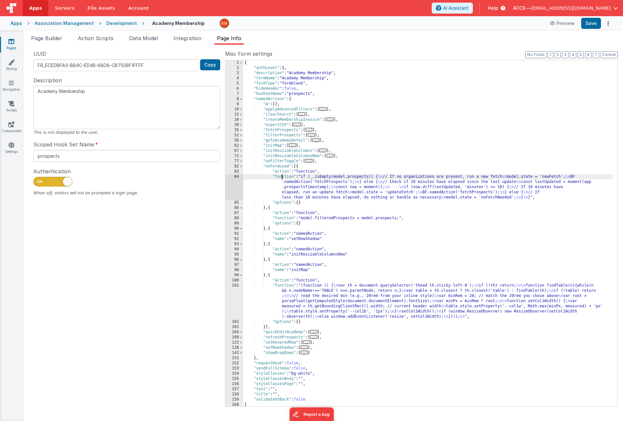
click at [228, 175] on div "84" at bounding box center [234, 187] width 18 height 26
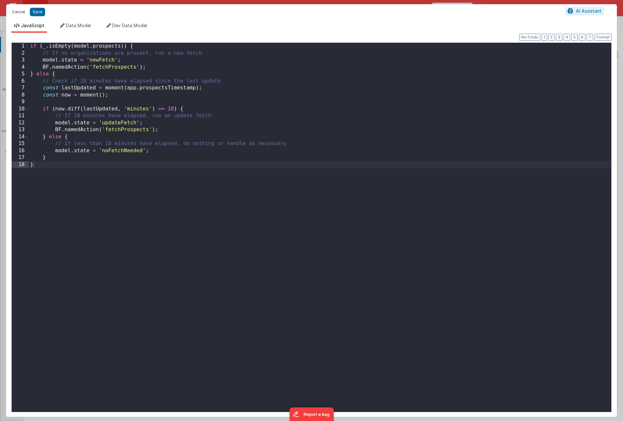
click at [19, 13] on button "Cancel" at bounding box center [18, 11] width 19 height 9
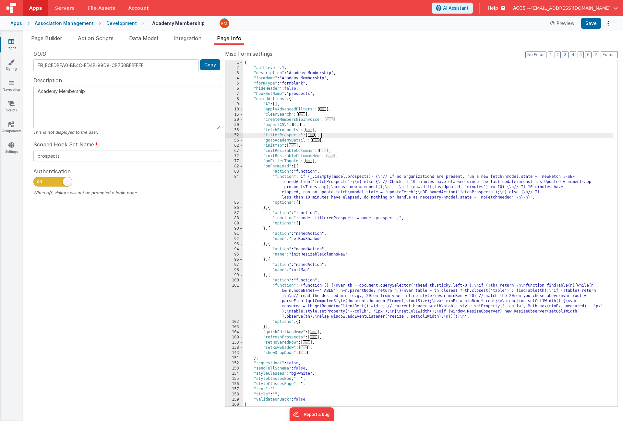
click at [482, 135] on div "{ "authLevel" : 1 , "description" : "Academy Membership" , "formName" : "Academ…" at bounding box center [427, 238] width 369 height 357
click at [331, 119] on span "..." at bounding box center [329, 120] width 7 height 4
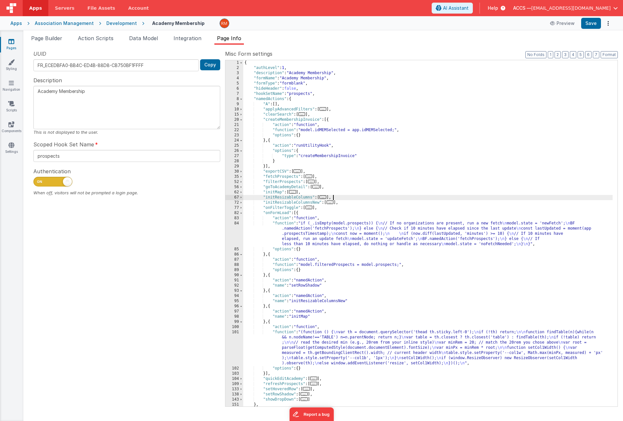
click at [385, 198] on div "{ "authLevel" : 1 , "description" : "Academy Membership" , "formName" : "Academ…" at bounding box center [427, 238] width 369 height 357
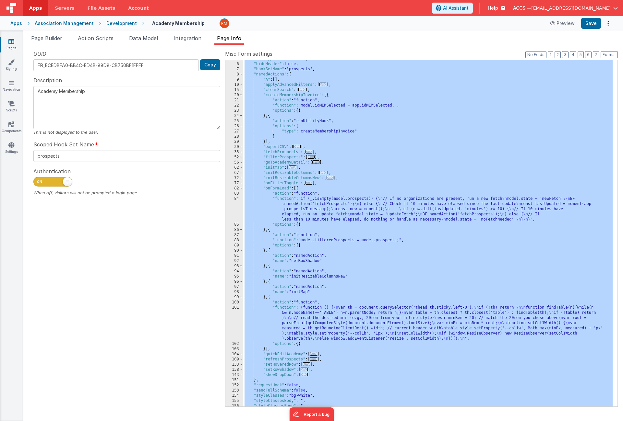
scroll to position [25, 0]
click at [242, 189] on span at bounding box center [241, 188] width 4 height 5
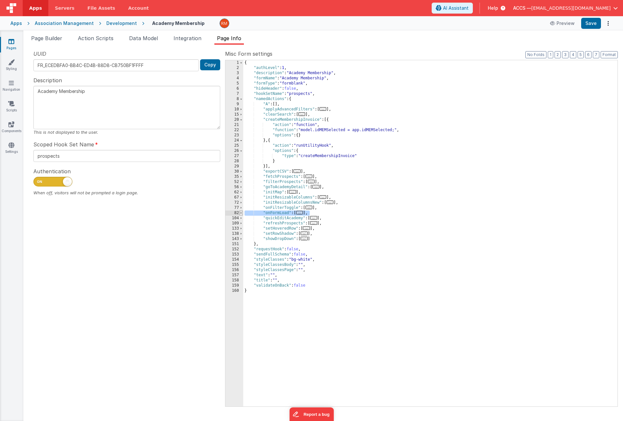
drag, startPoint x: 314, startPoint y: 214, endPoint x: 240, endPoint y: 211, distance: 74.3
click at [240, 211] on div "1 2 3 4 5 6 7 8 9 10 15 20 21 22 23 24 25 26 27 28 29 30 35 52 56 62 67 72 77 8…" at bounding box center [421, 233] width 393 height 347
click at [313, 214] on div "{ "authLevel" : 1 , "description" : "Academy Membership" , "formName" : "Academ…" at bounding box center [430, 238] width 374 height 357
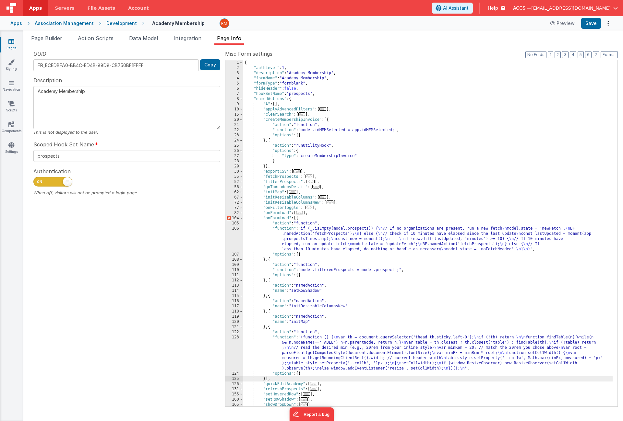
click at [289, 219] on div "{ "authLevel" : 1 , "description" : "Academy Membership" , "formName" : "Academ…" at bounding box center [427, 238] width 369 height 357
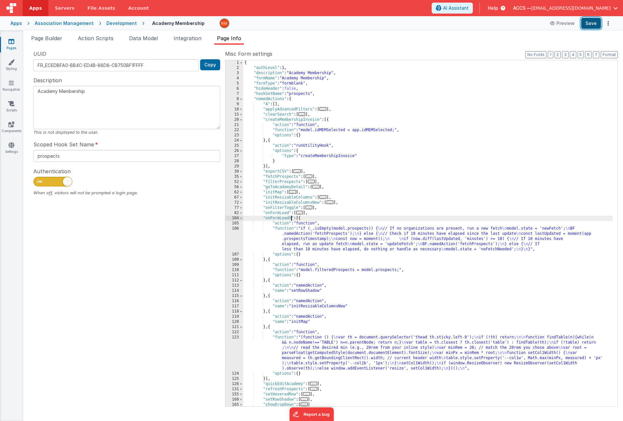
click at [597, 21] on button "Save" at bounding box center [591, 23] width 20 height 11
click at [299, 215] on span "..." at bounding box center [299, 213] width 7 height 4
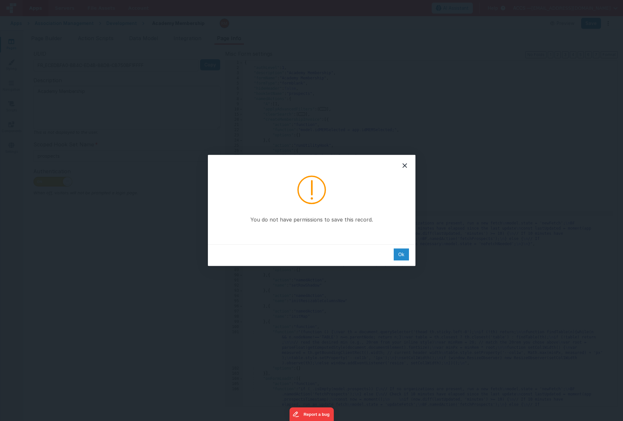
click at [396, 252] on div "Ok" at bounding box center [401, 255] width 15 height 12
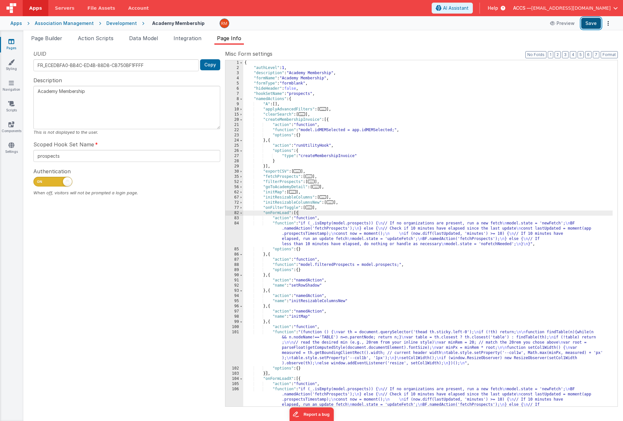
click at [588, 24] on button "Save" at bounding box center [591, 23] width 20 height 11
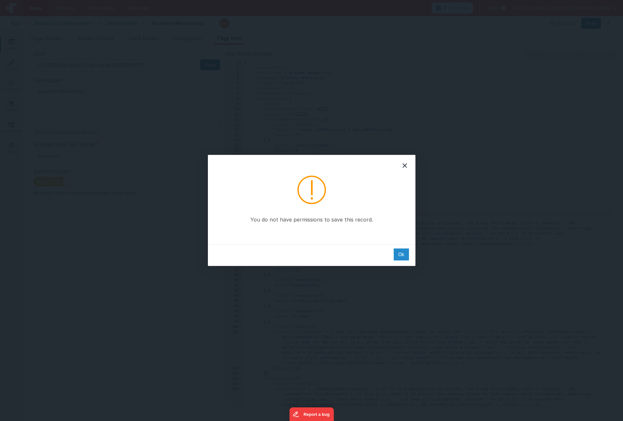
click at [403, 251] on div "Ok" at bounding box center [401, 255] width 15 height 12
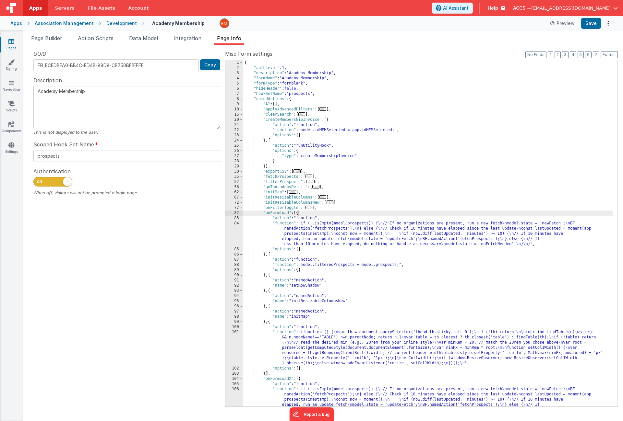
click at [594, 3] on div "ACCS — [EMAIL_ADDRESS][DOMAIN_NAME]" at bounding box center [565, 8] width 105 height 11
click at [596, 6] on span "[EMAIL_ADDRESS][DOMAIN_NAME]" at bounding box center [570, 8] width 79 height 6
click at [542, 52] on li "Logout" at bounding box center [566, 56] width 104 height 12
